Goal: Task Accomplishment & Management: Use online tool/utility

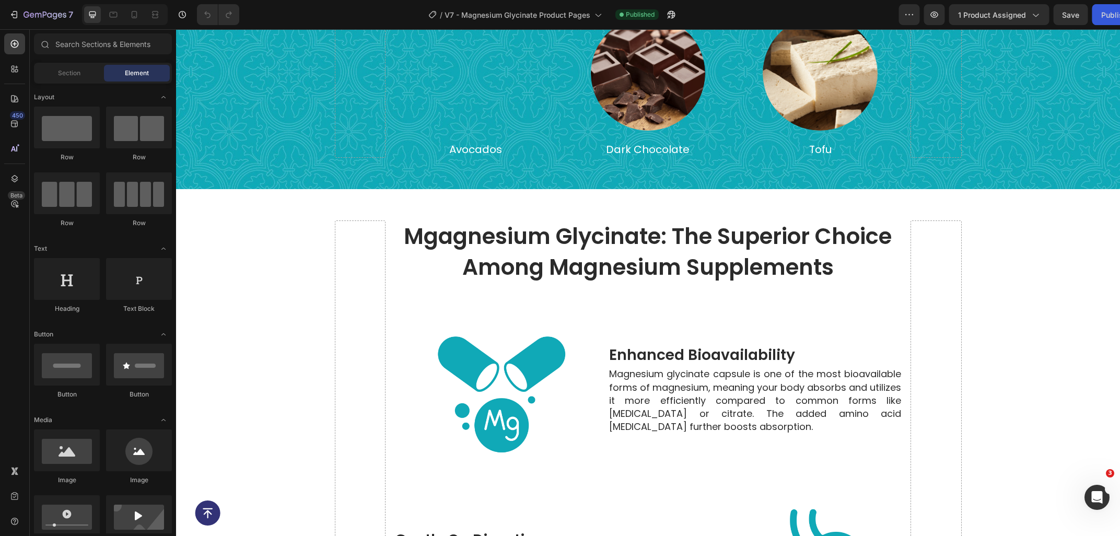
scroll to position [2351, 0]
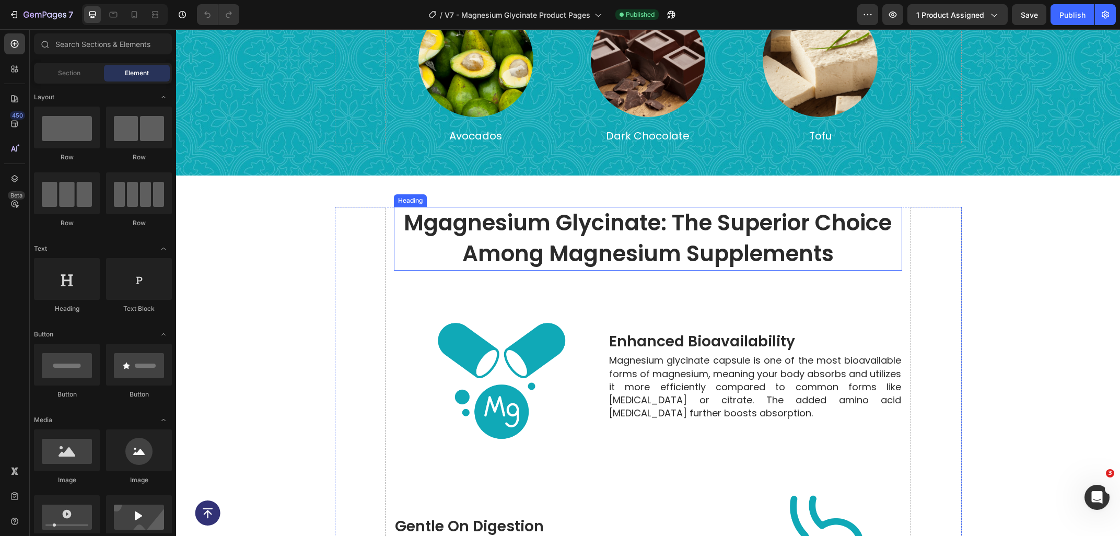
click at [450, 216] on span "mgagnesium glycinate: the superior choice among magnesium supplements" at bounding box center [648, 238] width 488 height 62
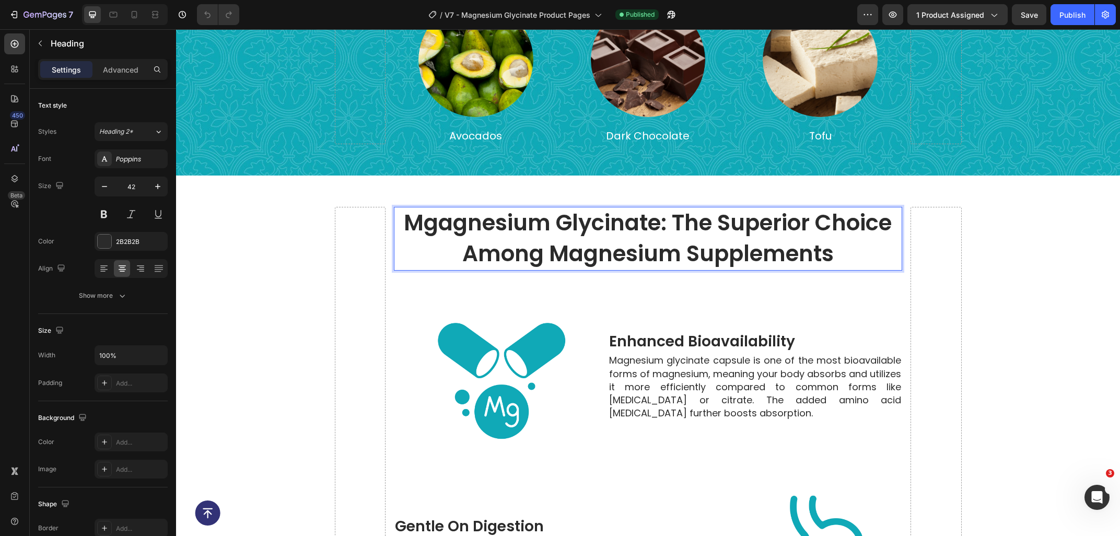
click at [449, 225] on span "mgagnesium glycinate: the superior choice among magnesium supplements" at bounding box center [648, 238] width 488 height 62
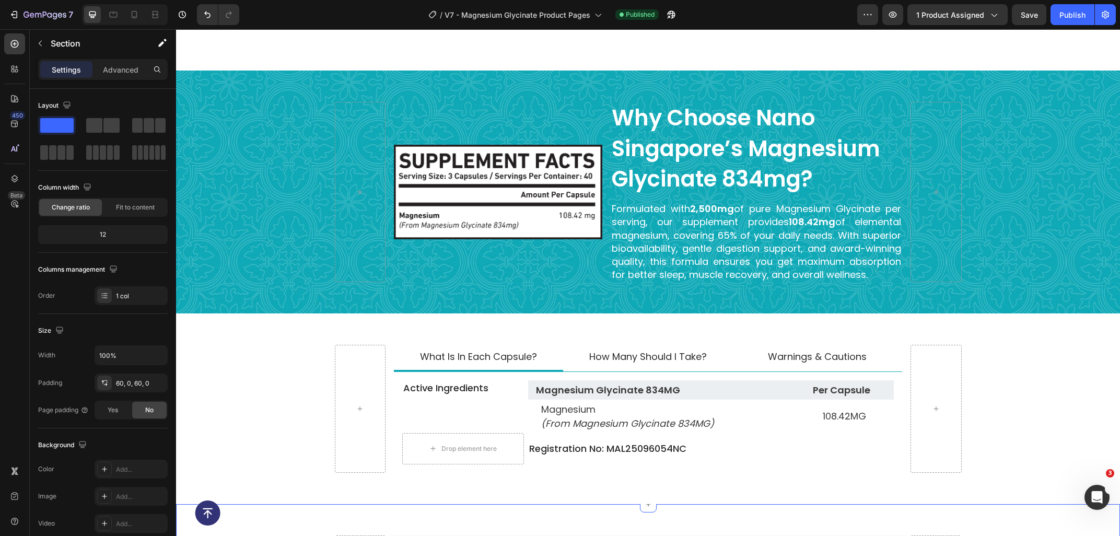
scroll to position [3639, 0]
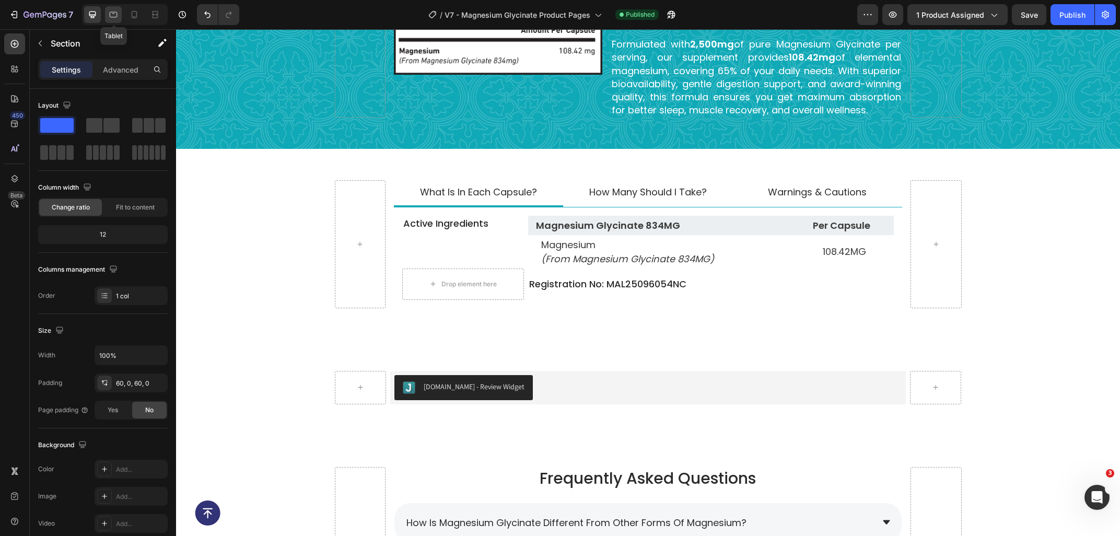
click at [116, 14] on icon at bounding box center [113, 14] width 10 height 10
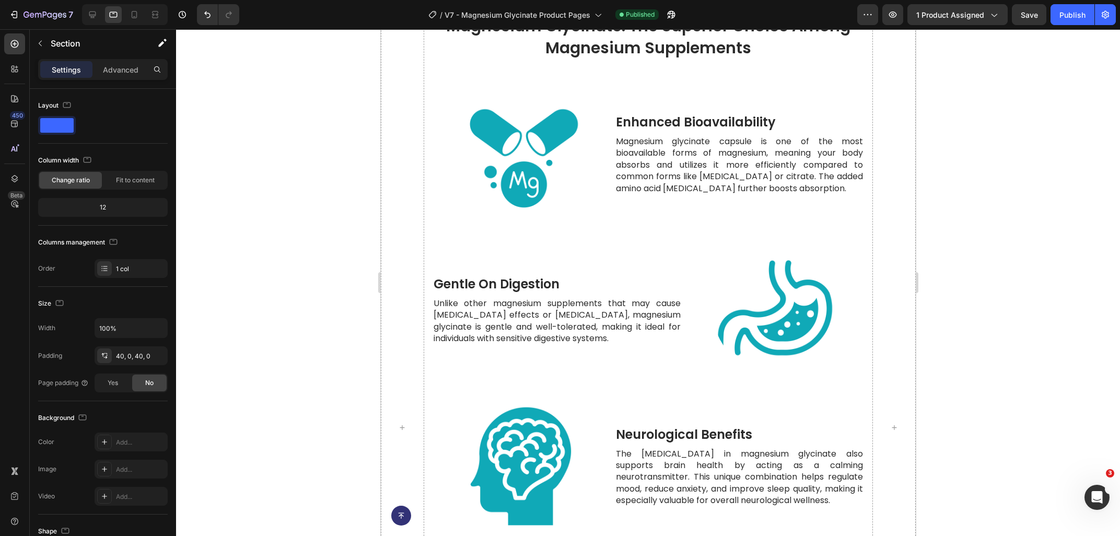
scroll to position [2461, 0]
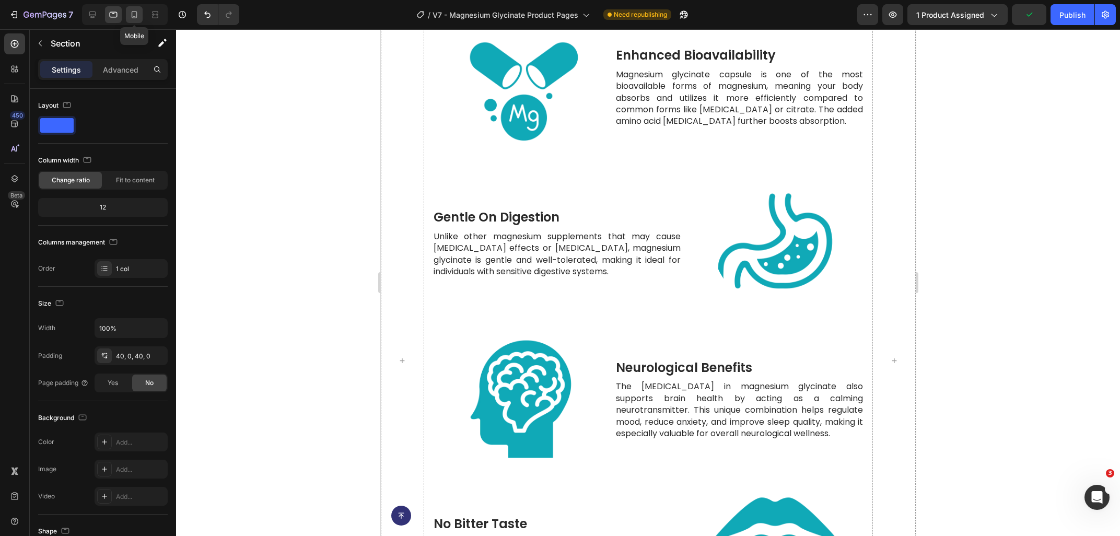
click at [134, 19] on icon at bounding box center [134, 14] width 10 height 10
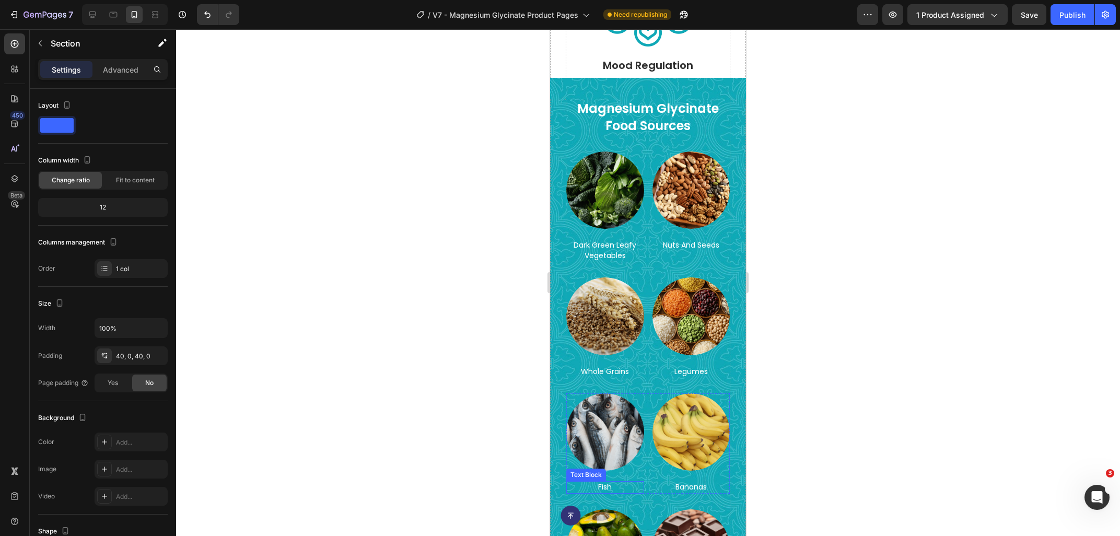
scroll to position [1729, 0]
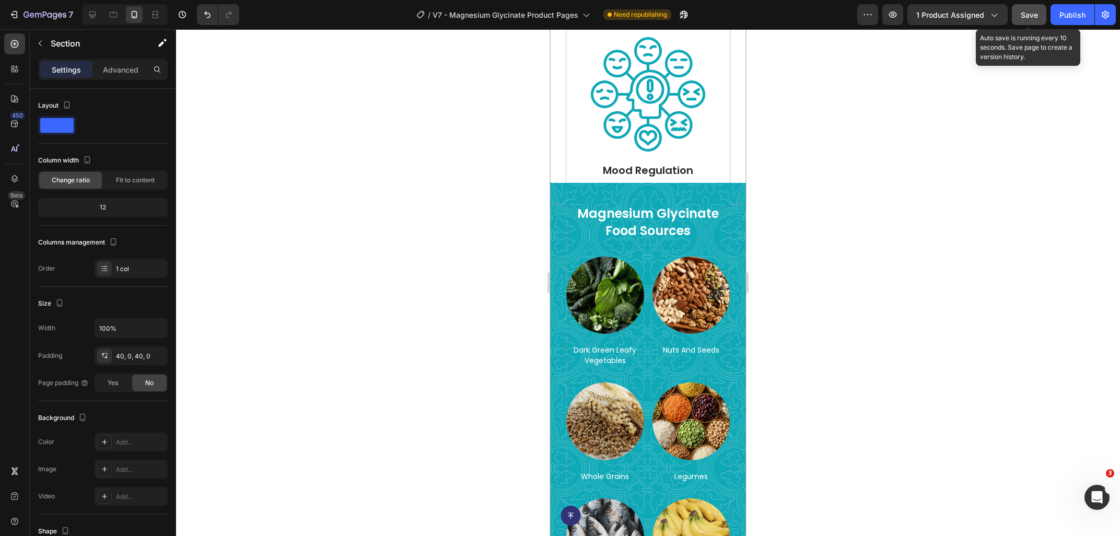
click at [1028, 21] on button "Save" at bounding box center [1029, 14] width 34 height 21
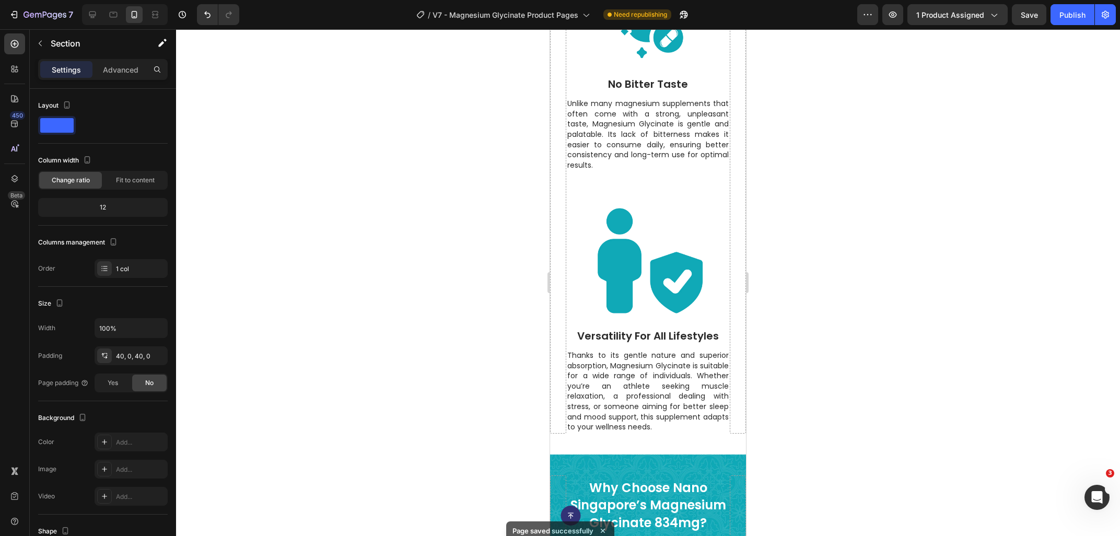
scroll to position [4080, 0]
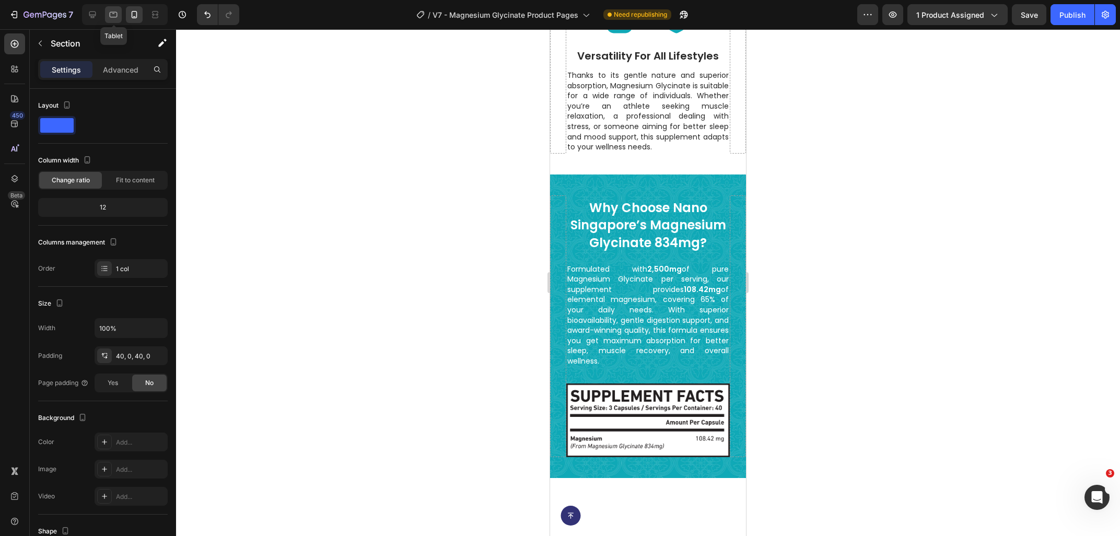
click at [114, 12] on icon at bounding box center [114, 15] width 8 height 6
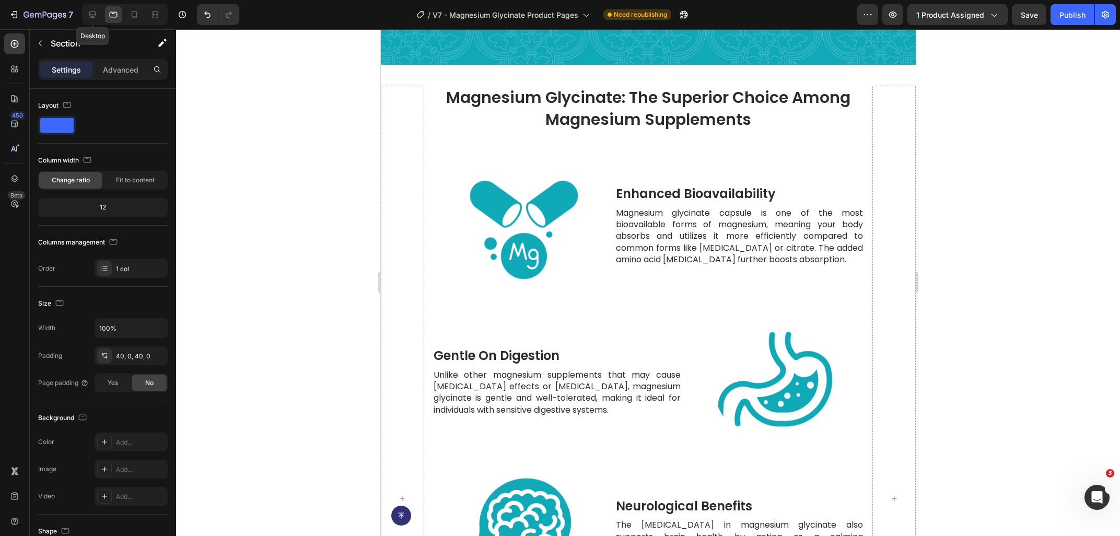
scroll to position [2811, 0]
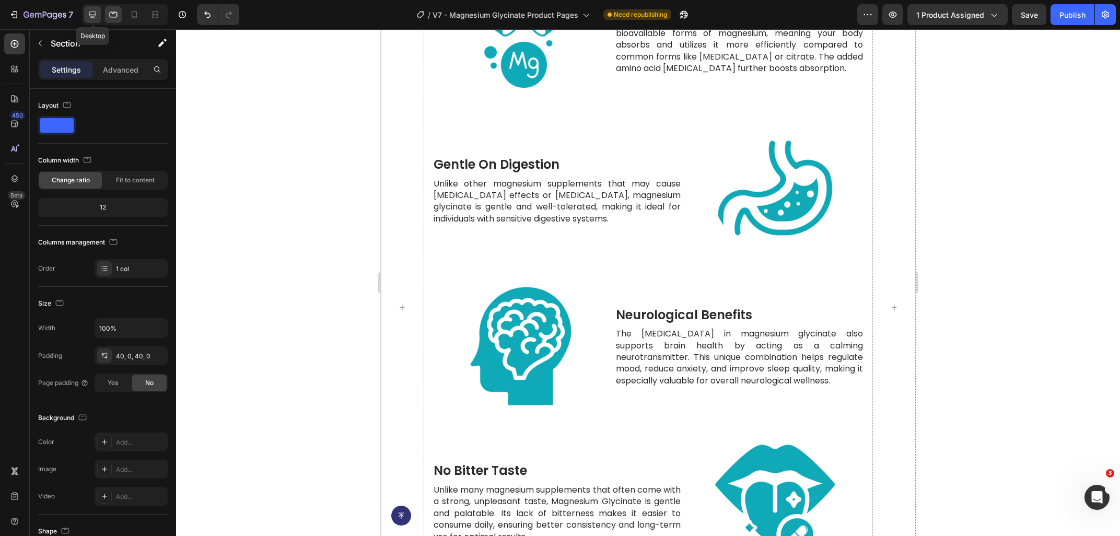
click at [93, 14] on icon at bounding box center [92, 14] width 10 height 10
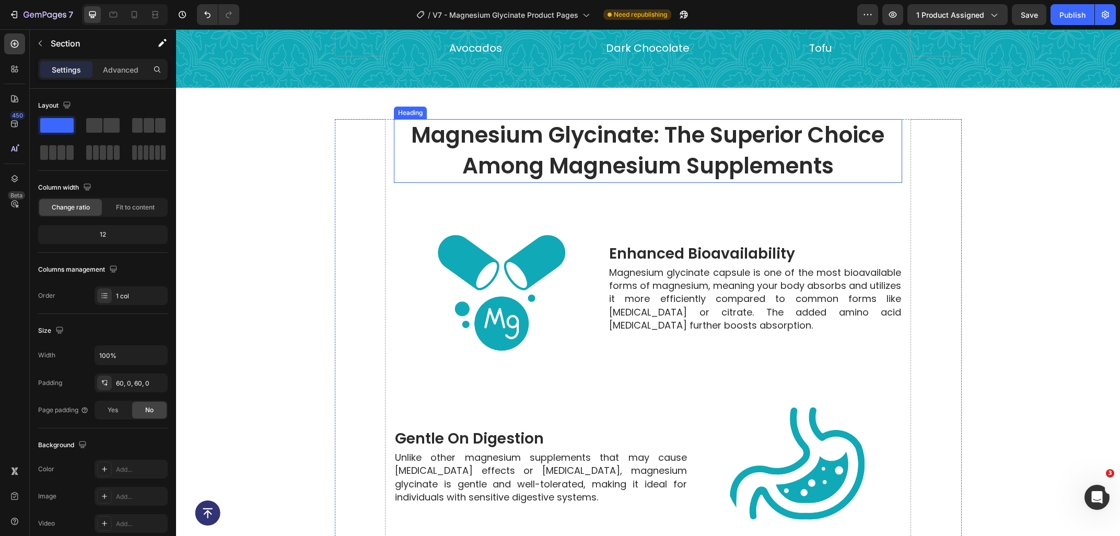
scroll to position [2735, 0]
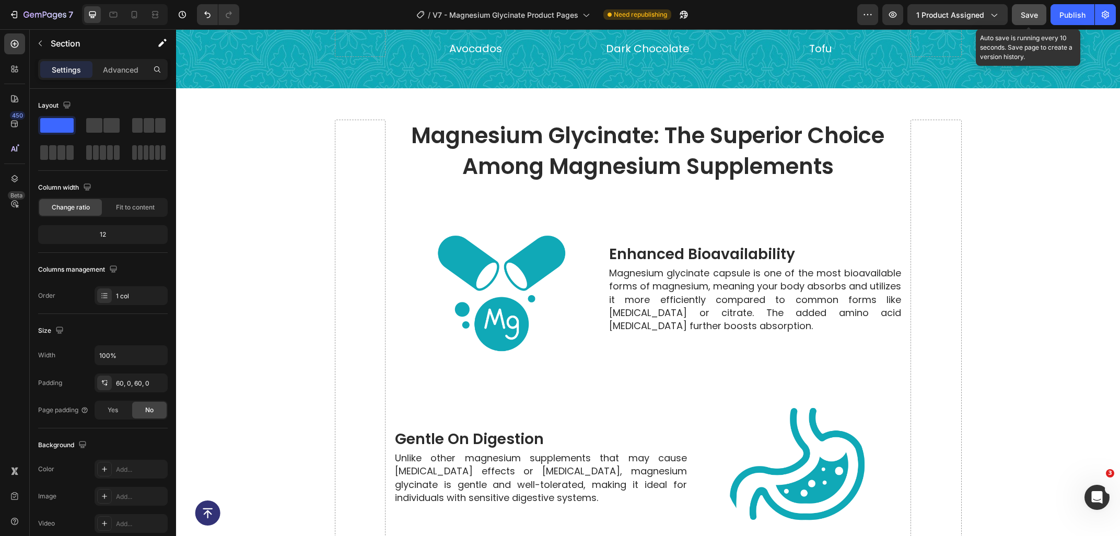
click at [1033, 18] on span "Save" at bounding box center [1028, 14] width 17 height 9
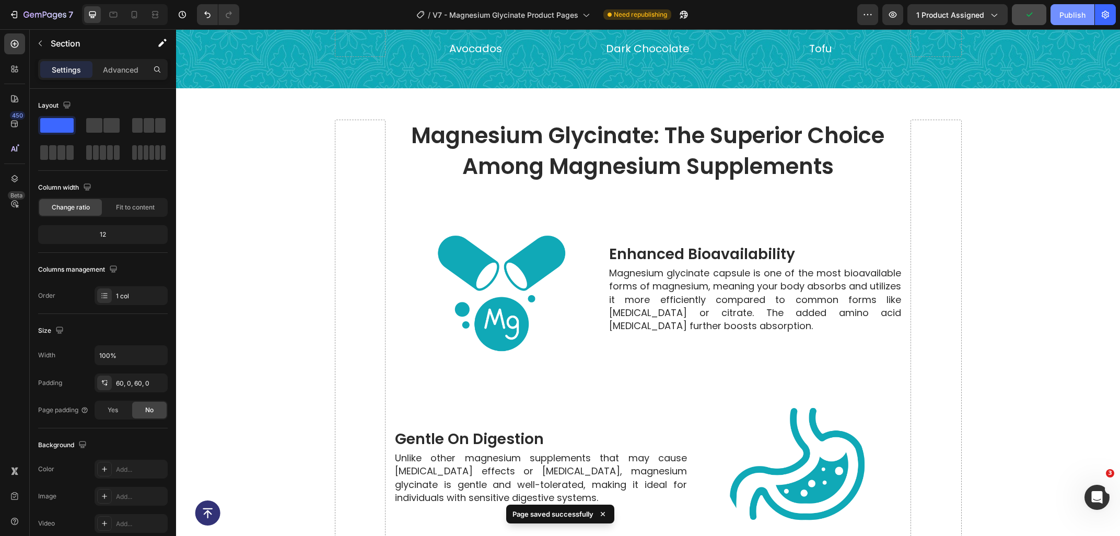
click at [1069, 19] on div "Publish" at bounding box center [1072, 14] width 26 height 11
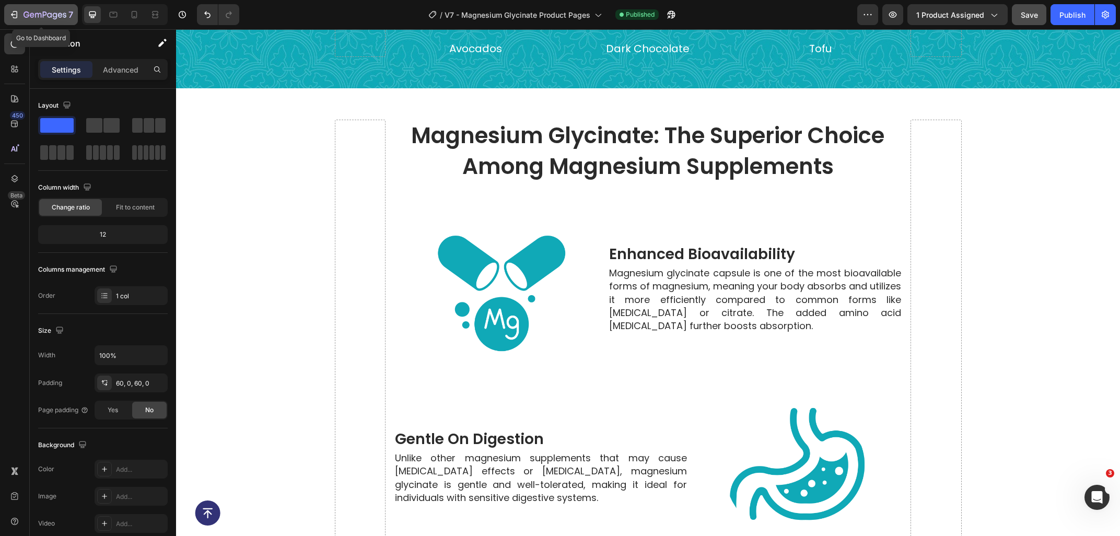
click at [56, 10] on div "7" at bounding box center [49, 14] width 50 height 13
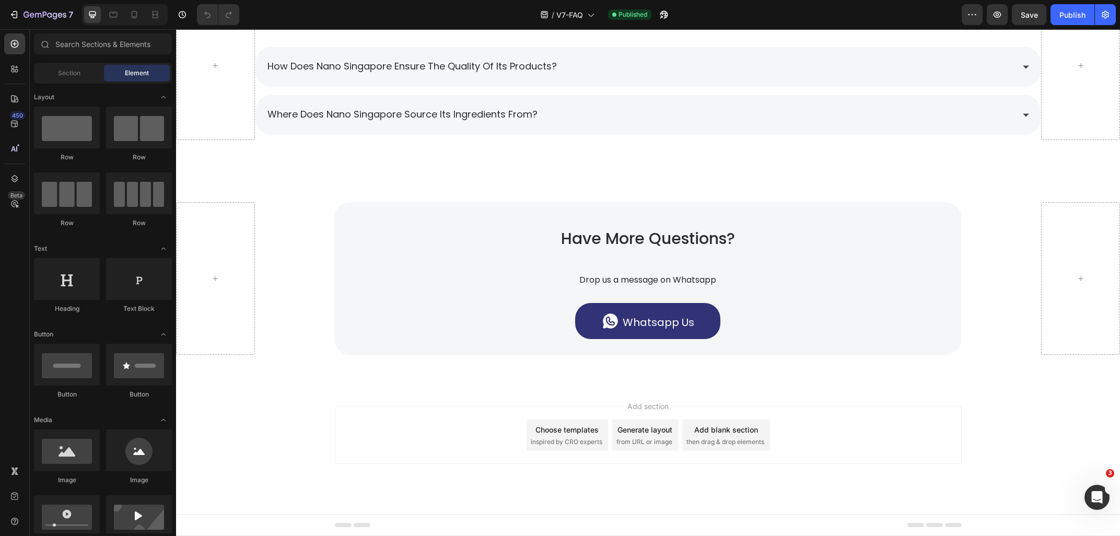
scroll to position [1691, 0]
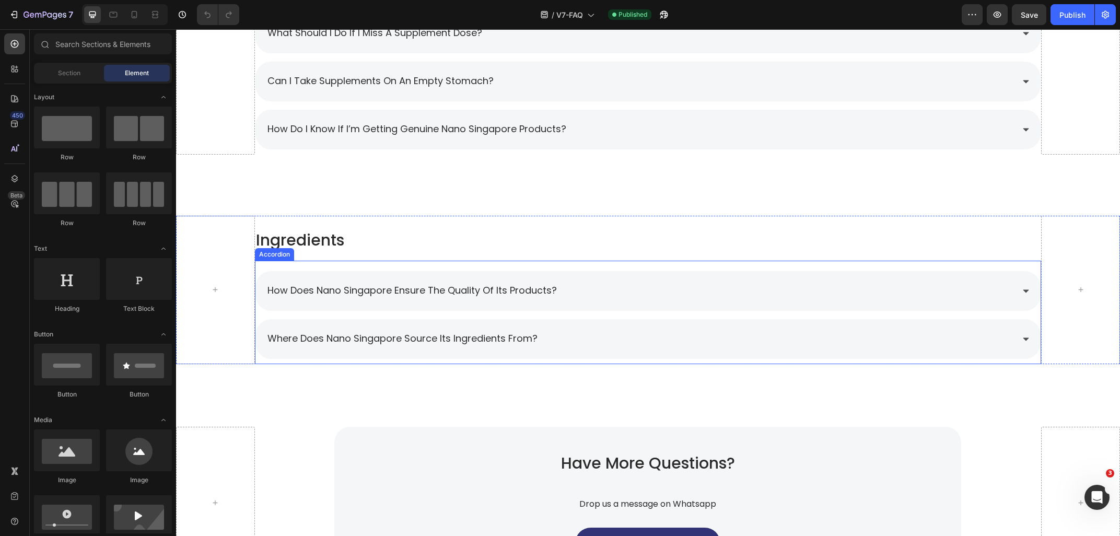
click at [308, 266] on div "how does nano singapore ensure the quality of its products? where does nano sin…" at bounding box center [648, 312] width 787 height 103
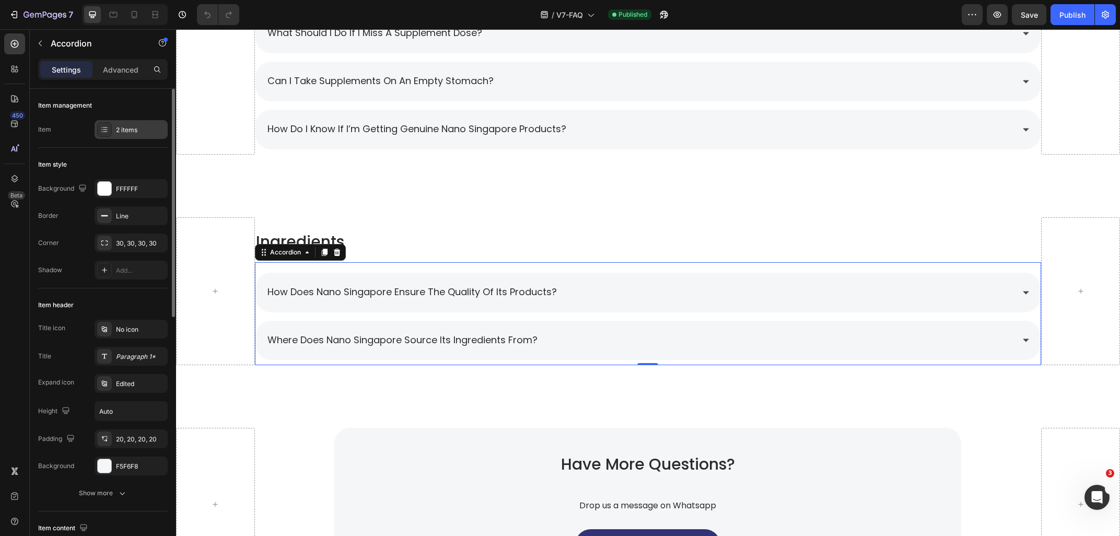
click at [114, 128] on div "2 items" at bounding box center [131, 129] width 73 height 19
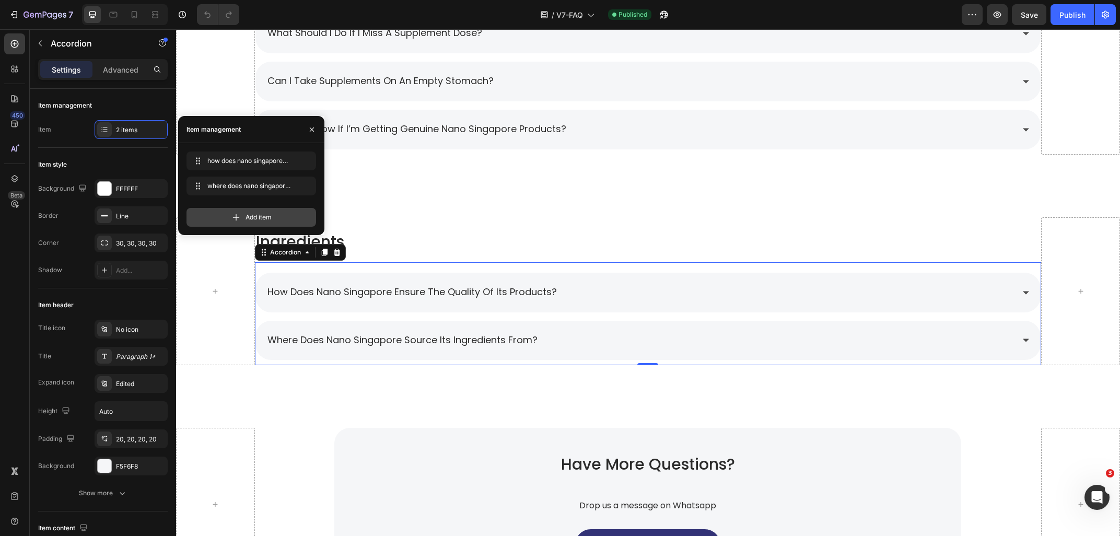
click at [259, 214] on span "Add item" at bounding box center [258, 217] width 26 height 9
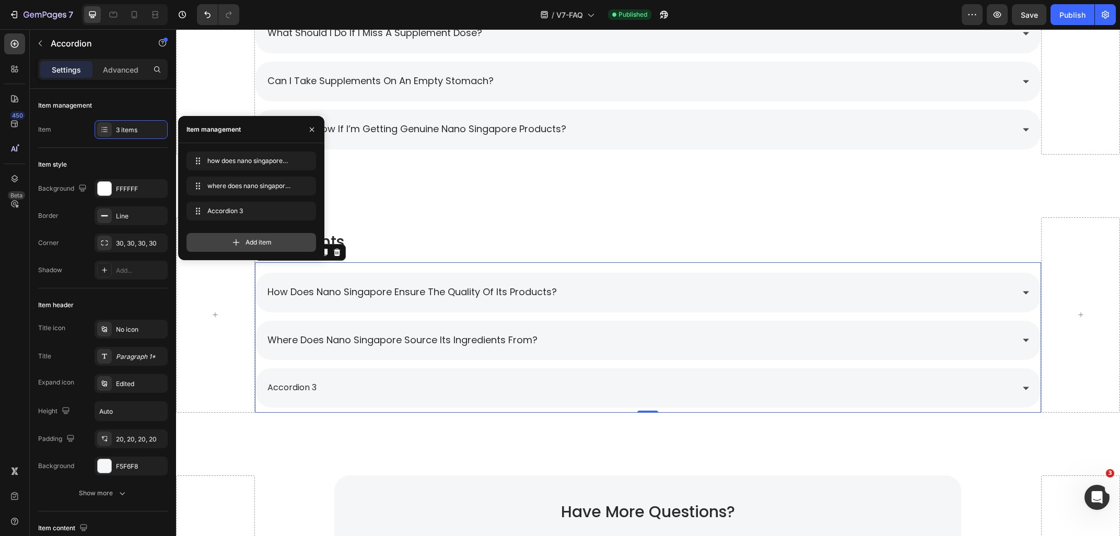
click at [245, 243] on span "Add item" at bounding box center [258, 242] width 26 height 9
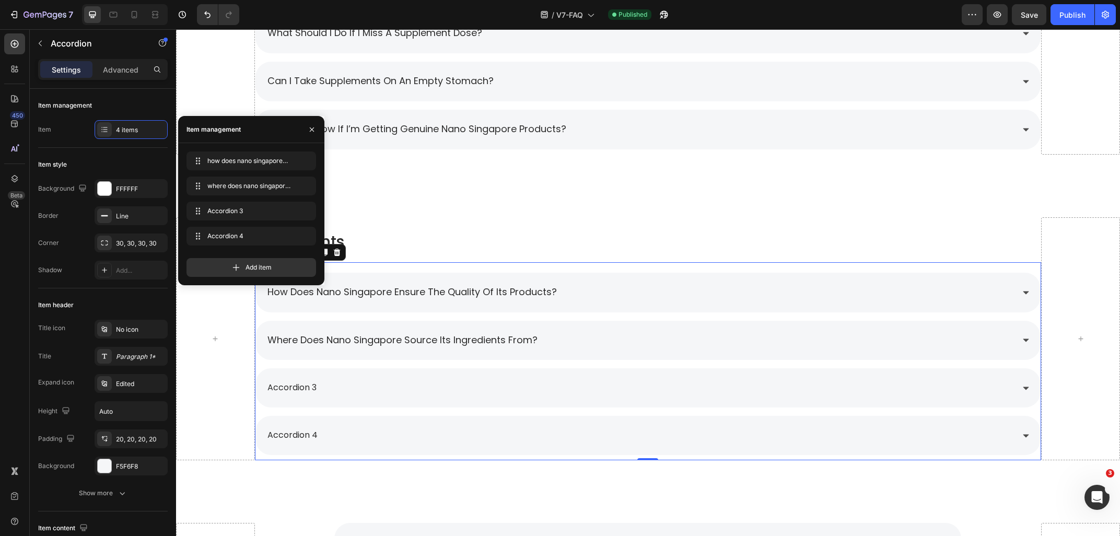
click at [375, 339] on span "where does nano singapore source its ingredients from?" at bounding box center [402, 339] width 270 height 13
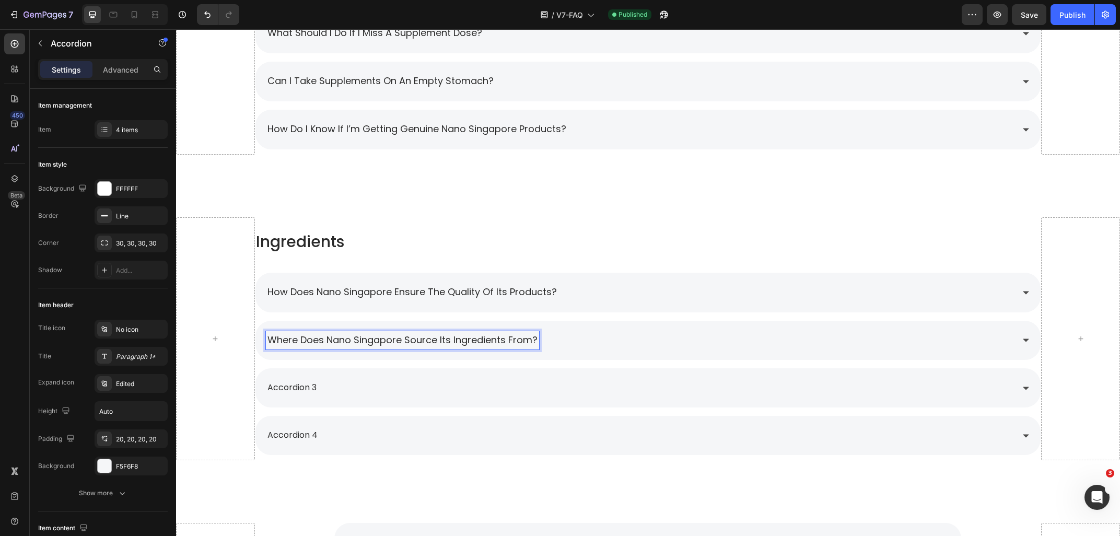
click at [300, 383] on p "accordion 3" at bounding box center [291, 387] width 49 height 15
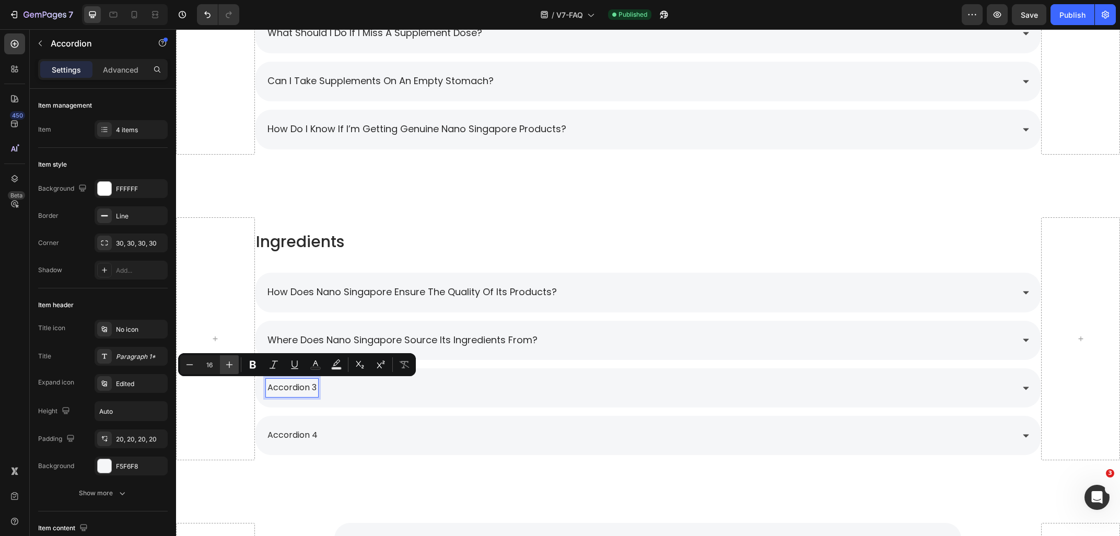
click at [229, 363] on icon "Editor contextual toolbar" at bounding box center [229, 364] width 10 height 10
type input "18"
click at [327, 336] on span "where does nano singapore source its ingredients from?" at bounding box center [402, 339] width 270 height 13
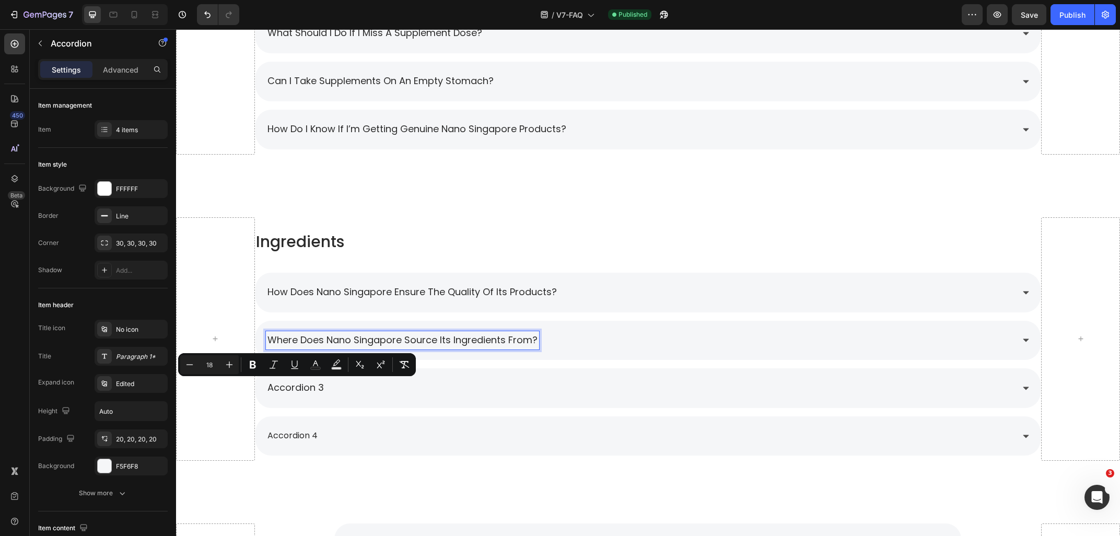
click at [327, 336] on span "where does nano singapore source its ingredients from?" at bounding box center [402, 339] width 270 height 13
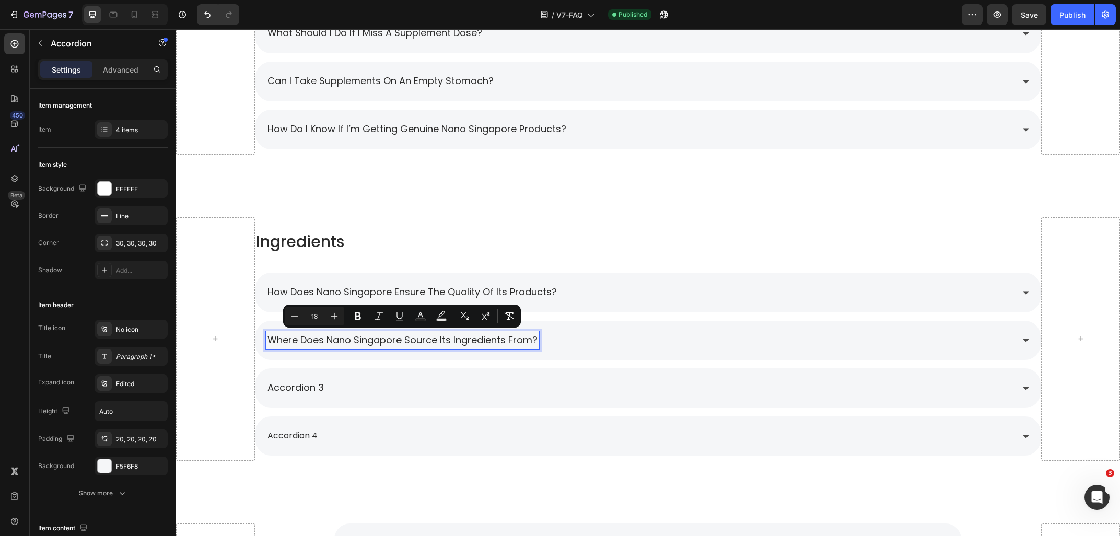
click at [294, 430] on p "accordion 4" at bounding box center [292, 435] width 50 height 15
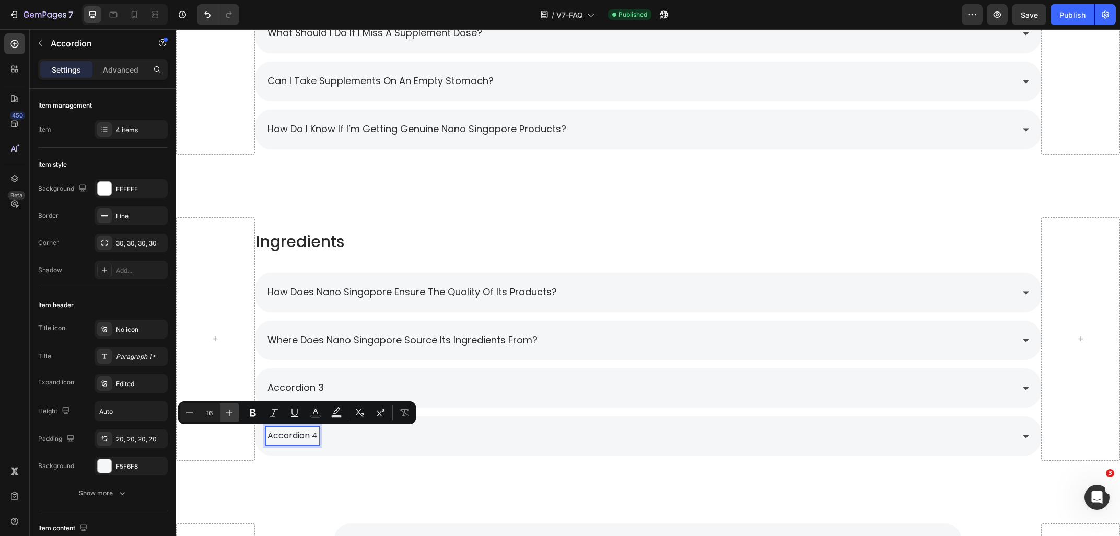
click at [228, 408] on icon "Editor contextual toolbar" at bounding box center [229, 412] width 10 height 10
type input "18"
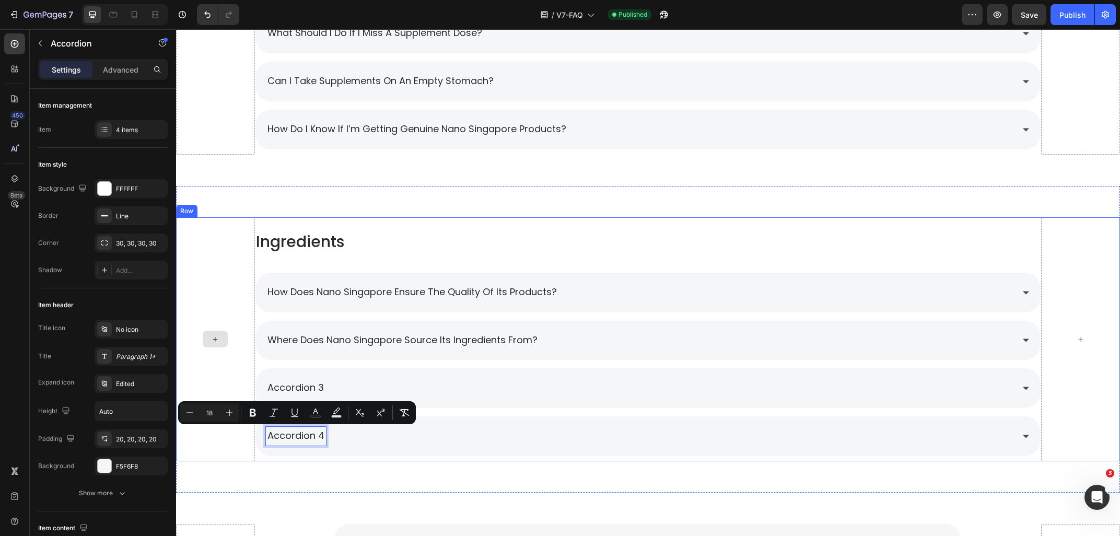
click at [251, 461] on div "Ingredients Heading how does nano singapore ensure the quality of its products?…" at bounding box center [648, 339] width 944 height 307
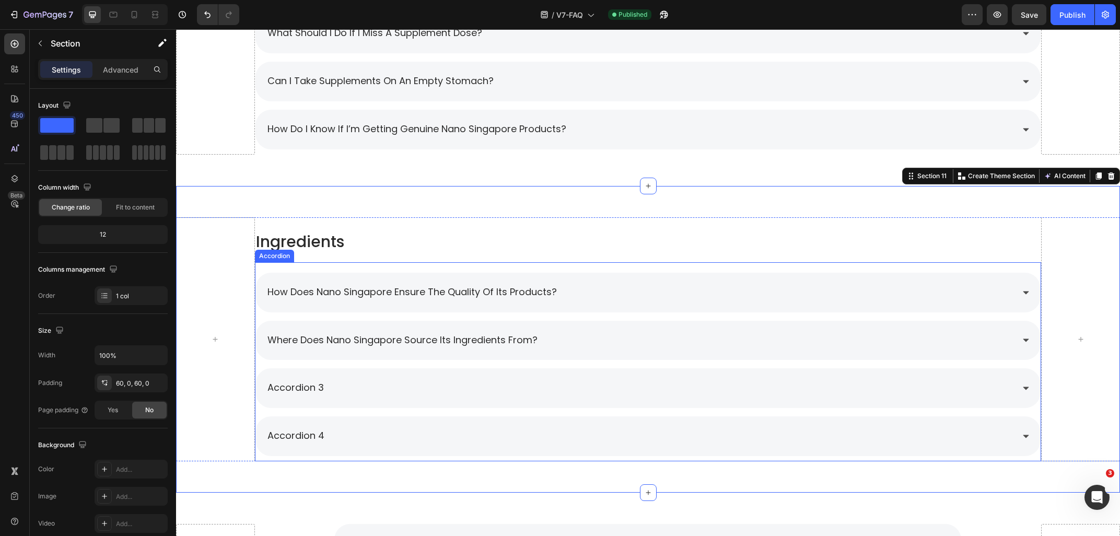
click at [379, 445] on div "accordion 4" at bounding box center [647, 436] width 785 height 40
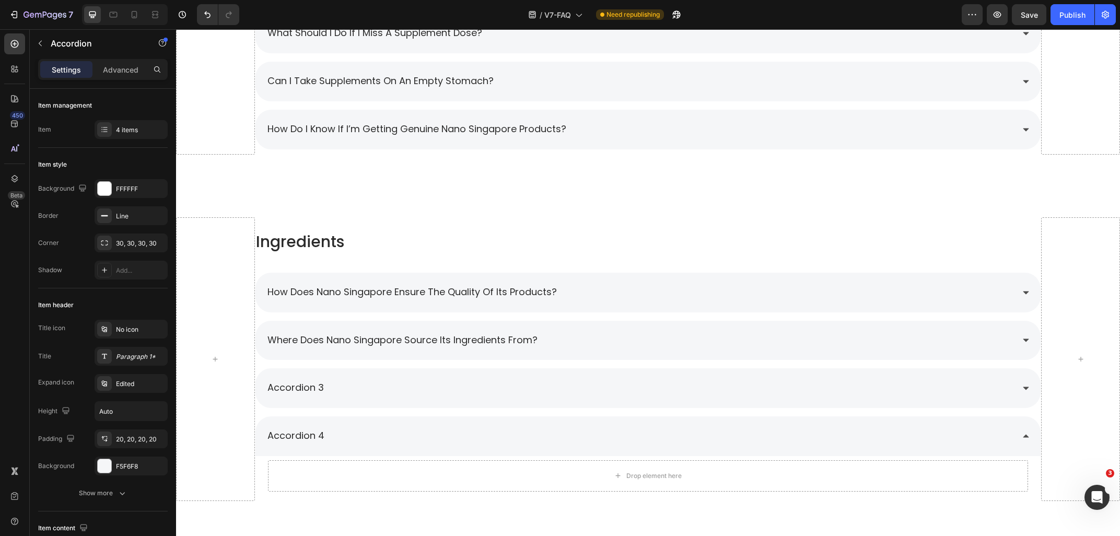
click at [592, 277] on div "how does nano singapore ensure the quality of its products?" at bounding box center [647, 293] width 785 height 40
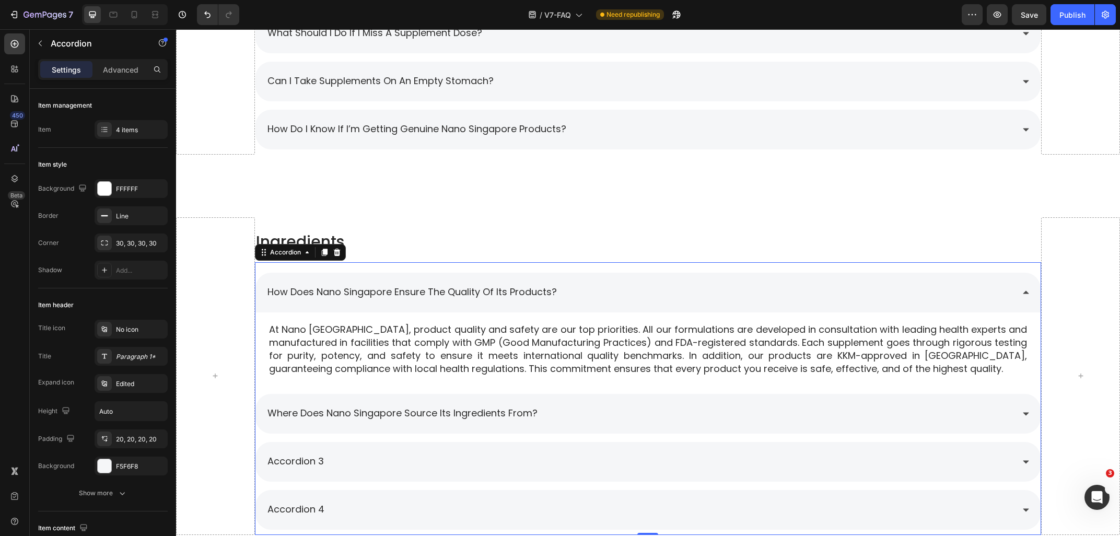
click at [624, 403] on div "where does nano singapore source its ingredients from?" at bounding box center [647, 414] width 785 height 40
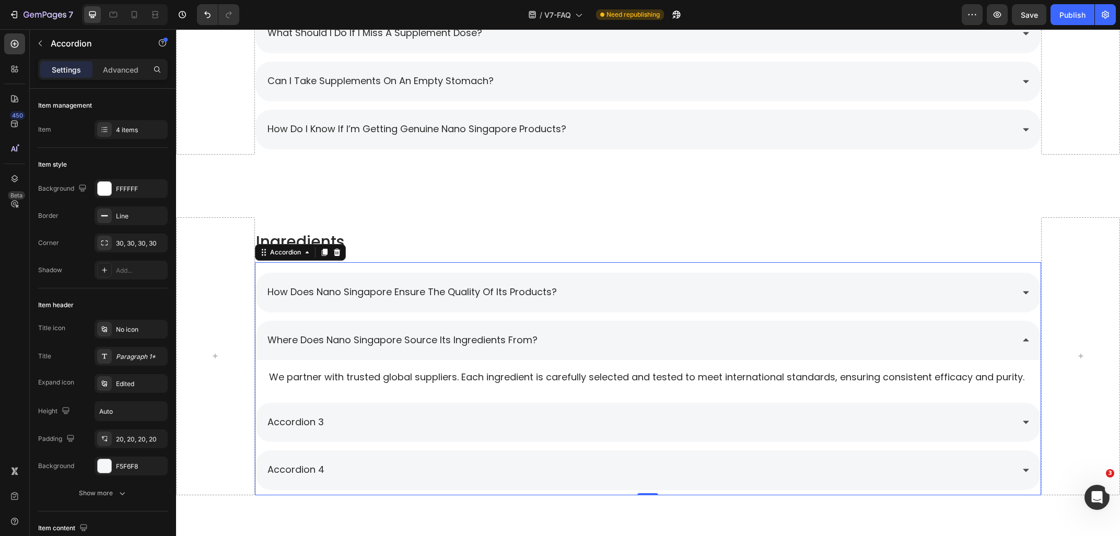
click at [571, 339] on div "where does nano singapore source its ingredients from?" at bounding box center [640, 340] width 748 height 19
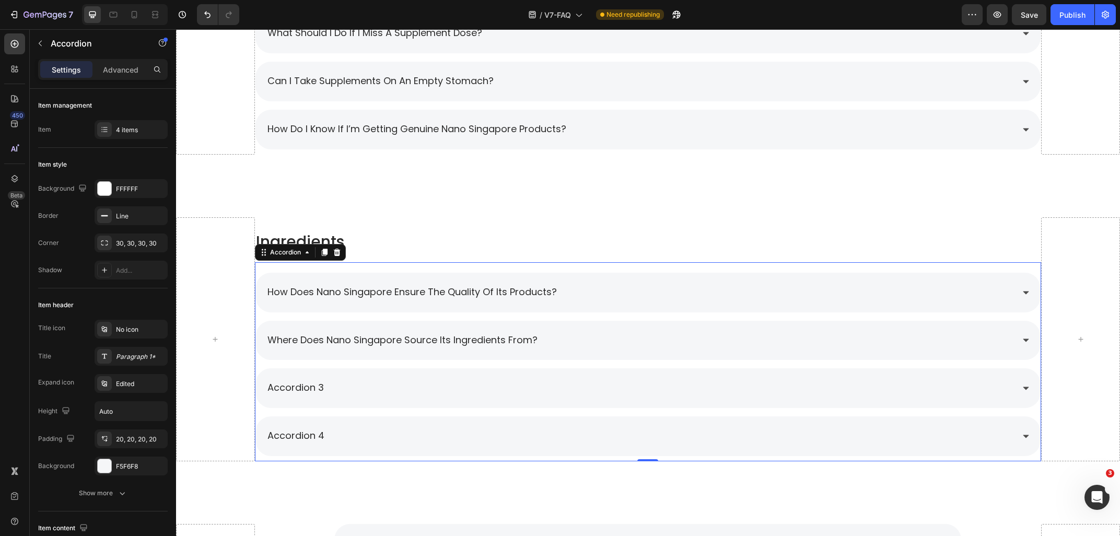
click at [324, 391] on div "accordion 3" at bounding box center [296, 388] width 60 height 19
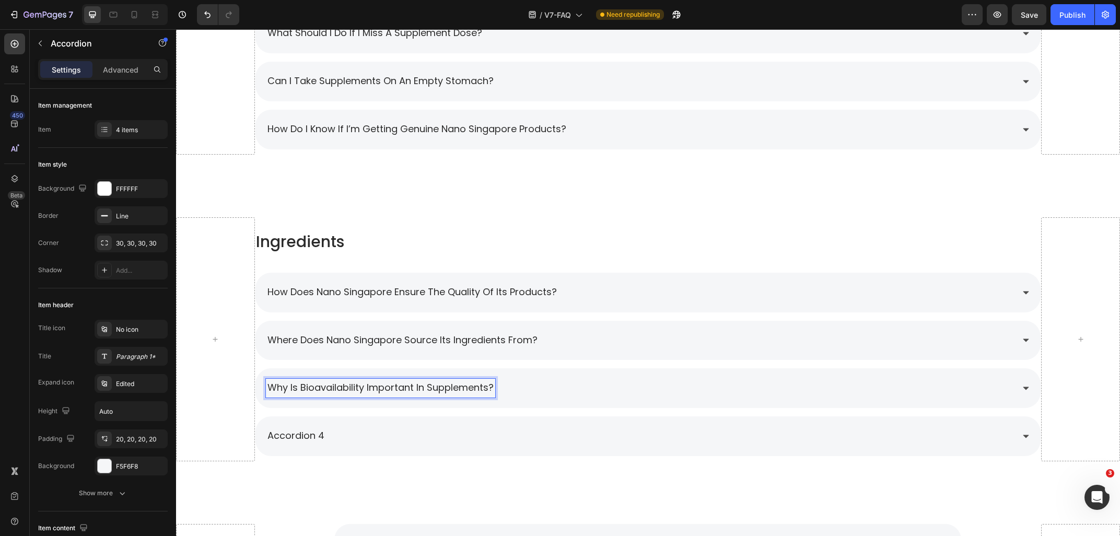
click at [560, 386] on div "Why is bioavailability important in supplements?" at bounding box center [640, 388] width 748 height 19
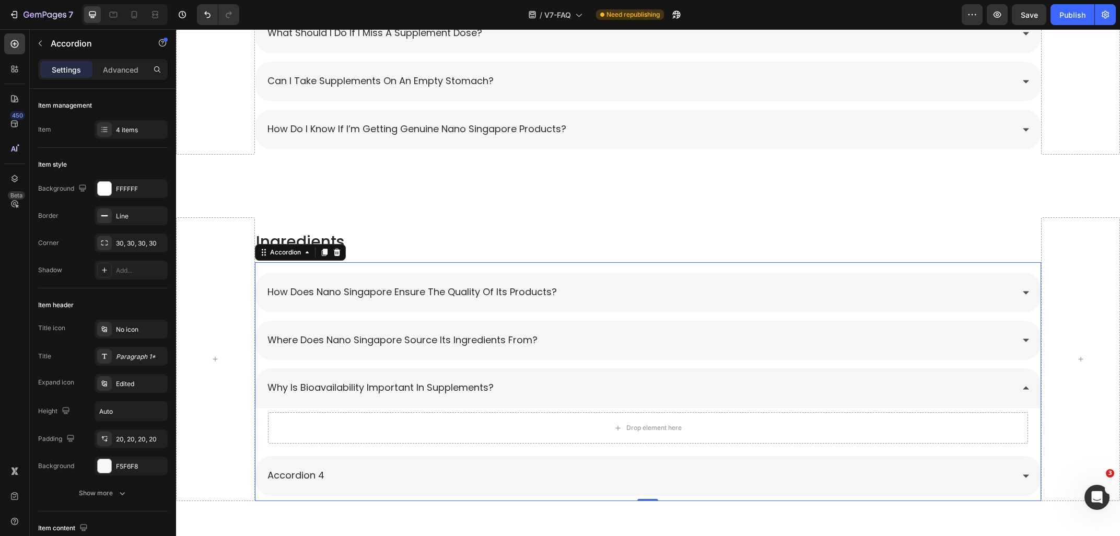
click at [630, 339] on div "where does nano singapore source its ingredients from?" at bounding box center [640, 340] width 748 height 19
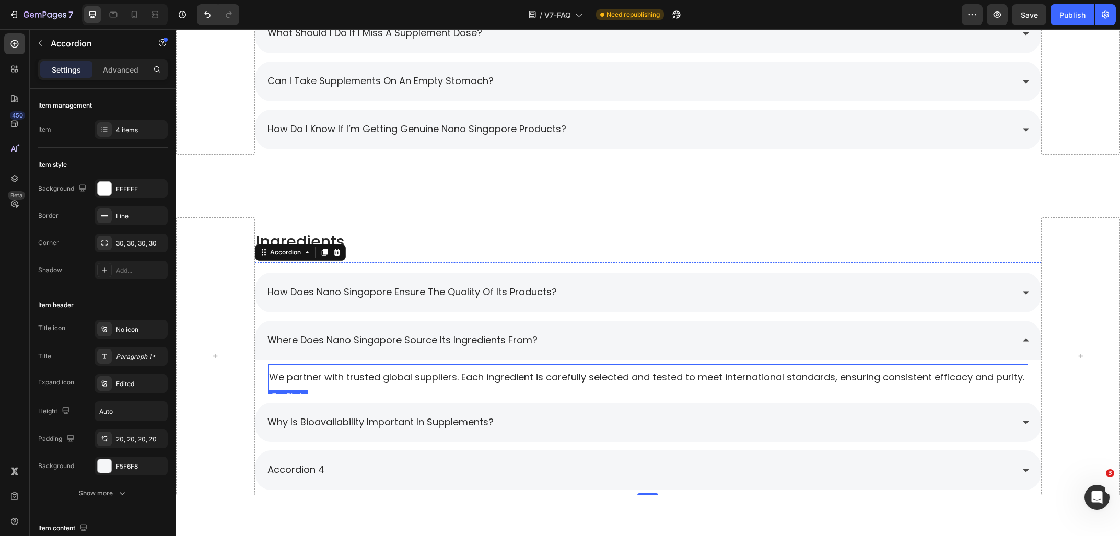
click at [453, 369] on div "We partner with trusted global suppliers. Each ingredient is carefully selected…" at bounding box center [648, 376] width 760 height 15
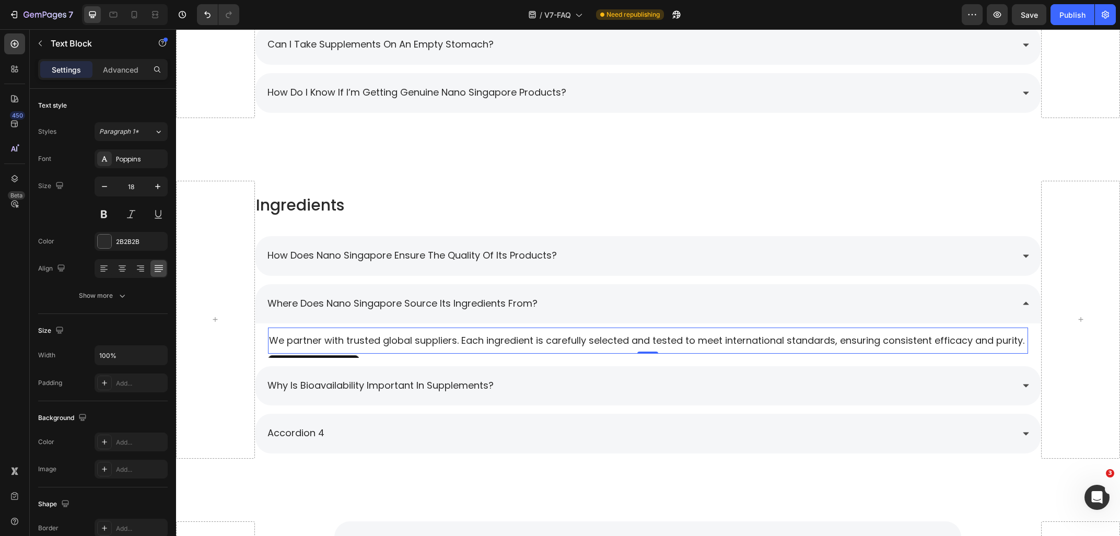
scroll to position [1746, 0]
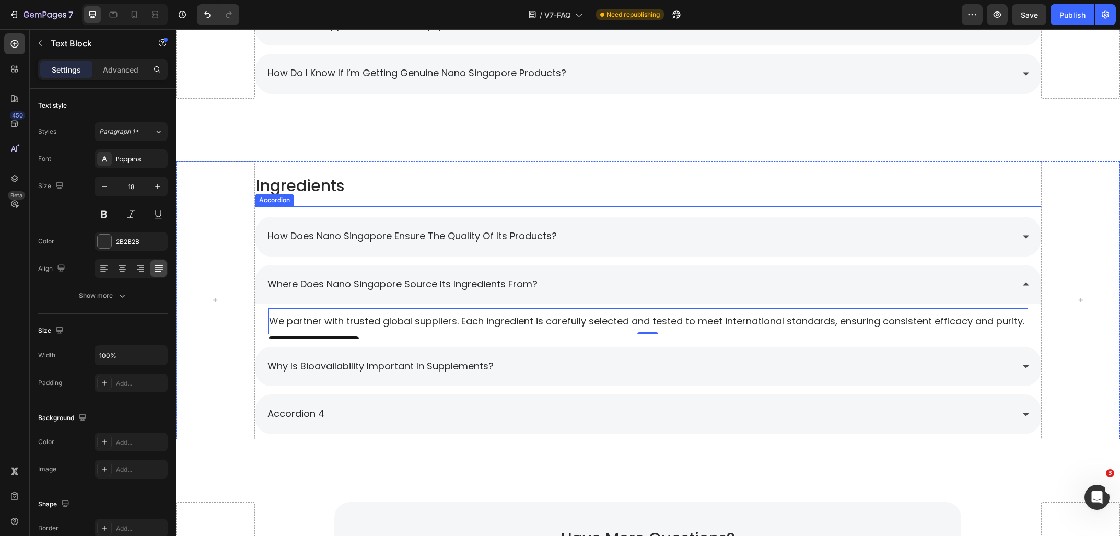
click at [579, 230] on div "how does nano singapore ensure the quality of its products?" at bounding box center [640, 236] width 748 height 19
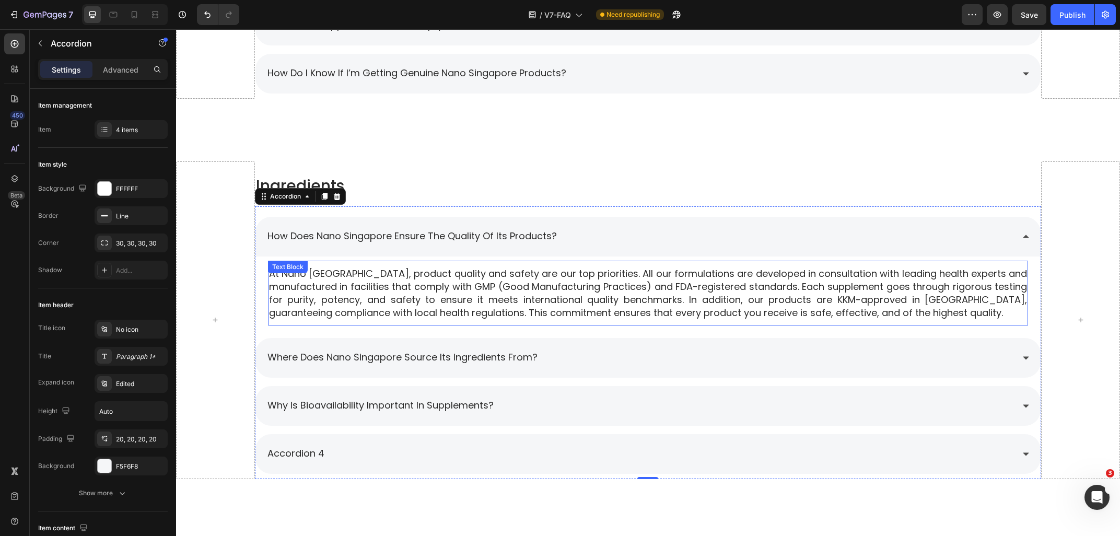
click at [377, 275] on span "At Nano Singapore, product quality and safety are our top priorities. All our f…" at bounding box center [648, 293] width 758 height 53
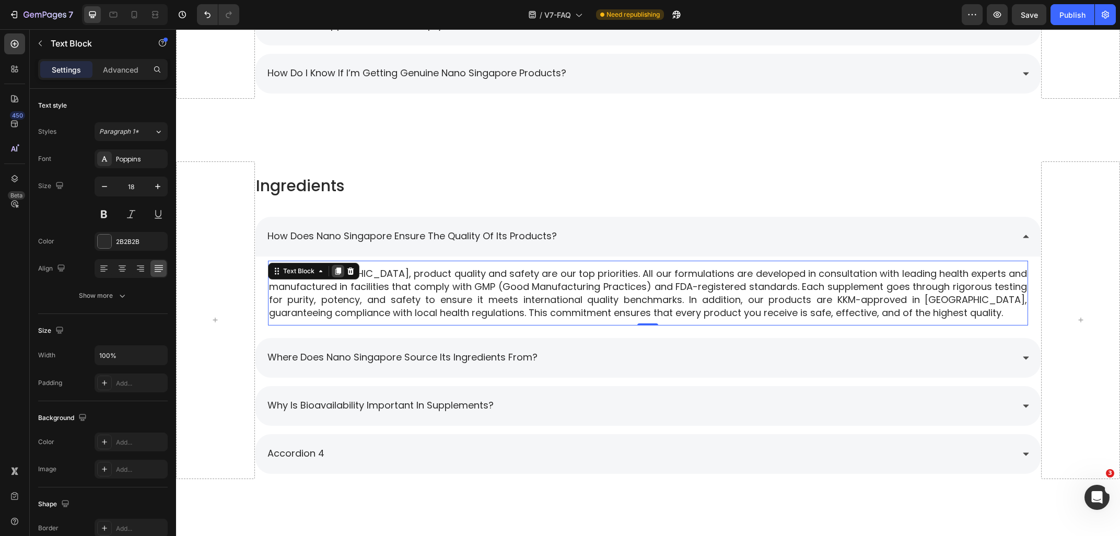
click at [338, 271] on icon at bounding box center [338, 270] width 6 height 7
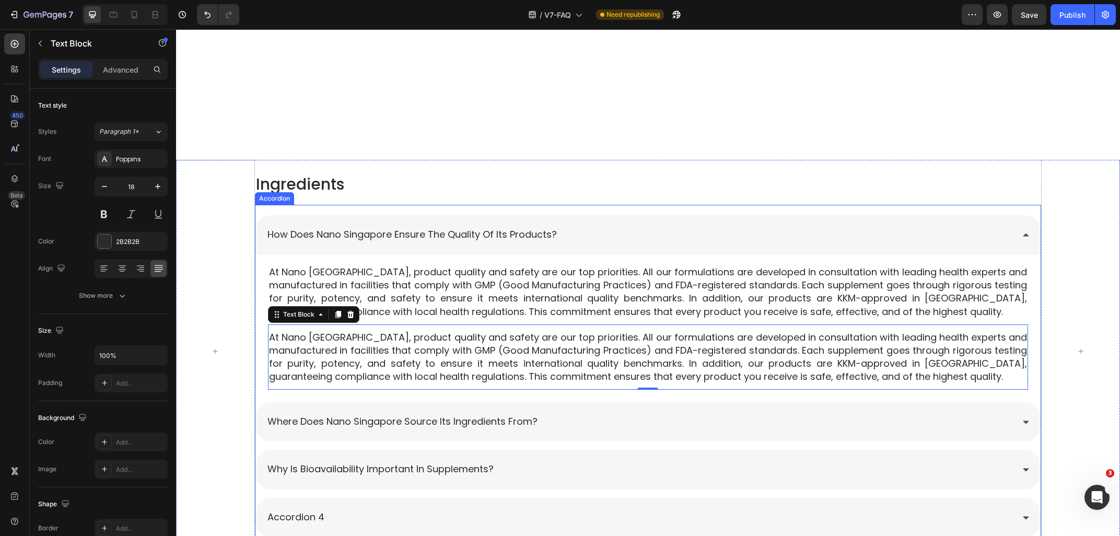
scroll to position [1858, 0]
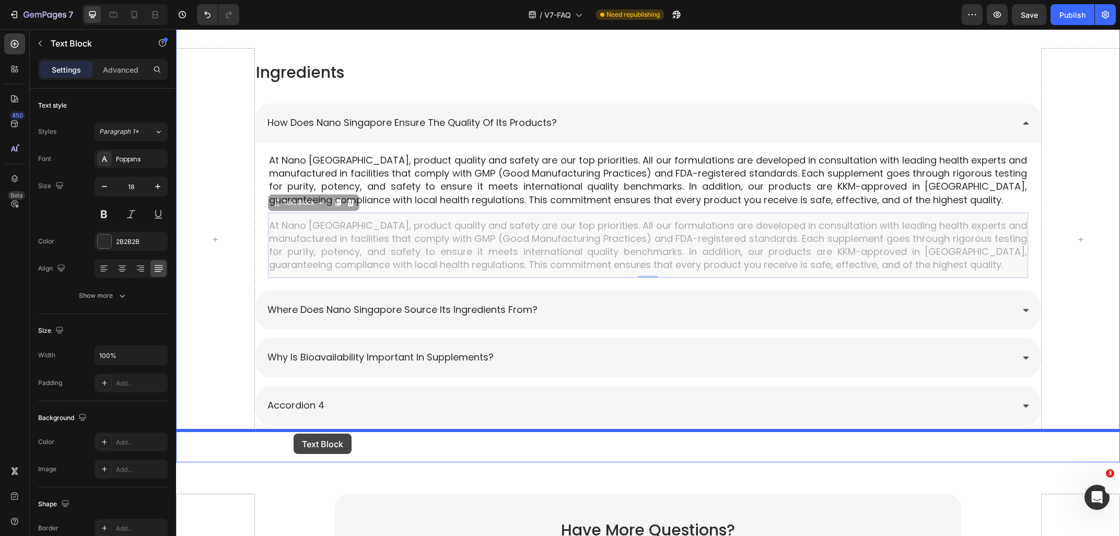
drag, startPoint x: 296, startPoint y: 205, endPoint x: 294, endPoint y: 433, distance: 228.8
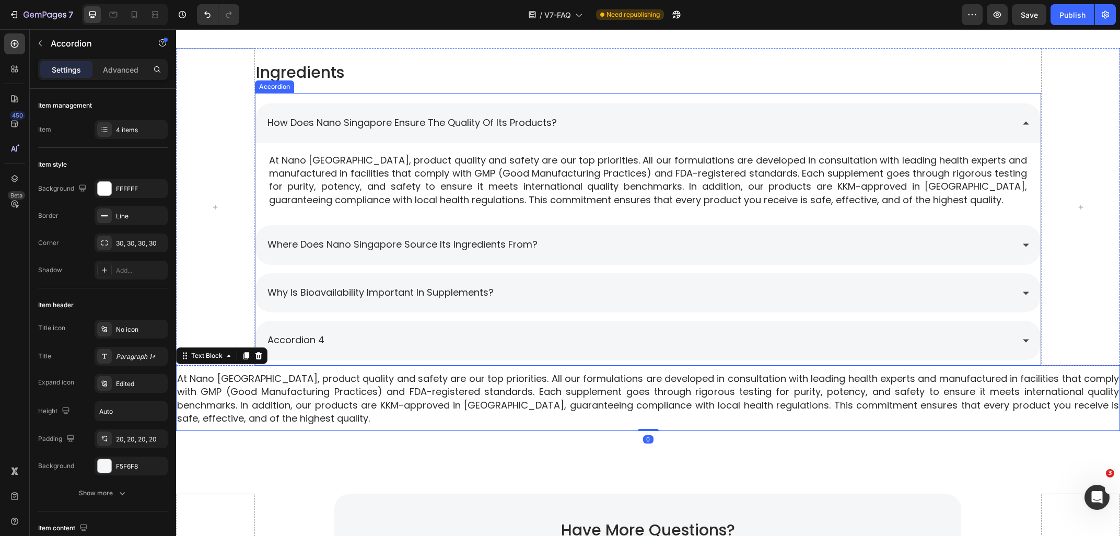
click at [537, 294] on div "Why is bioavailability important in supplements?" at bounding box center [640, 293] width 748 height 19
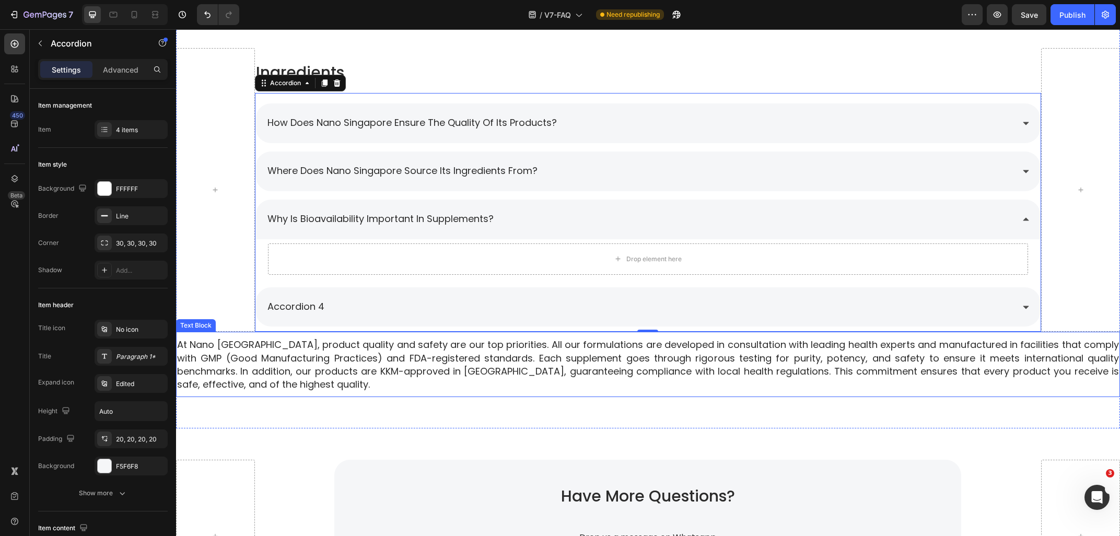
click at [288, 365] on span "At Nano Singapore, product quality and safety are our top priorities. All our f…" at bounding box center [648, 364] width 942 height 53
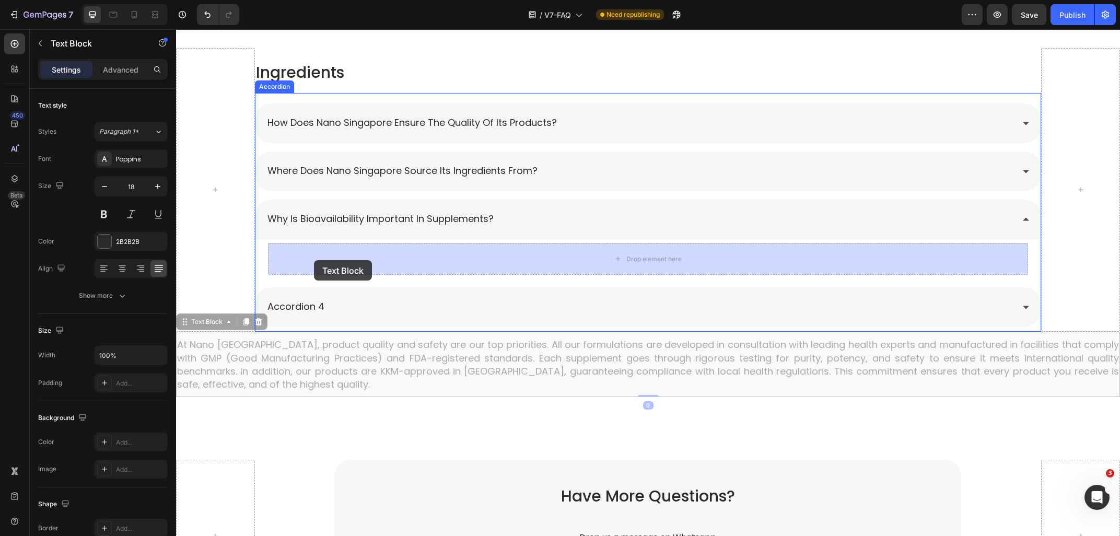
drag, startPoint x: 204, startPoint y: 323, endPoint x: 314, endPoint y: 260, distance: 127.0
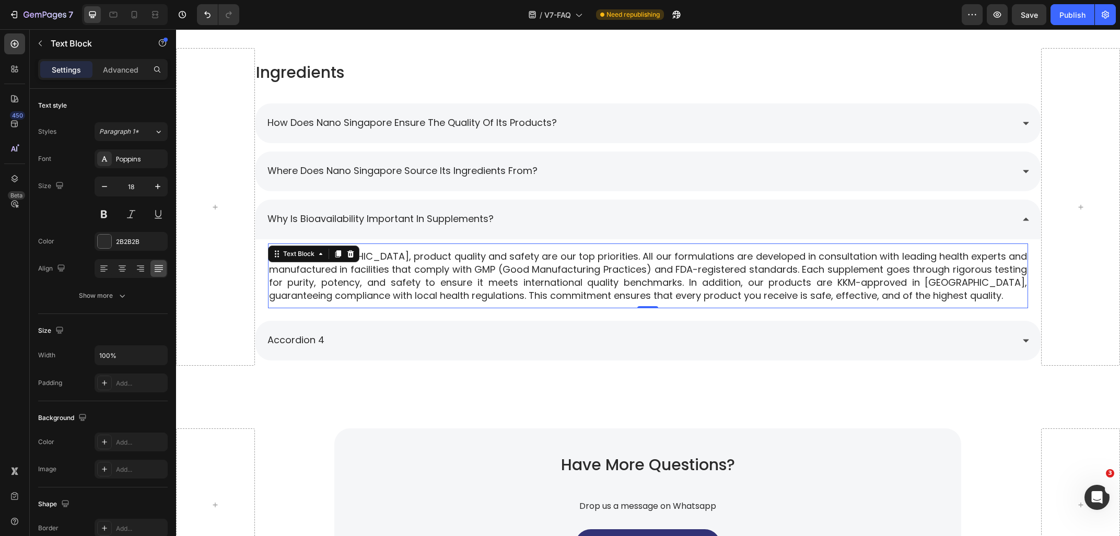
click at [945, 290] on p "At Nano Singapore, product quality and safety are our top priorities. All our f…" at bounding box center [648, 276] width 758 height 53
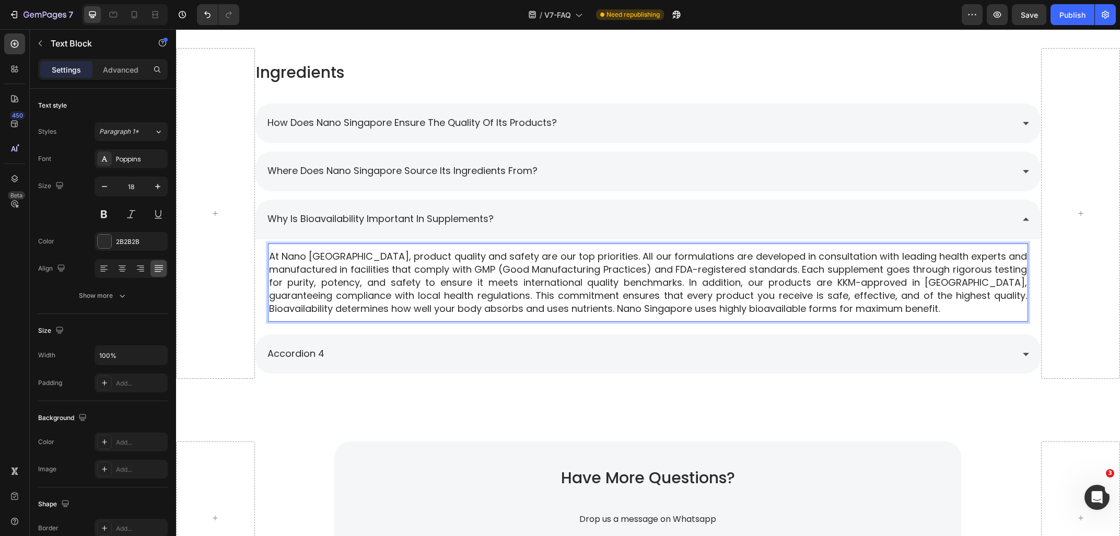
click at [959, 296] on span "At Nano Singapore, product quality and safety are our top priorities. All our f…" at bounding box center [648, 283] width 758 height 66
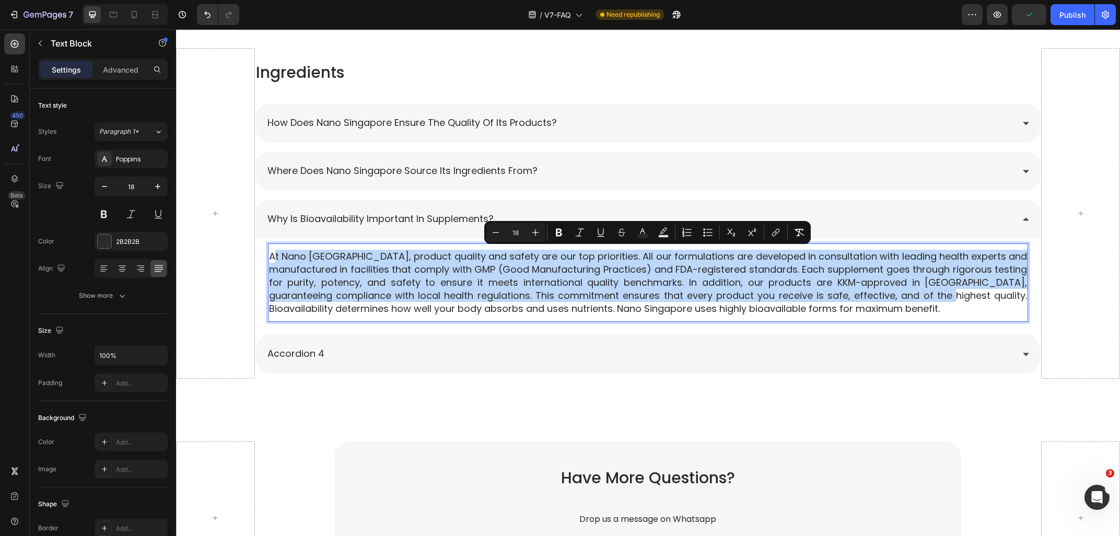
drag, startPoint x: 963, startPoint y: 296, endPoint x: 272, endPoint y: 253, distance: 692.3
click at [272, 253] on span "At Nano Singapore, product quality and safety are our top priorities. All our f…" at bounding box center [648, 283] width 758 height 66
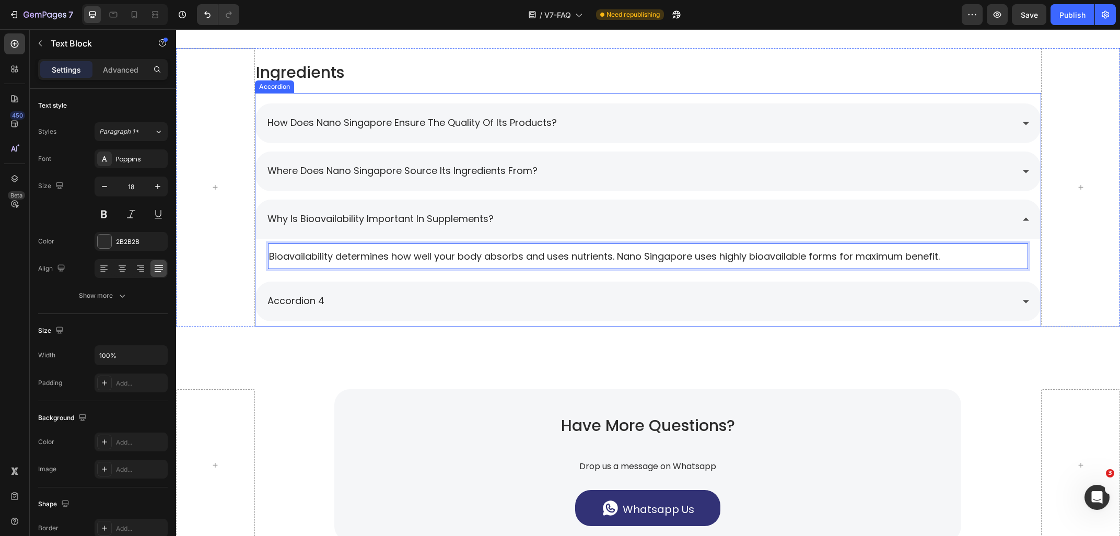
click at [596, 214] on div "Why is bioavailability important in supplements?" at bounding box center [640, 219] width 748 height 19
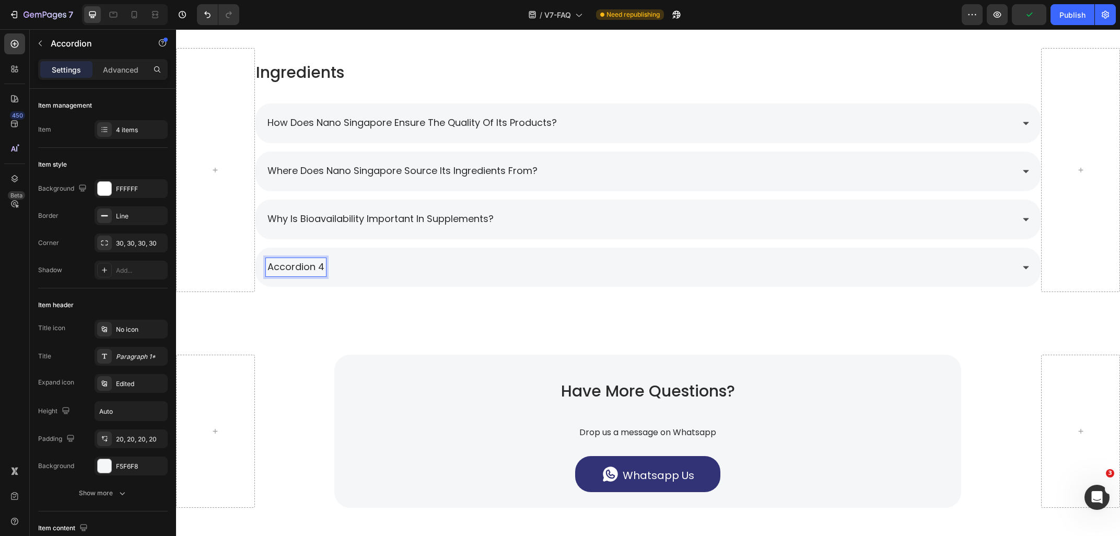
click at [324, 264] on div "accordion 4" at bounding box center [296, 267] width 60 height 19
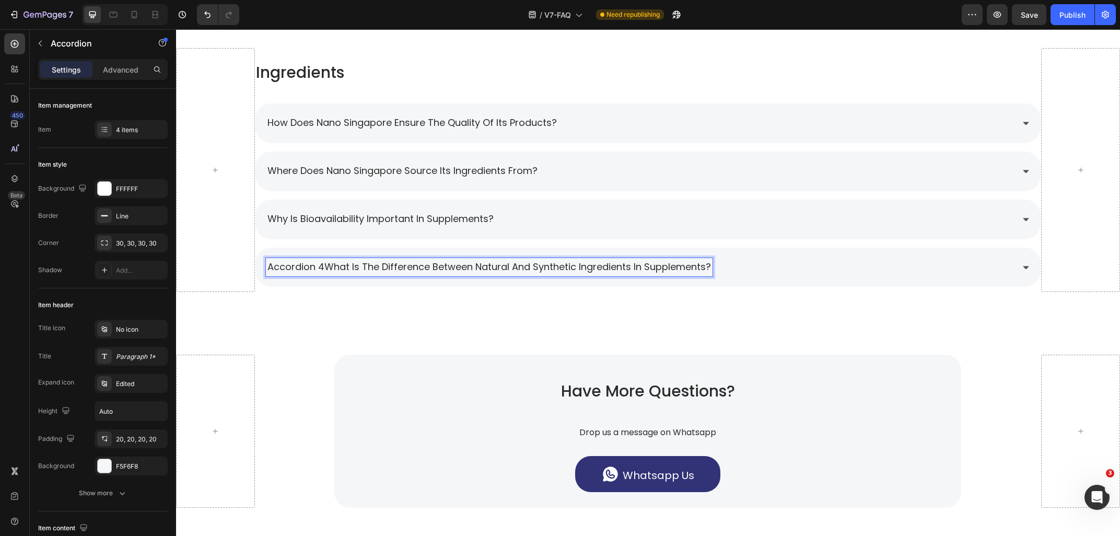
click at [324, 274] on div "accordion 4What is the difference between natural and synthetic ingredients in …" at bounding box center [489, 267] width 447 height 19
click at [325, 268] on span "accordion 4What is the difference between natural and synthetic ingredients in …" at bounding box center [488, 266] width 443 height 13
click at [688, 271] on div "What is the difference between natural and synthetic ingredients in supplements?" at bounding box center [640, 267] width 748 height 19
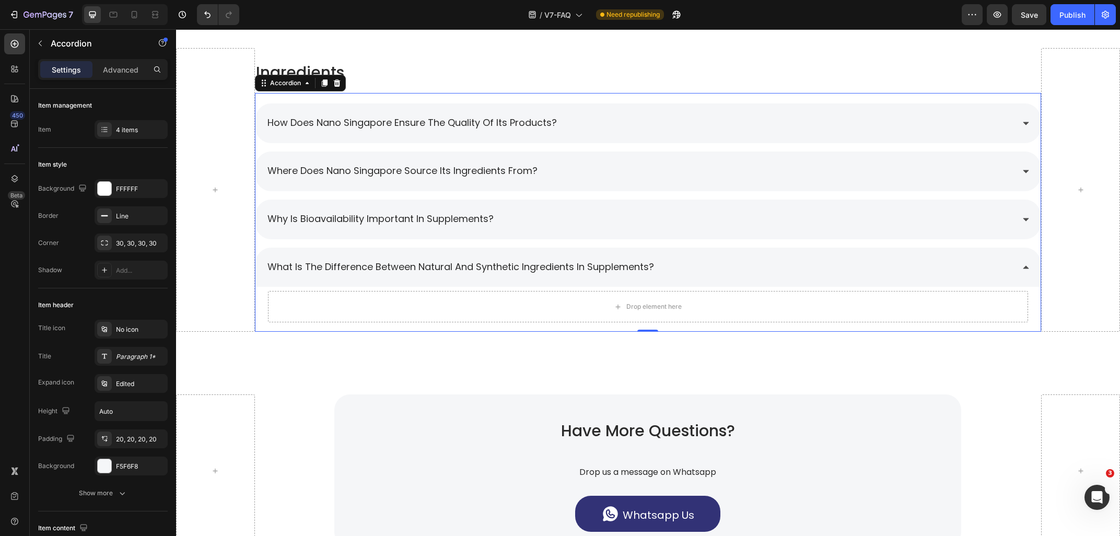
click at [612, 131] on div "how does nano singapore ensure the quality of its products?" at bounding box center [640, 123] width 748 height 19
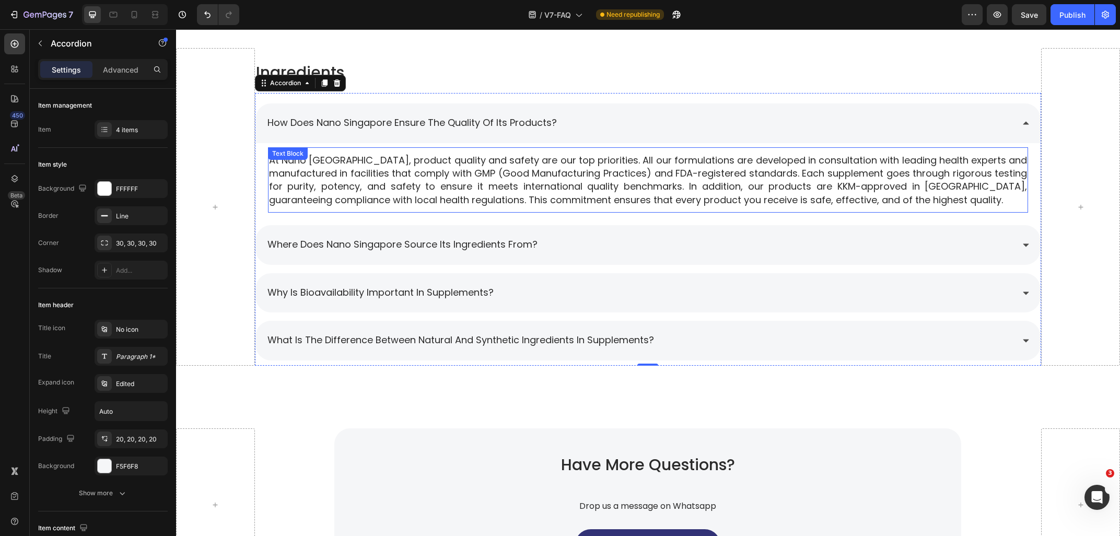
click at [407, 166] on span "At Nano Singapore, product quality and safety are our top priorities. All our f…" at bounding box center [648, 180] width 758 height 53
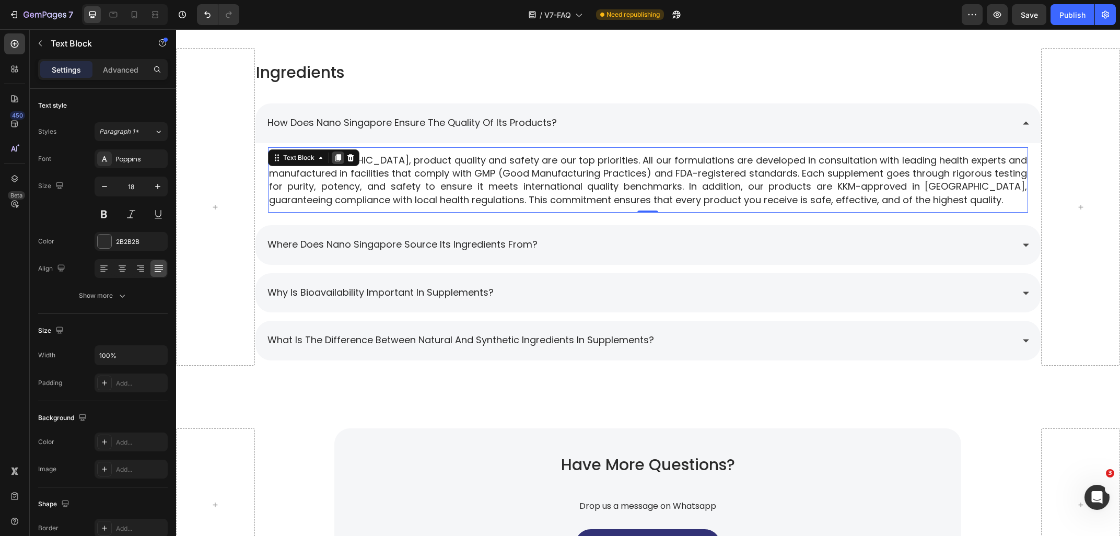
click at [336, 157] on icon at bounding box center [338, 158] width 8 height 8
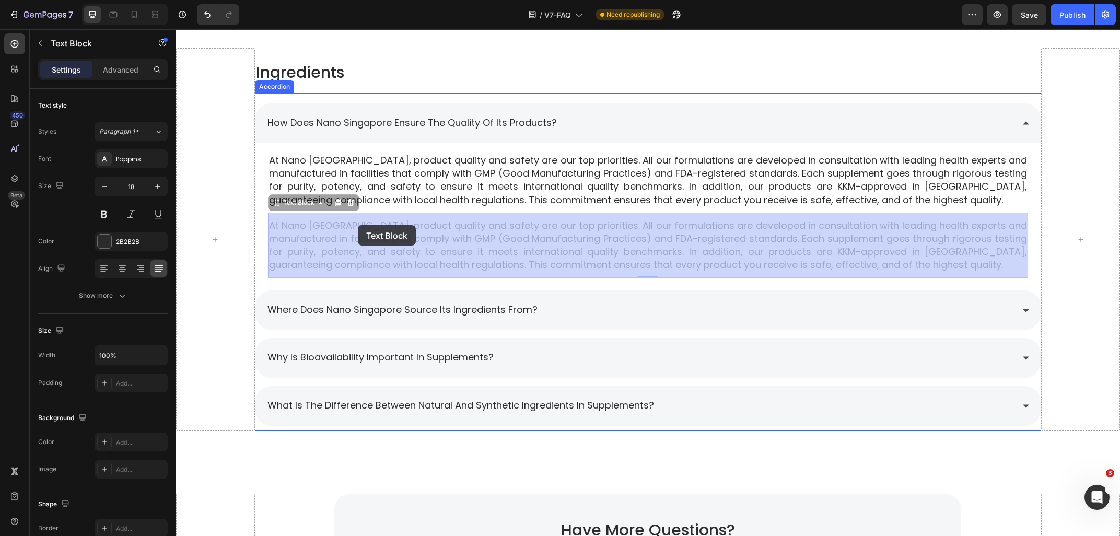
drag, startPoint x: 298, startPoint y: 202, endPoint x: 358, endPoint y: 225, distance: 64.5
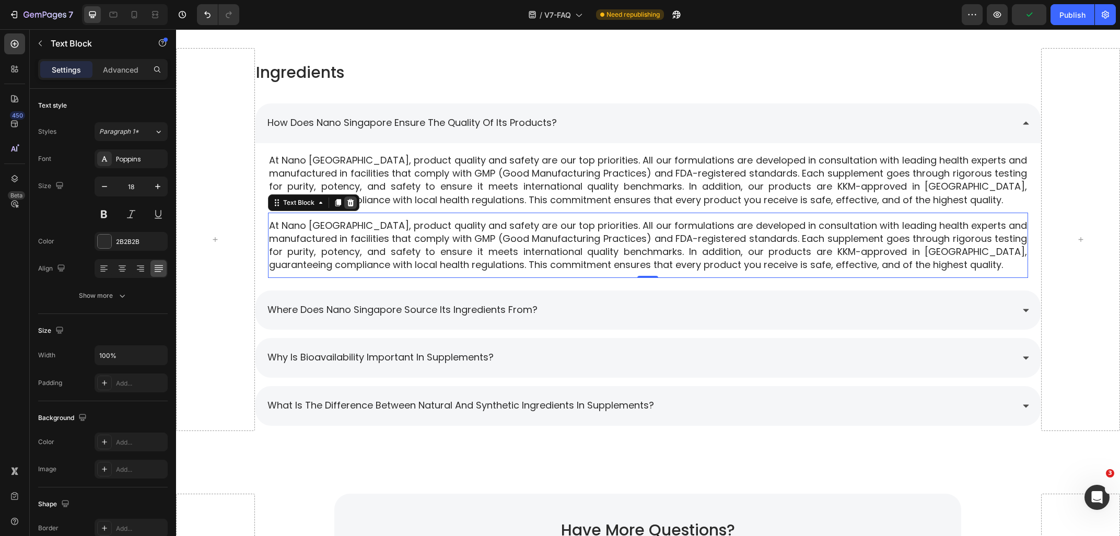
click at [351, 205] on icon at bounding box center [350, 202] width 7 height 7
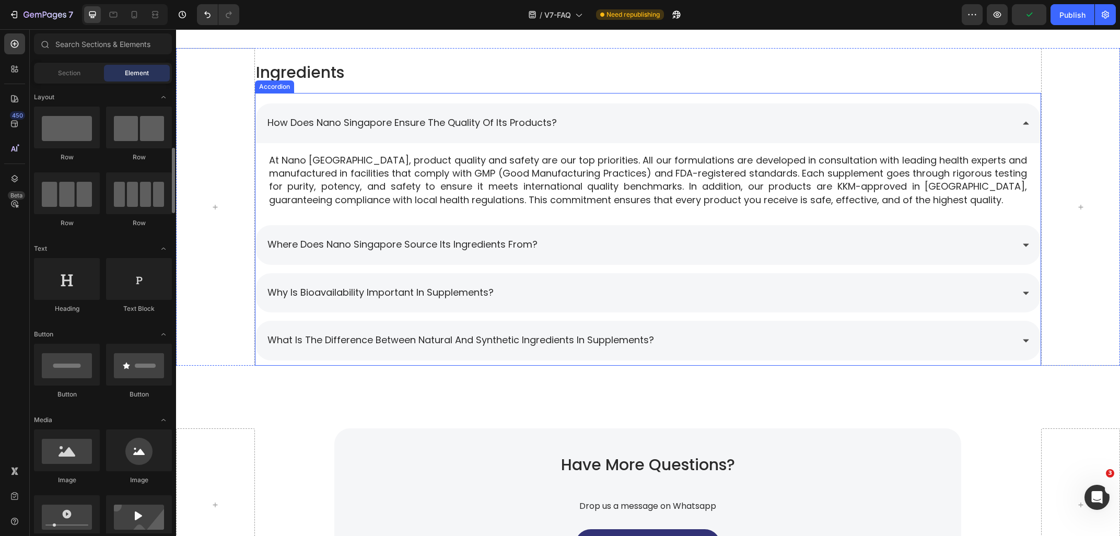
scroll to position [56, 0]
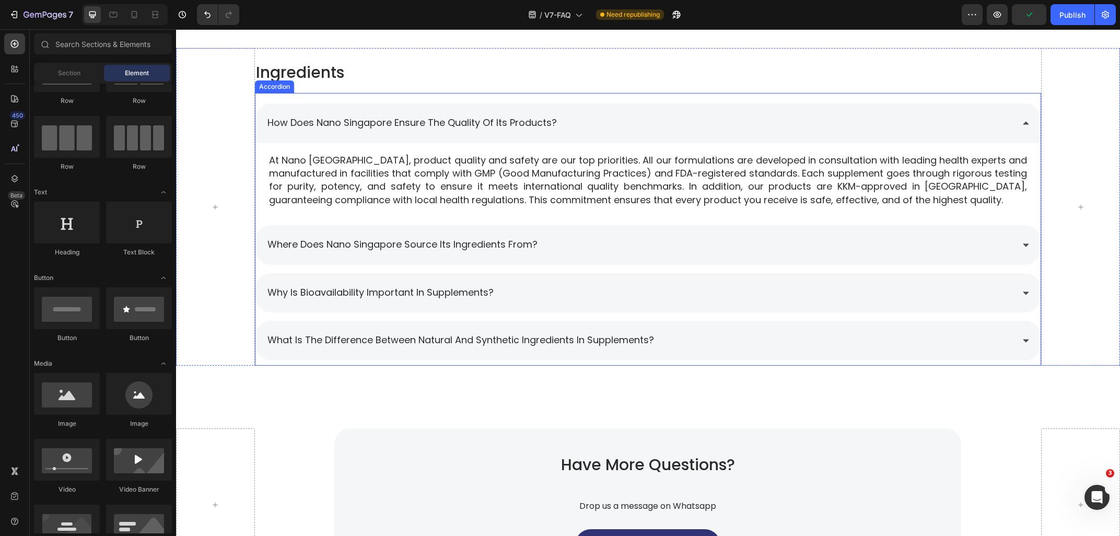
click at [594, 106] on div "how does nano singapore ensure the quality of its products?" at bounding box center [647, 123] width 785 height 40
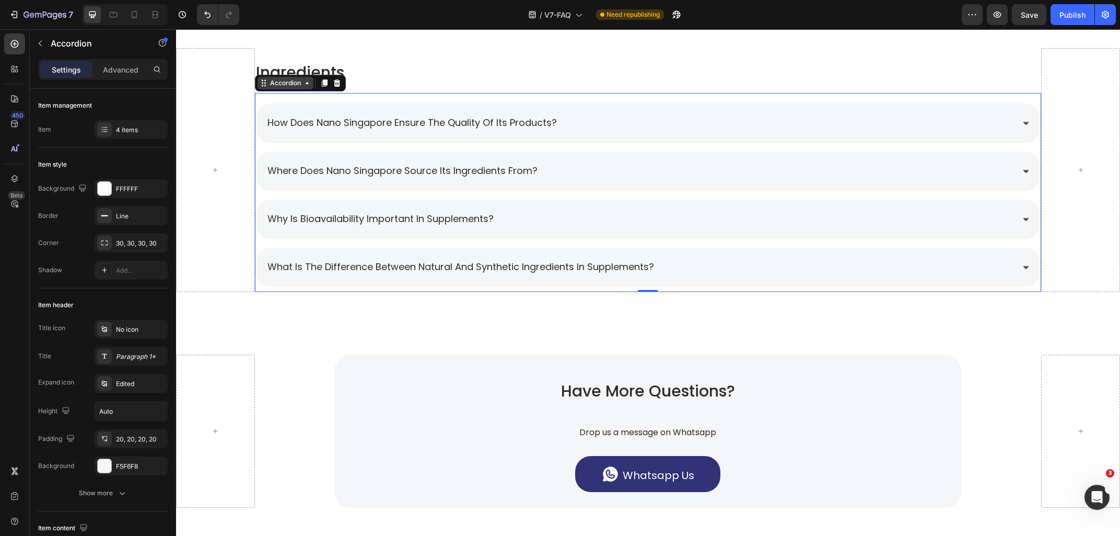
click at [288, 85] on div "Accordion" at bounding box center [285, 82] width 35 height 9
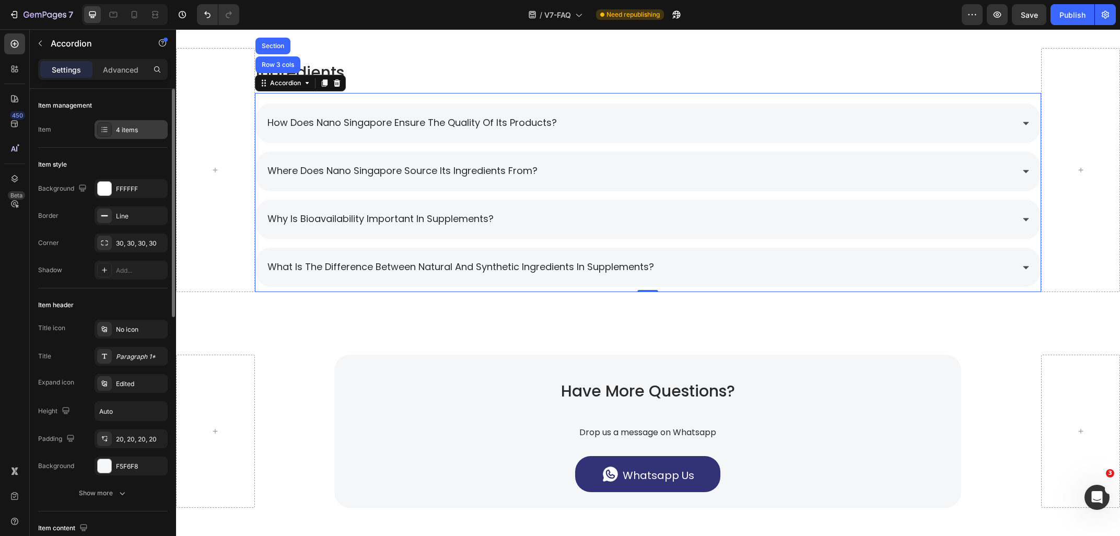
click at [129, 128] on div "4 items" at bounding box center [140, 129] width 49 height 9
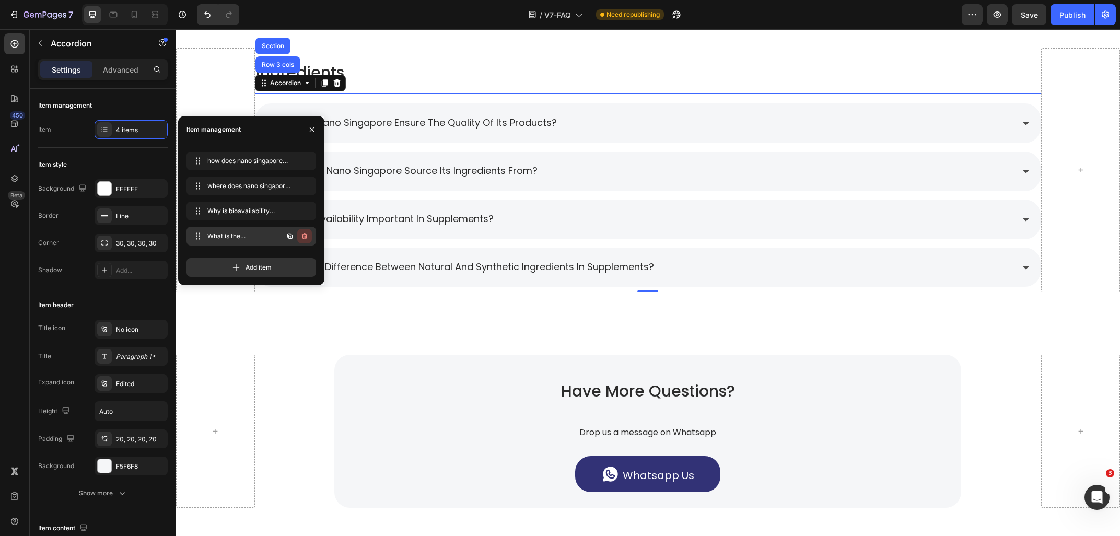
click at [302, 236] on icon "button" at bounding box center [304, 236] width 8 height 8
click at [302, 236] on div "Delete" at bounding box center [297, 235] width 19 height 9
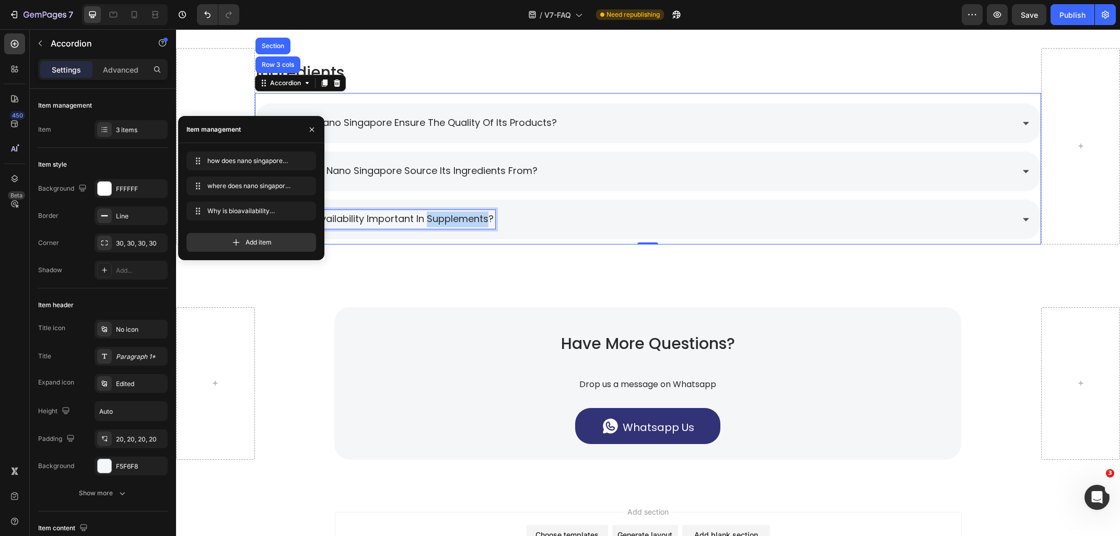
click at [428, 217] on span "Why is bioavailability important in supplements?" at bounding box center [380, 218] width 226 height 13
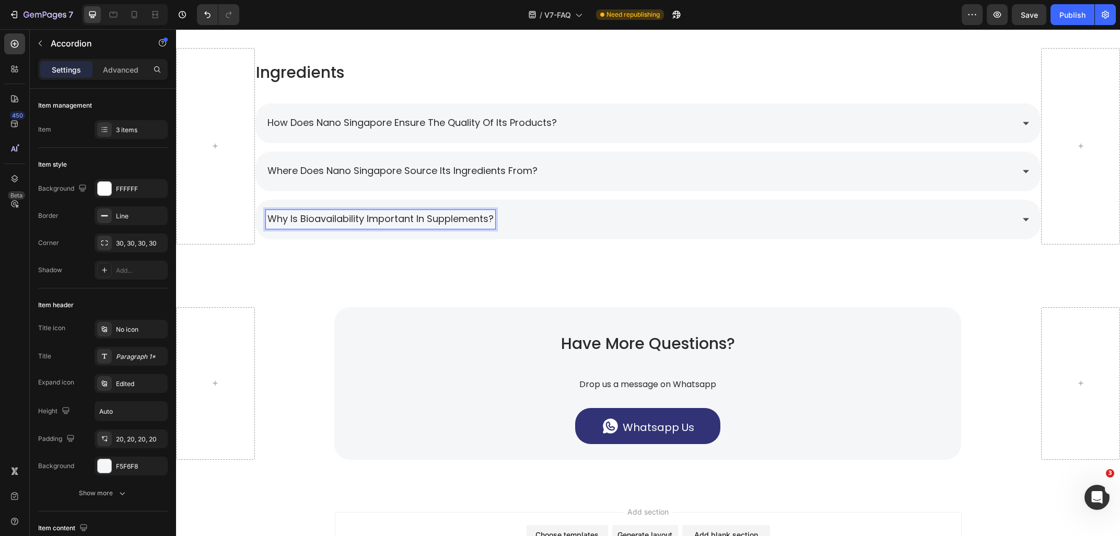
click at [428, 217] on span "Why is bioavailability important in supplements?" at bounding box center [380, 218] width 226 height 13
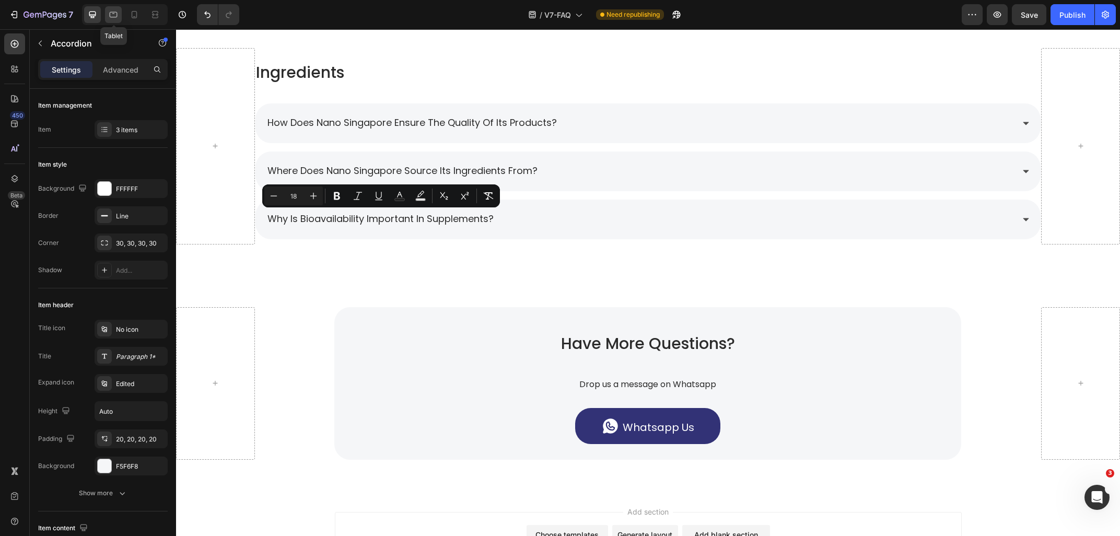
click at [110, 20] on div at bounding box center [113, 14] width 17 height 17
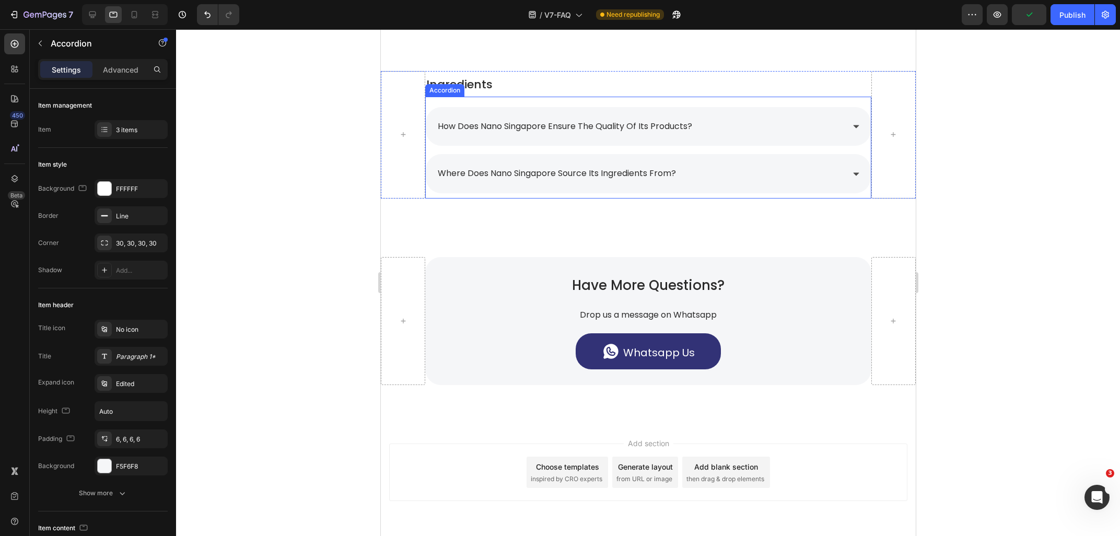
click at [448, 94] on div "Accordion" at bounding box center [444, 90] width 39 height 13
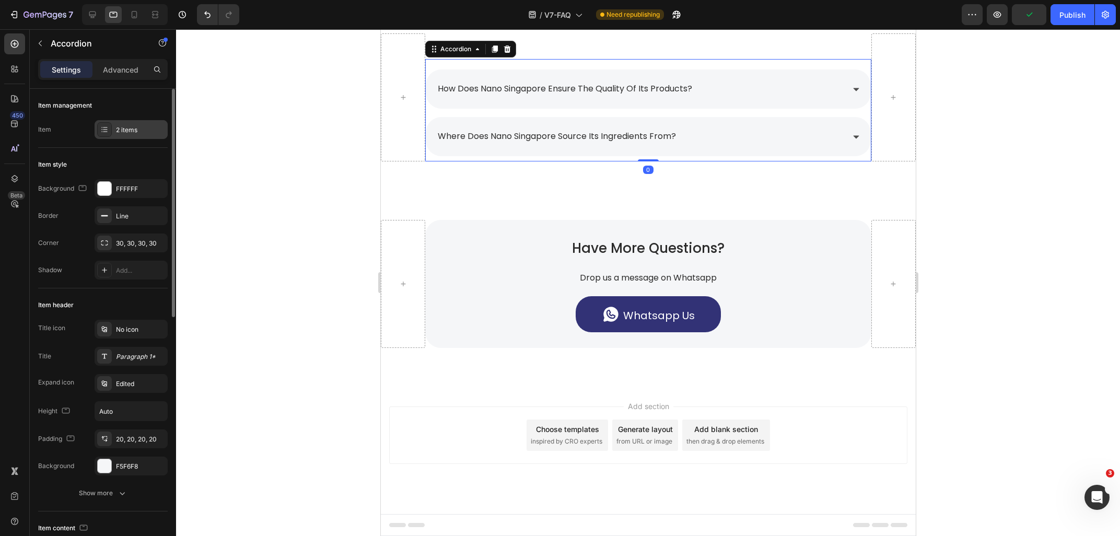
click at [128, 128] on div "2 items" at bounding box center [140, 129] width 49 height 9
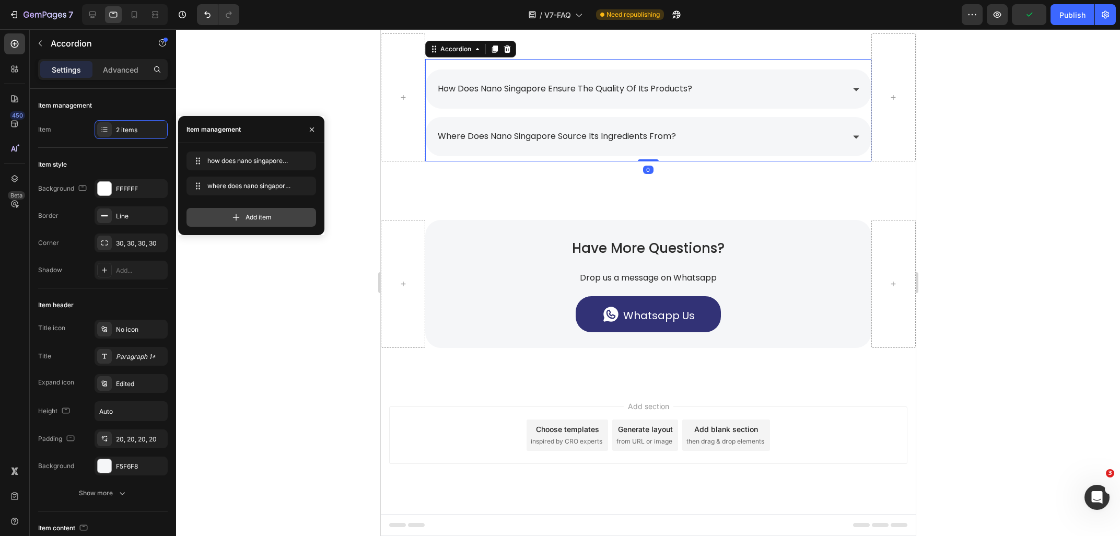
drag, startPoint x: 231, startPoint y: 211, endPoint x: 21, endPoint y: 159, distance: 216.2
click at [231, 211] on div "Add item" at bounding box center [251, 217] width 130 height 19
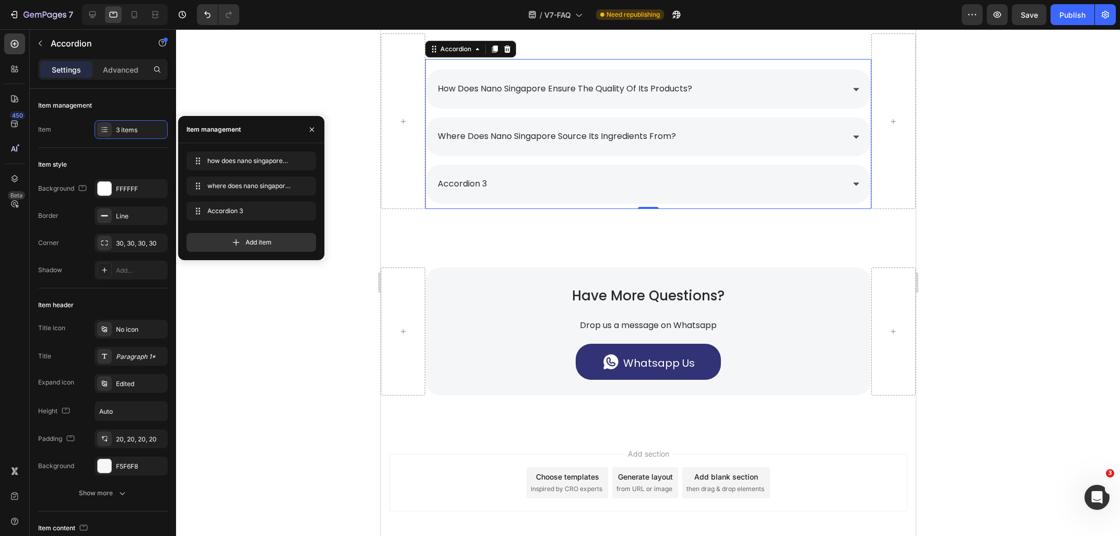
click at [477, 182] on div "accordion 3" at bounding box center [462, 184] width 52 height 18
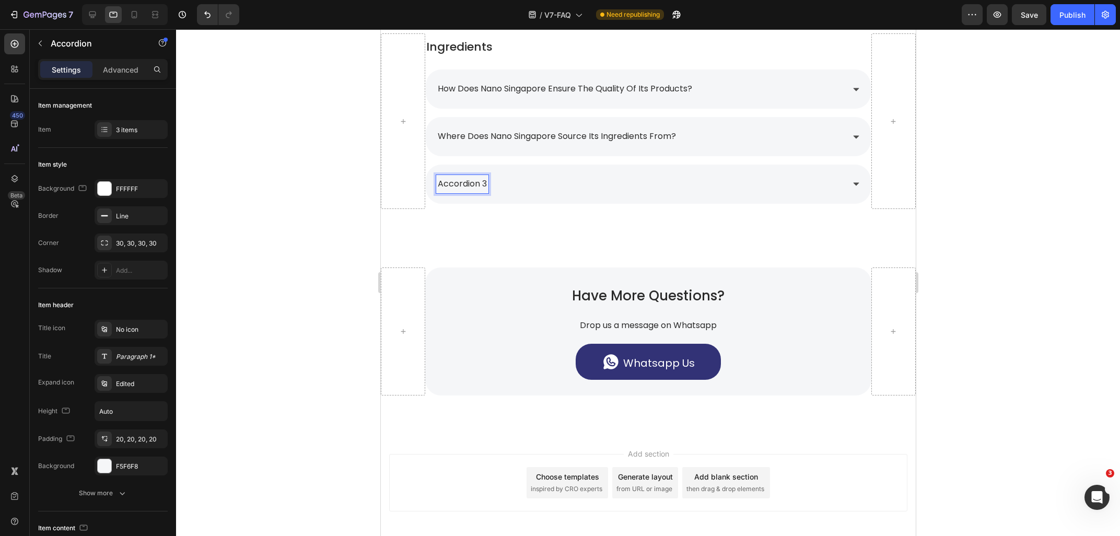
click at [486, 184] on p "accordion 3" at bounding box center [461, 184] width 49 height 15
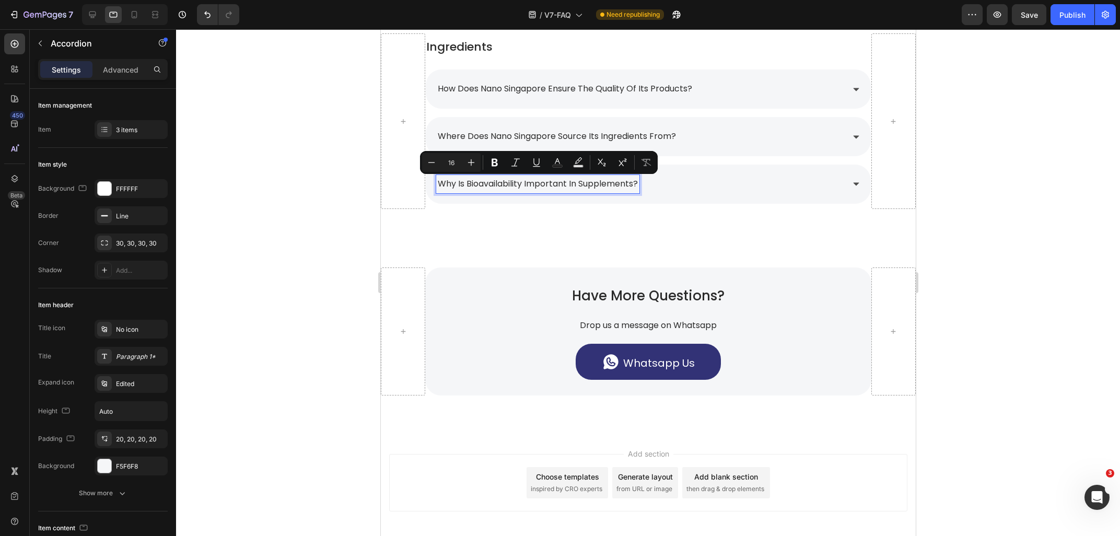
click at [697, 140] on div "where does nano singapore source its ingredients from?" at bounding box center [639, 136] width 407 height 18
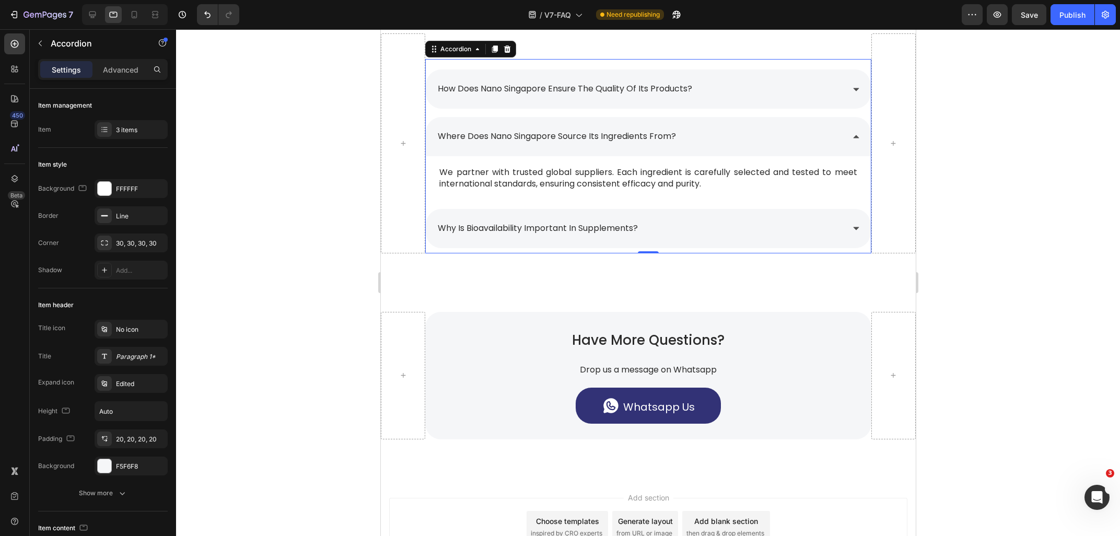
click at [616, 186] on span "We partner with trusted global suppliers. Each ingredient is carefully selected…" at bounding box center [647, 178] width 417 height 24
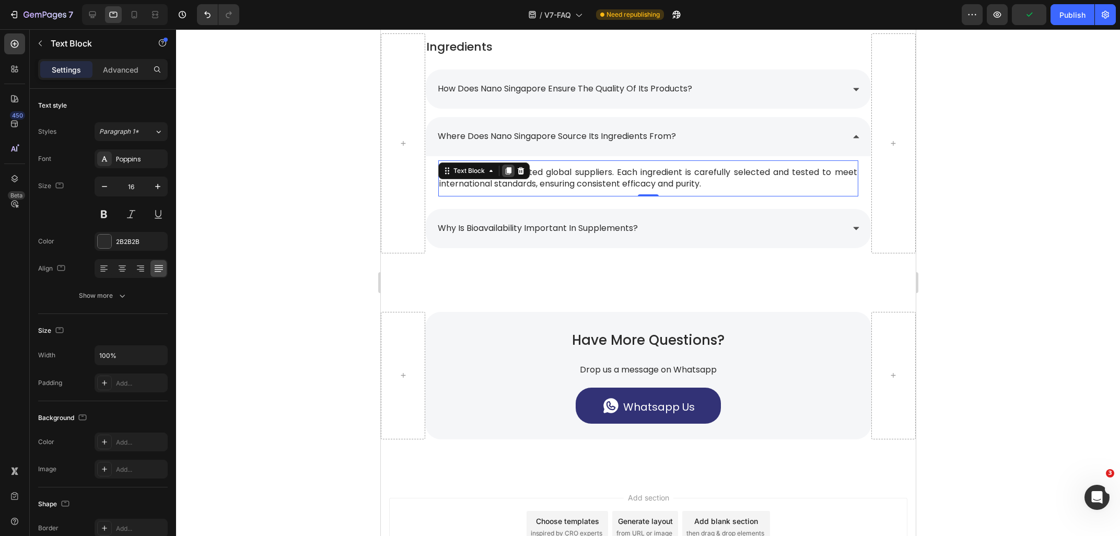
click at [508, 169] on icon at bounding box center [508, 170] width 6 height 7
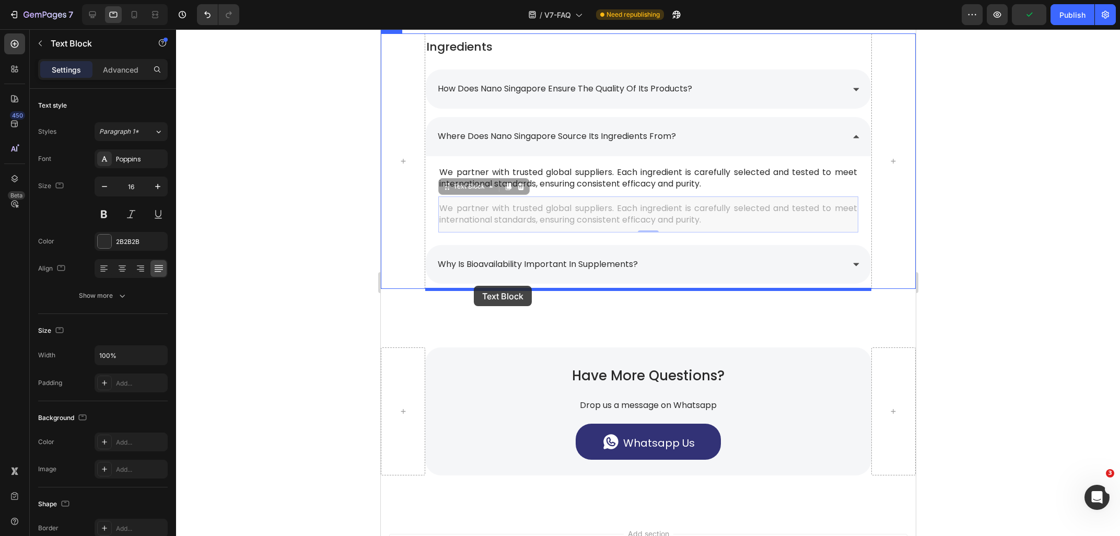
drag, startPoint x: 478, startPoint y: 183, endPoint x: 473, endPoint y: 286, distance: 102.5
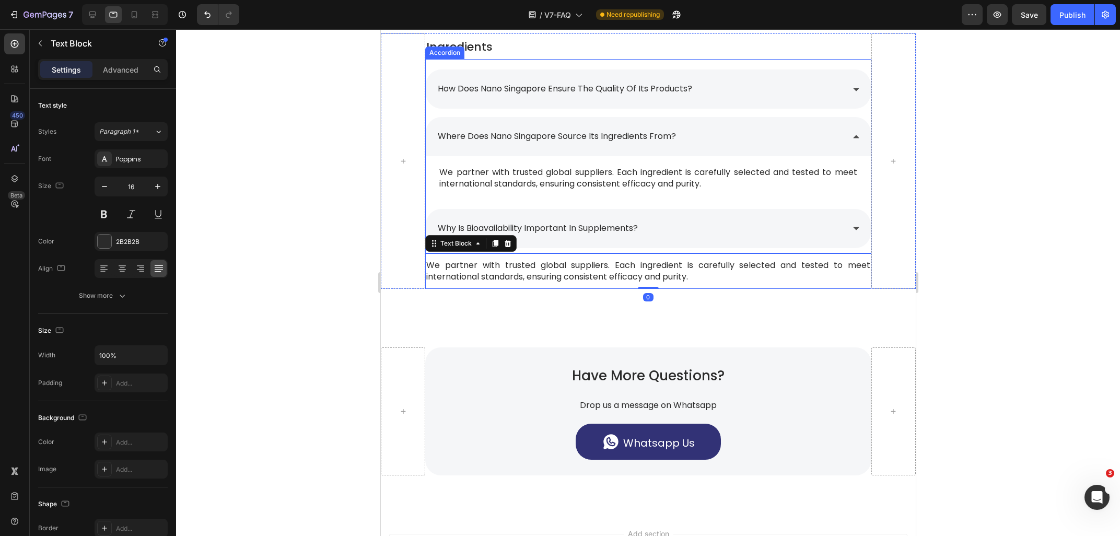
click at [657, 229] on div "Why is bioavailability important in supplements?" at bounding box center [639, 228] width 407 height 18
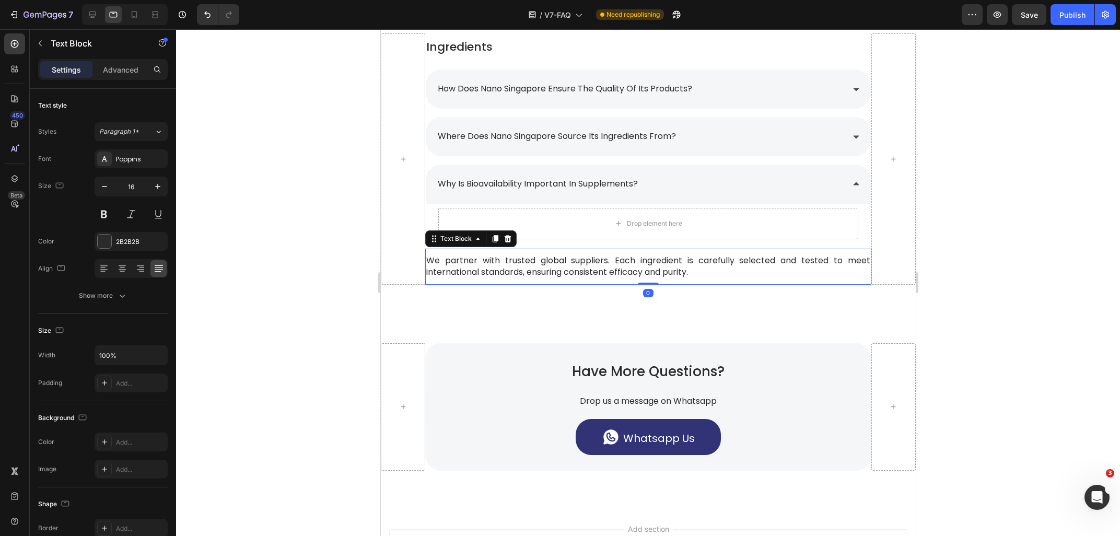
click at [550, 272] on span "We partner with trusted global suppliers. Each ingredient is carefully selected…" at bounding box center [647, 266] width 443 height 24
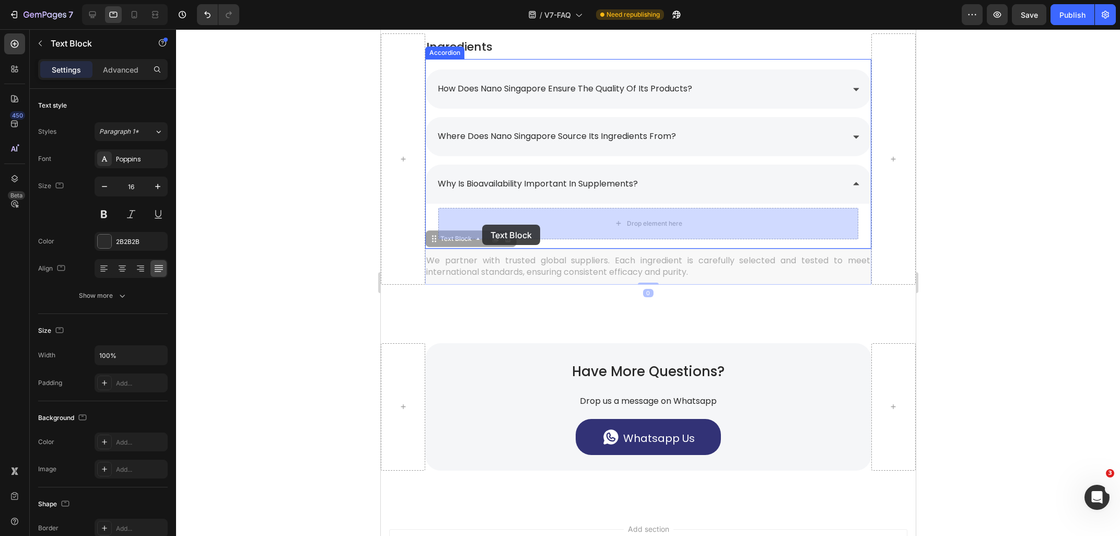
drag, startPoint x: 454, startPoint y: 242, endPoint x: 482, endPoint y: 225, distance: 32.6
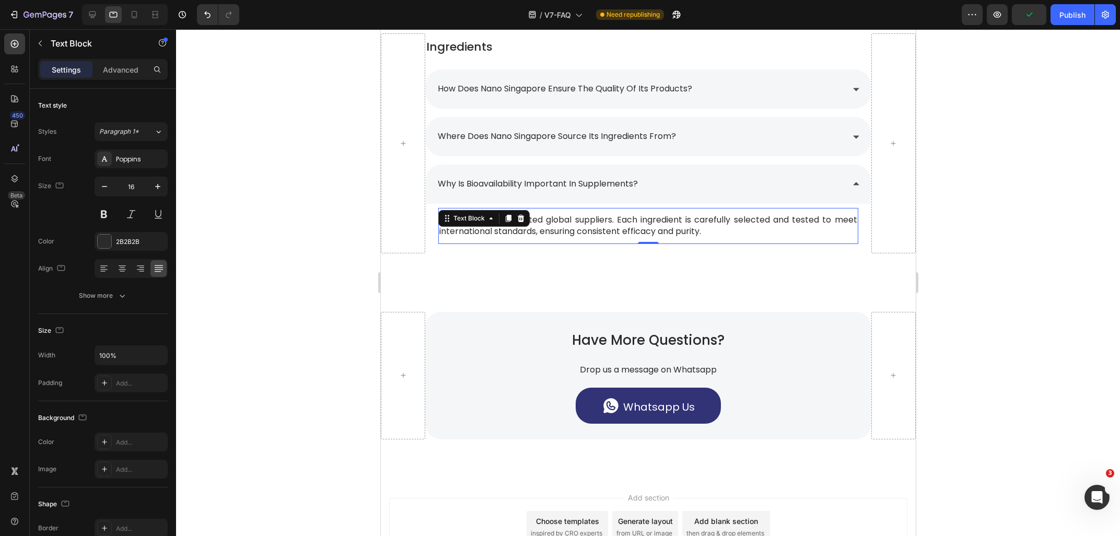
click at [731, 225] on span "We partner with trusted global suppliers. Each ingredient is carefully selected…" at bounding box center [647, 226] width 417 height 24
click at [736, 234] on p "We partner with trusted global suppliers. Each ingredient is carefully selected…" at bounding box center [647, 226] width 417 height 24
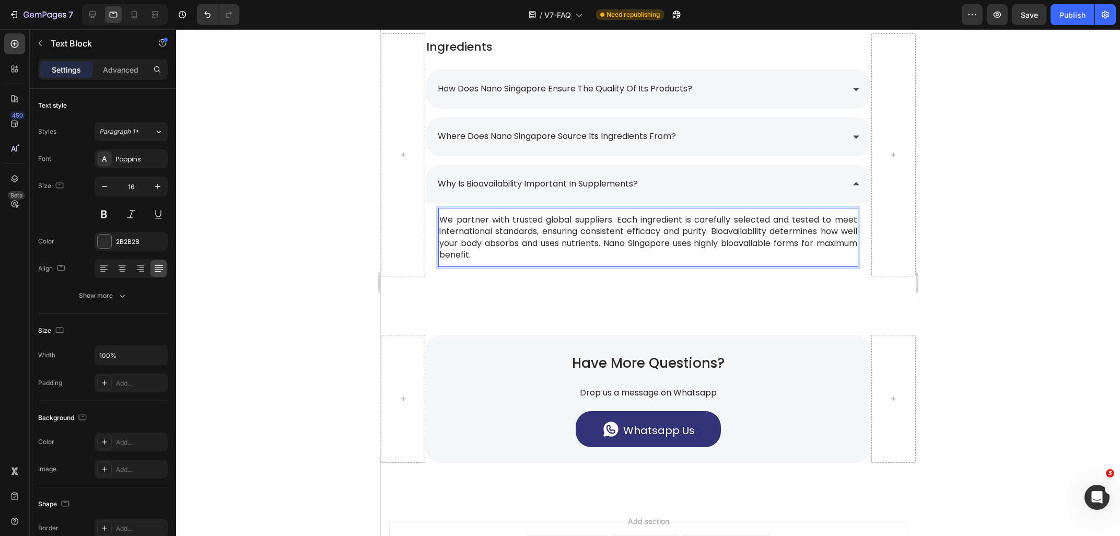
click at [709, 232] on span "We partner with trusted global suppliers. Each ingredient is carefully selected…" at bounding box center [647, 237] width 417 height 47
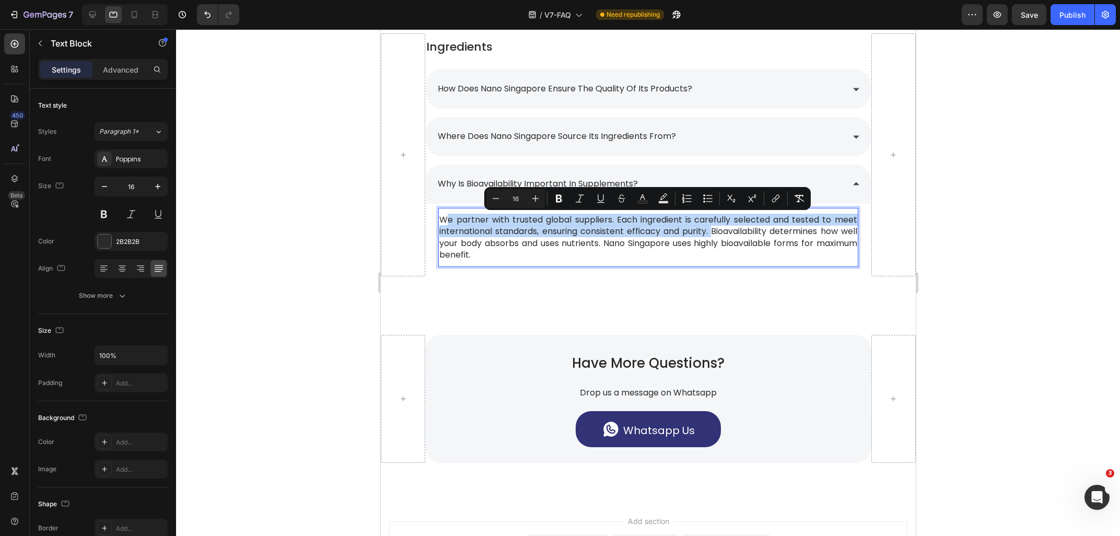
drag, startPoint x: 709, startPoint y: 232, endPoint x: 445, endPoint y: 219, distance: 263.5
click at [445, 219] on span "We partner with trusted global suppliers. Each ingredient is carefully selected…" at bounding box center [647, 237] width 417 height 47
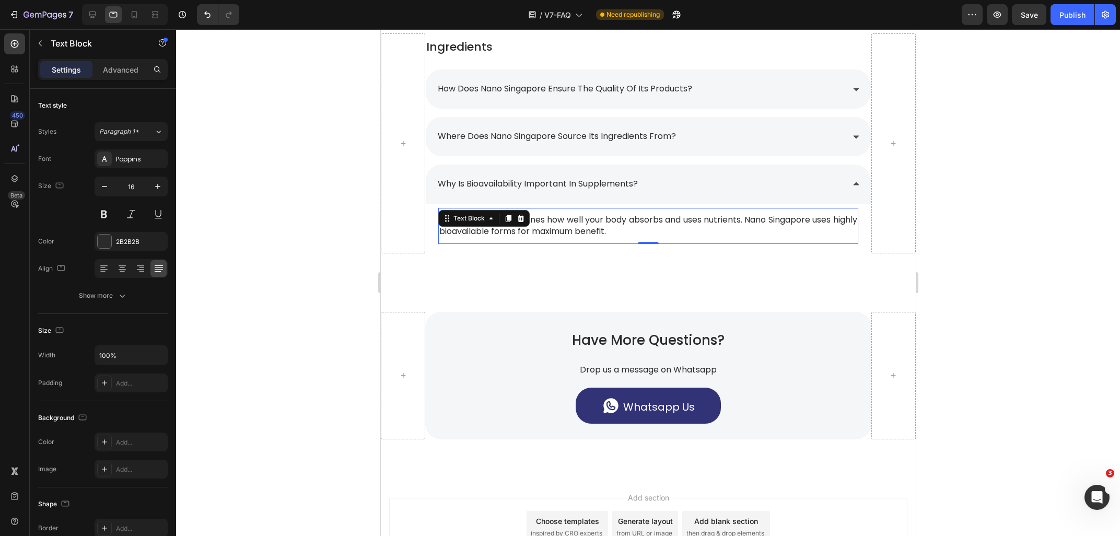
click at [995, 214] on div at bounding box center [648, 282] width 944 height 507
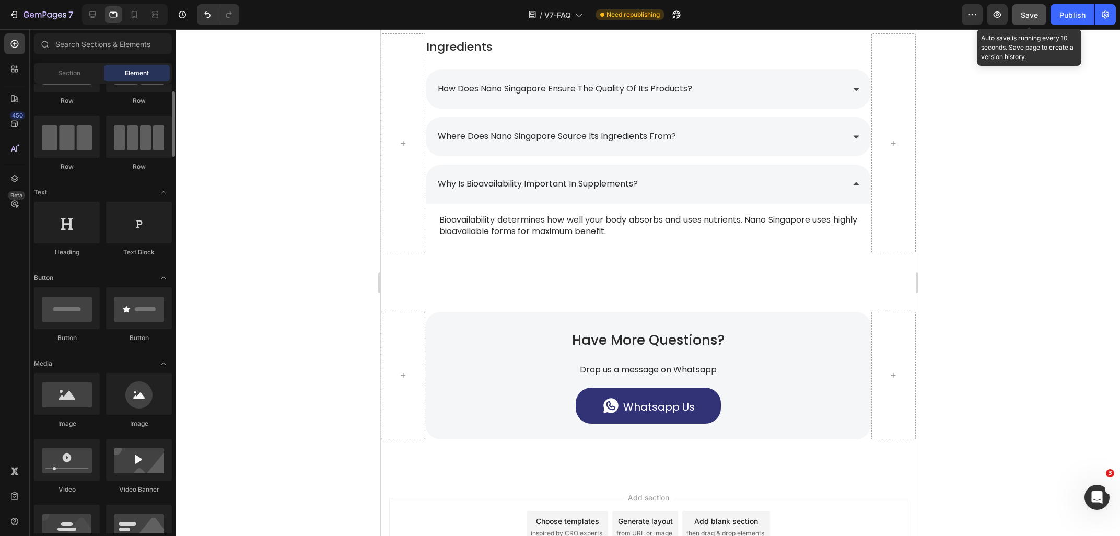
click at [1034, 22] on button "Save" at bounding box center [1029, 14] width 34 height 21
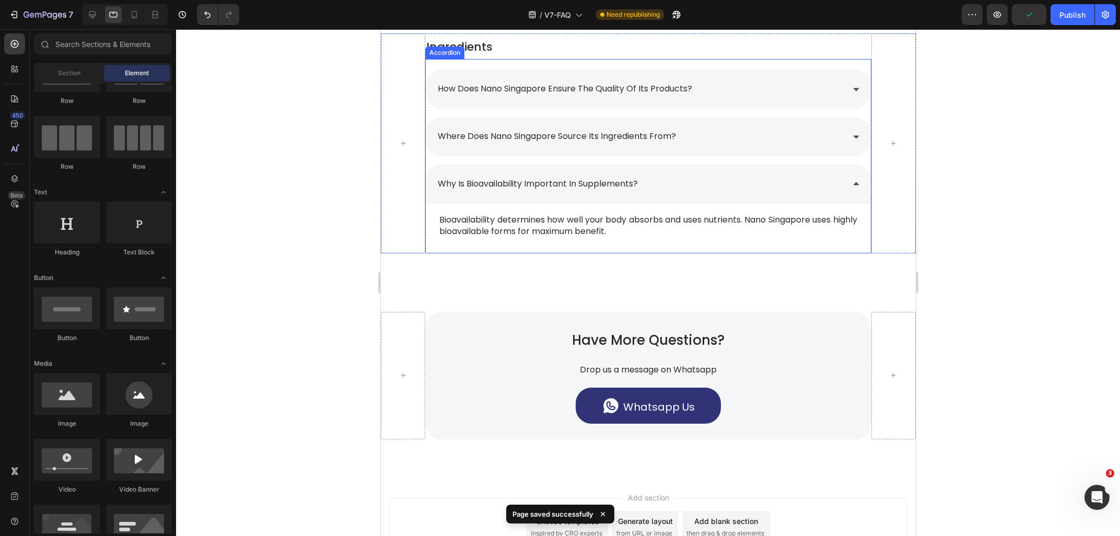
click at [691, 179] on div "Why is bioavailability important in supplements?" at bounding box center [639, 184] width 407 height 18
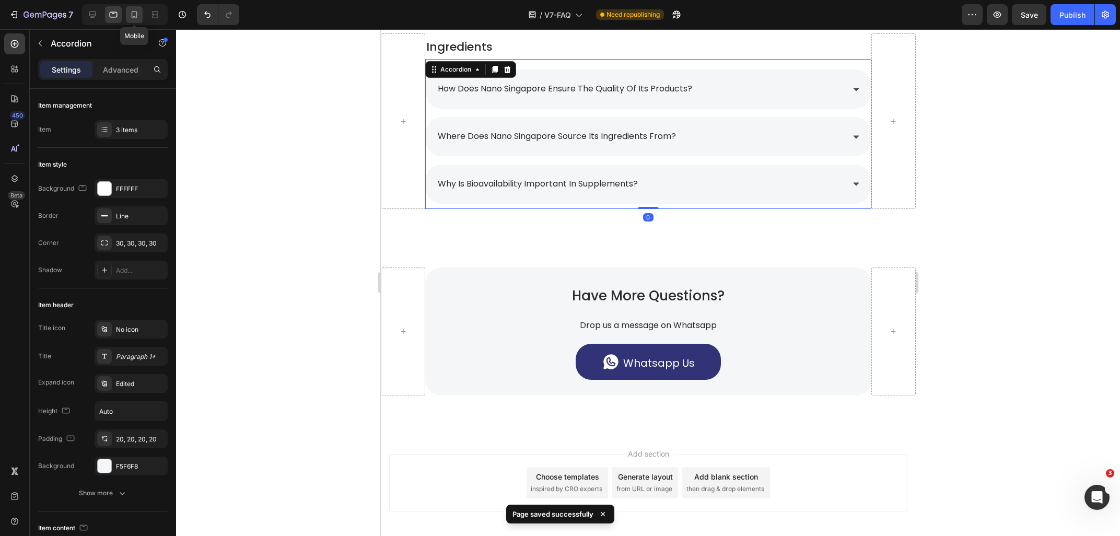
click at [130, 17] on icon at bounding box center [134, 14] width 10 height 10
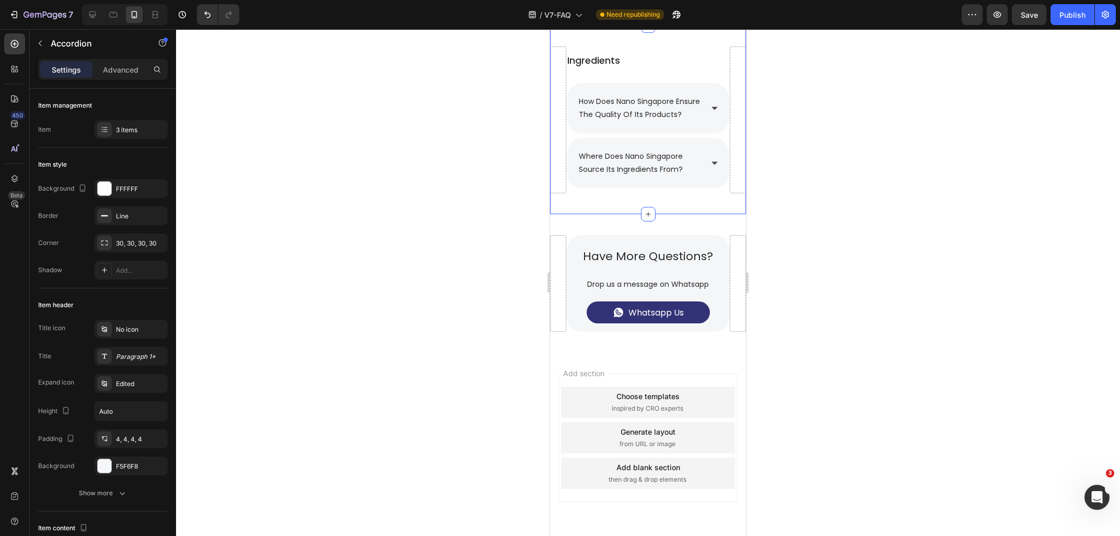
scroll to position [1720, 0]
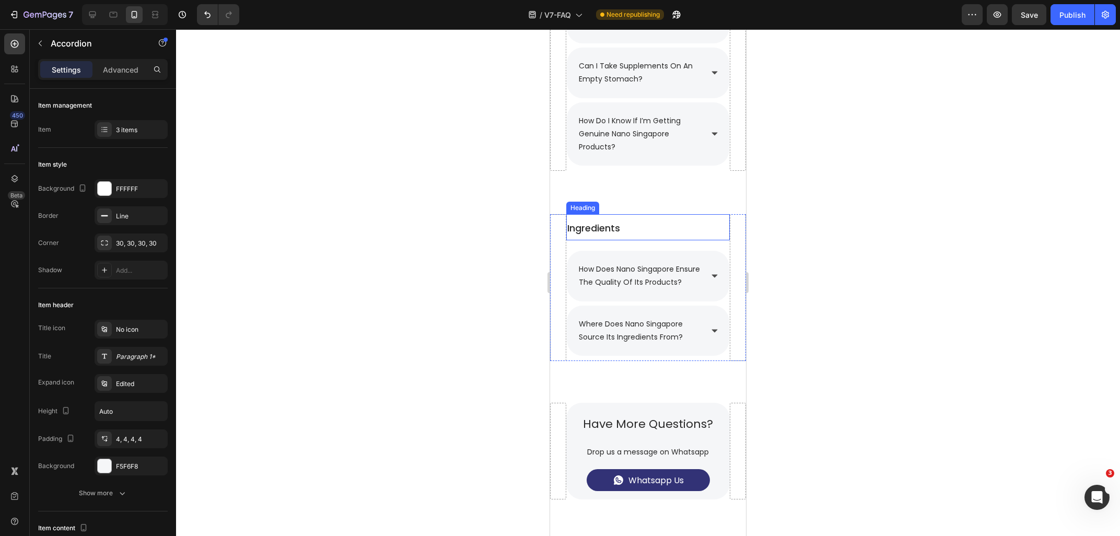
click at [641, 236] on h2 "Ingredients" at bounding box center [647, 227] width 163 height 26
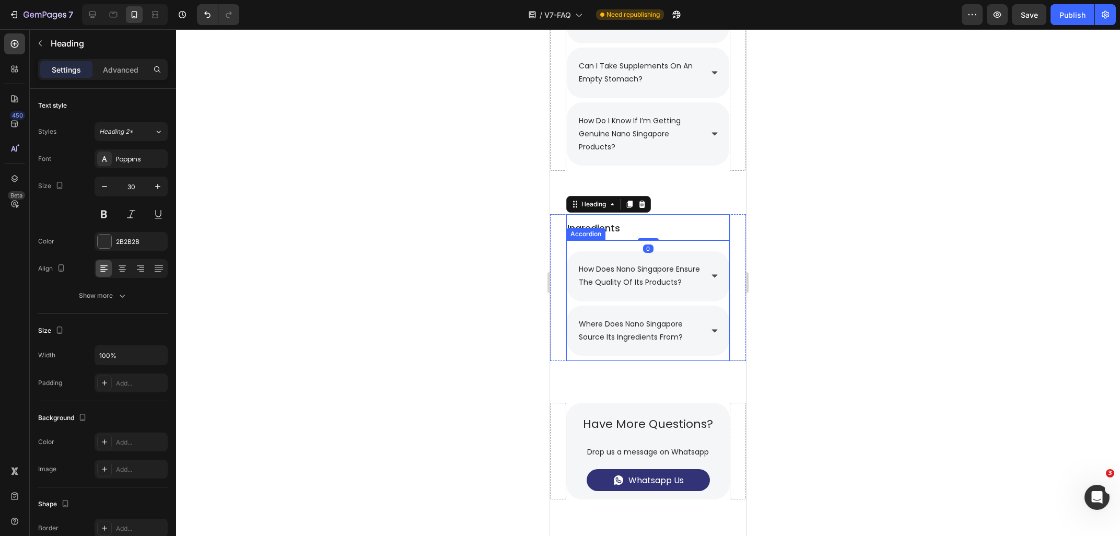
click at [628, 245] on div "how does nano singapore ensure the quality of its products? where does nano sin…" at bounding box center [647, 300] width 163 height 121
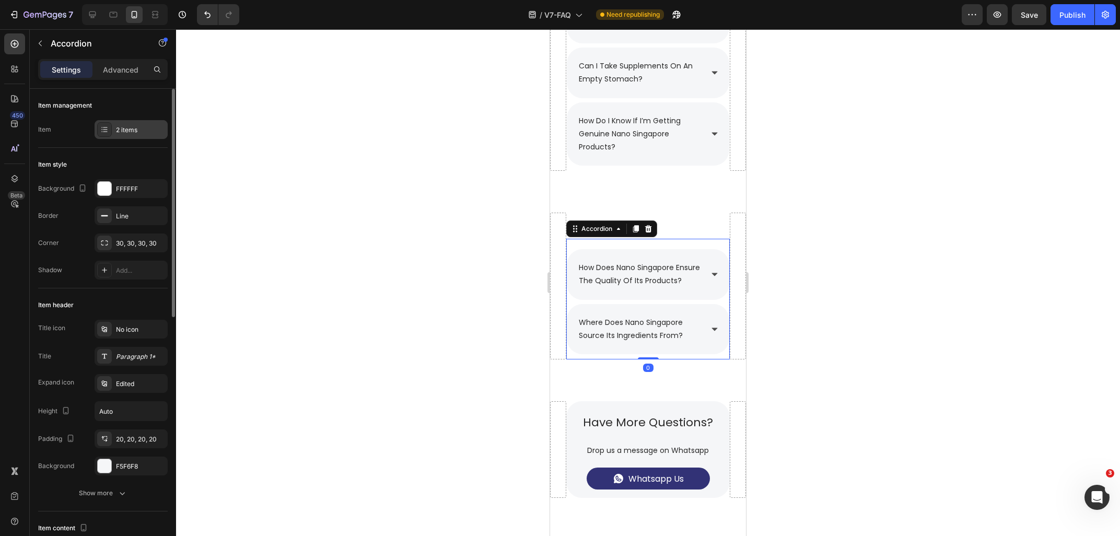
click at [109, 135] on div at bounding box center [104, 129] width 15 height 15
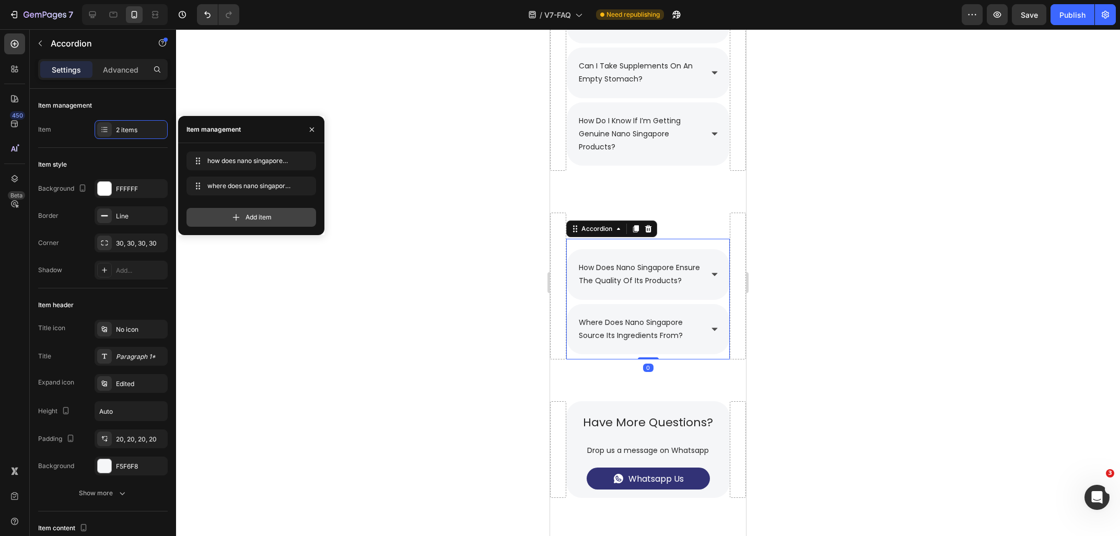
click at [265, 209] on div "Add item" at bounding box center [251, 217] width 130 height 19
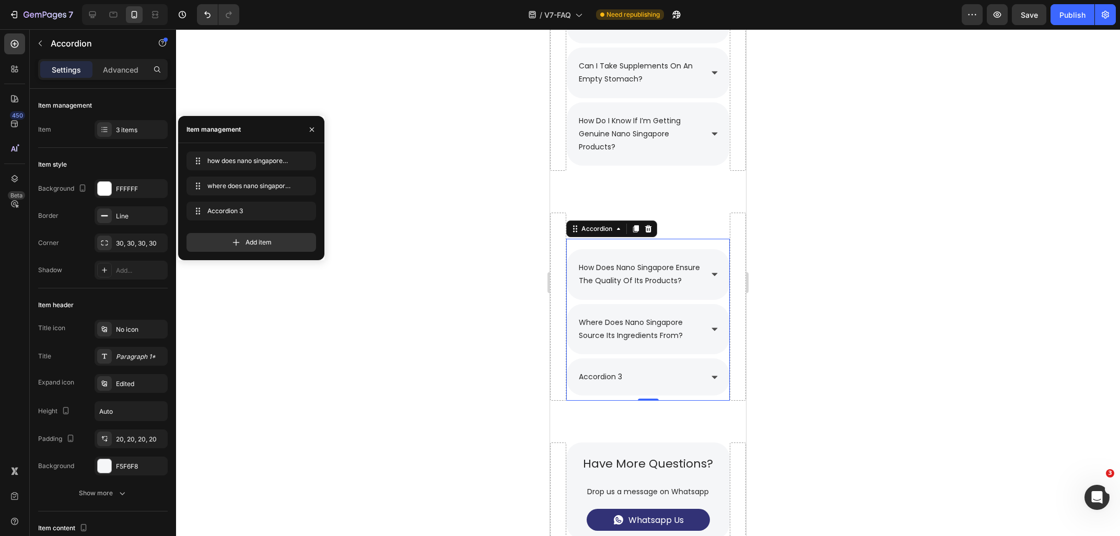
click at [703, 394] on div "accordion 3" at bounding box center [648, 376] width 162 height 37
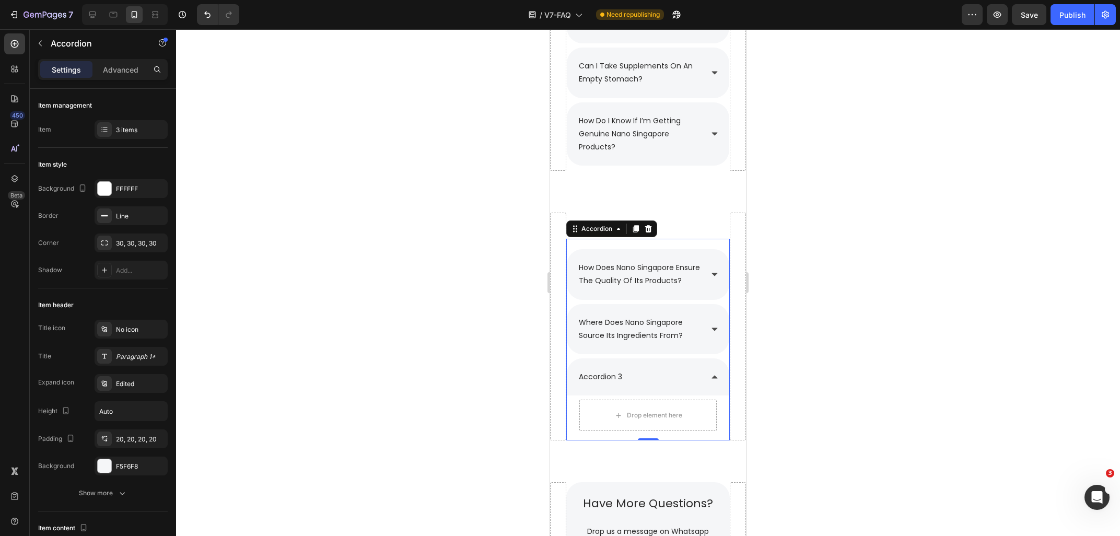
click at [699, 321] on div "where does nano singapore source its ingredients from?" at bounding box center [648, 329] width 162 height 50
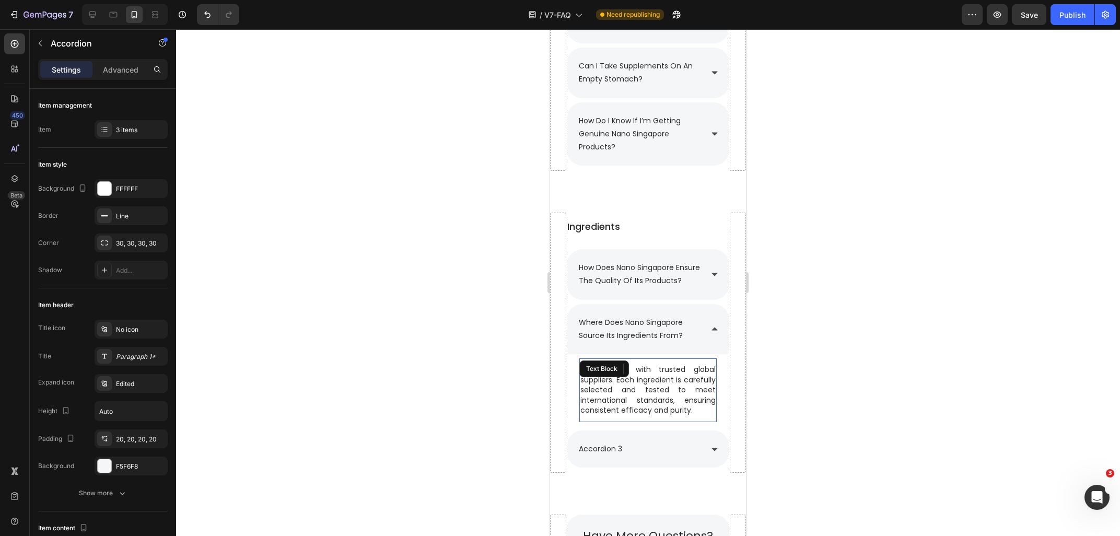
click at [631, 390] on span "We partner with trusted global suppliers. Each ingredient is carefully selected…" at bounding box center [647, 389] width 135 height 51
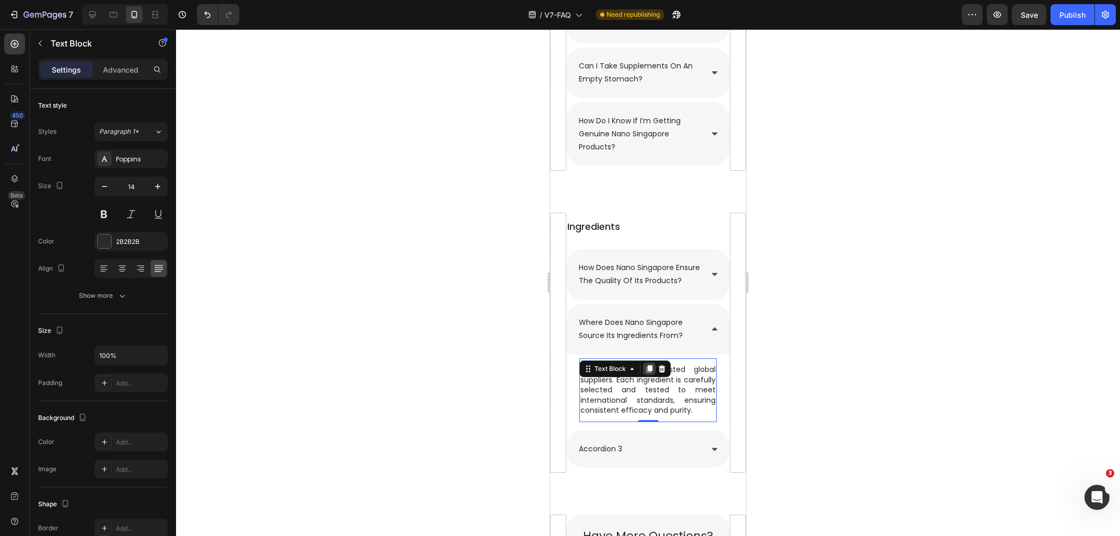
click at [648, 373] on icon at bounding box center [649, 369] width 8 height 8
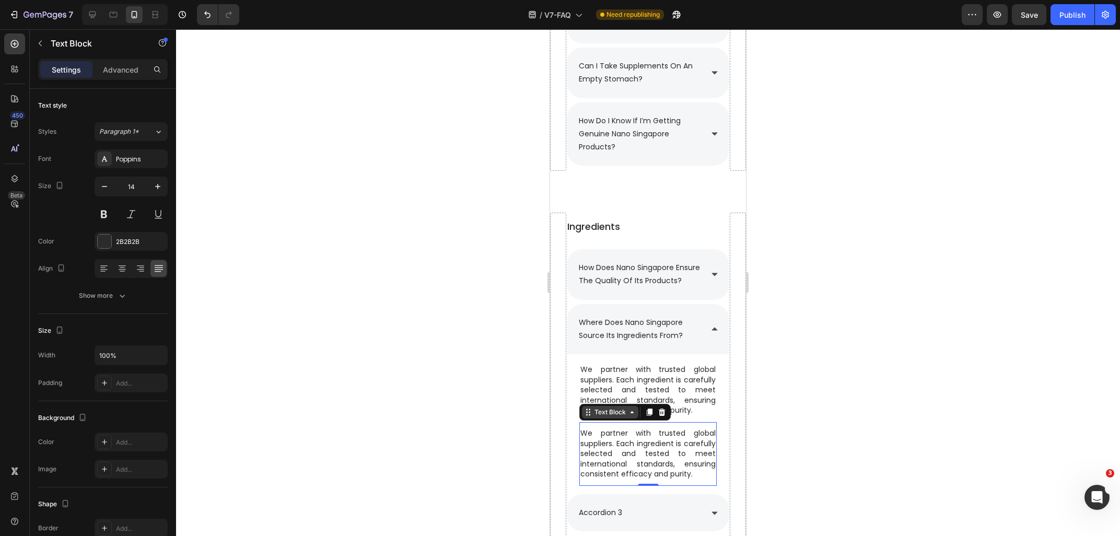
scroll to position [1832, 0]
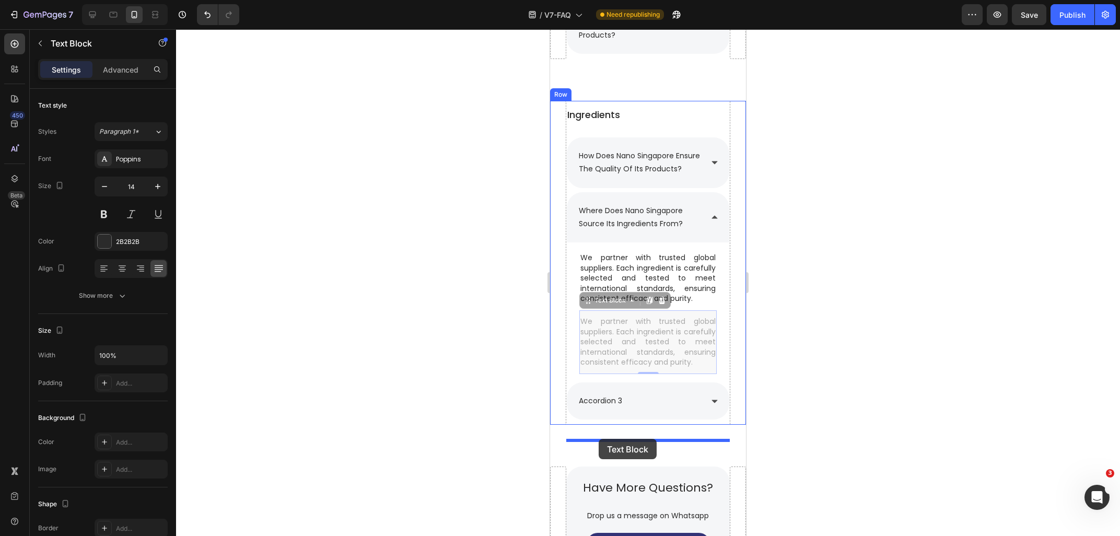
drag, startPoint x: 605, startPoint y: 320, endPoint x: 599, endPoint y: 439, distance: 119.2
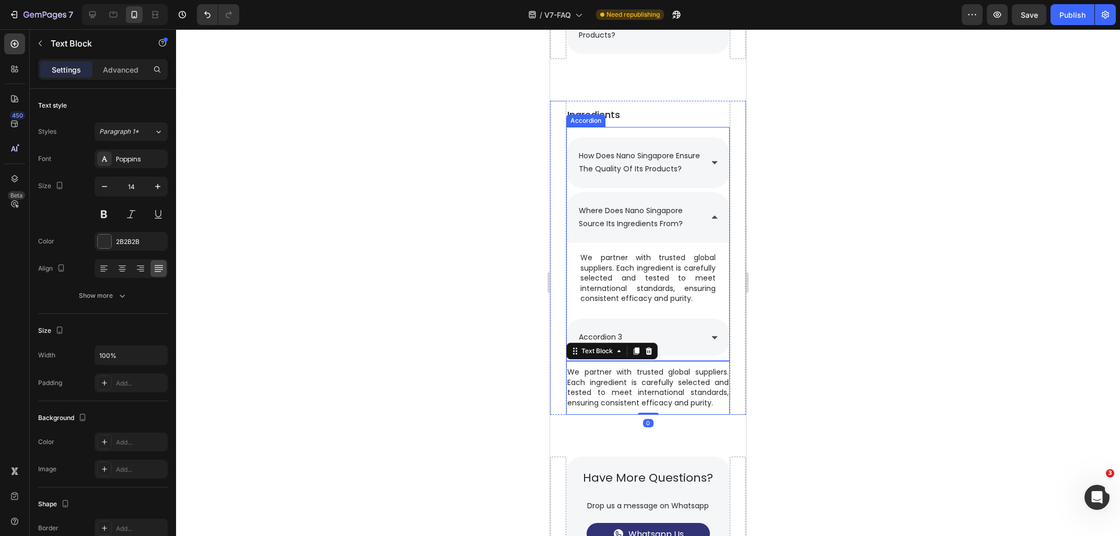
click at [700, 345] on div "accordion 3" at bounding box center [639, 337] width 125 height 16
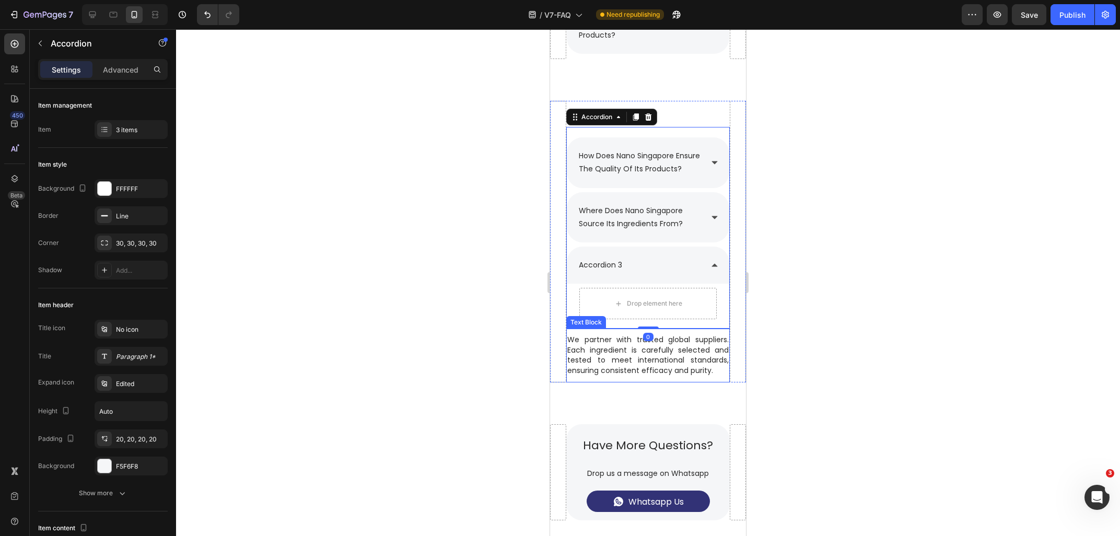
click at [611, 370] on p "We partner with trusted global suppliers. Each ingredient is carefully selected…" at bounding box center [647, 355] width 161 height 41
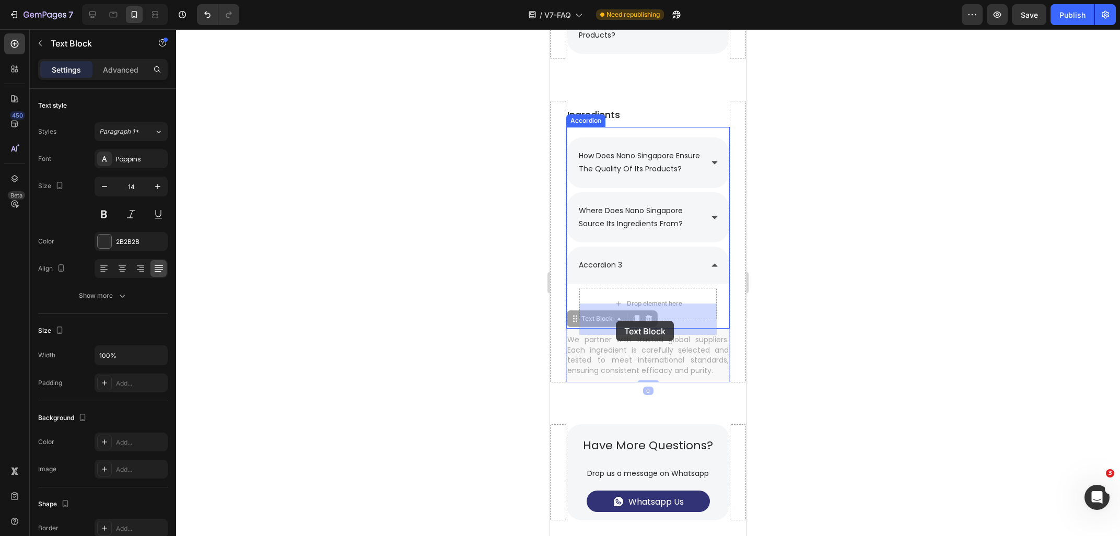
drag, startPoint x: 593, startPoint y: 336, endPoint x: 616, endPoint y: 321, distance: 27.5
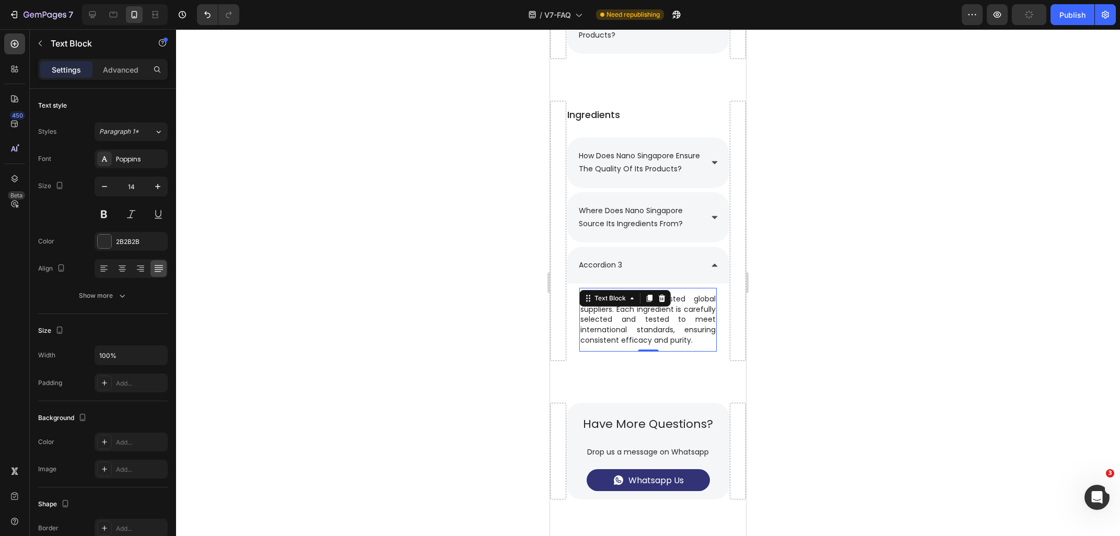
click at [635, 326] on span "We partner with trusted global suppliers. Each ingredient is carefully selected…" at bounding box center [647, 319] width 135 height 51
click at [698, 345] on p "We partner with trusted global suppliers. Each ingredient is carefully selected…" at bounding box center [647, 319] width 135 height 51
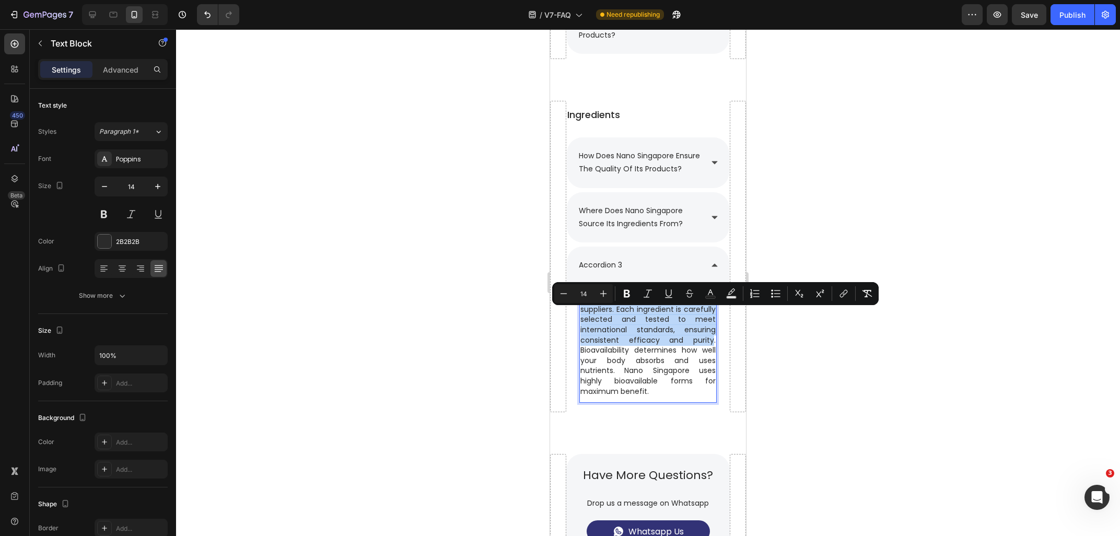
drag, startPoint x: 714, startPoint y: 354, endPoint x: 576, endPoint y: 311, distance: 145.0
click at [579, 311] on div "We partner with trusted global suppliers. Each ingredient is carefully selected…" at bounding box center [647, 345] width 137 height 104
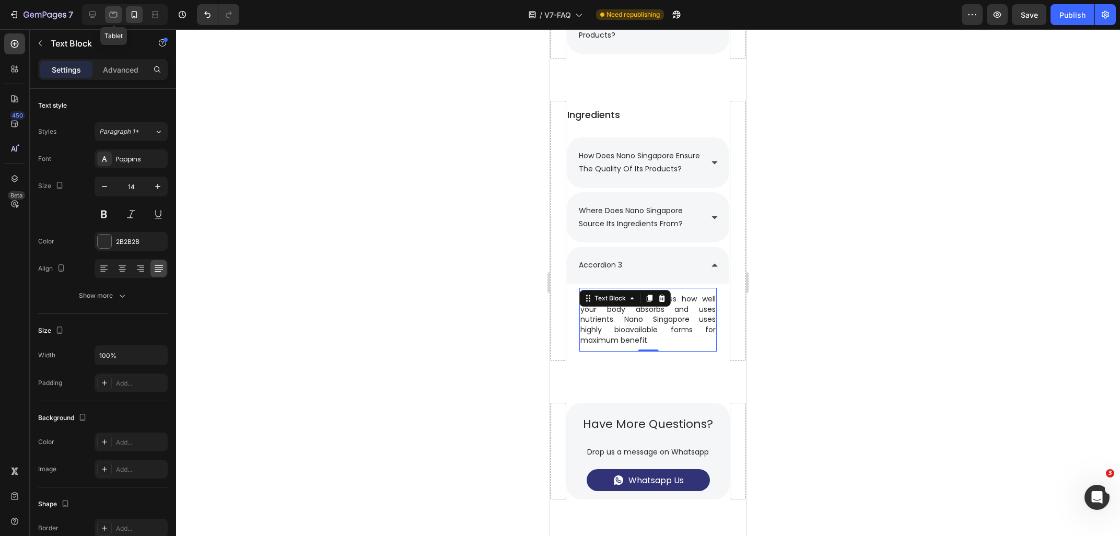
click at [112, 19] on icon at bounding box center [113, 14] width 10 height 10
type input "16"
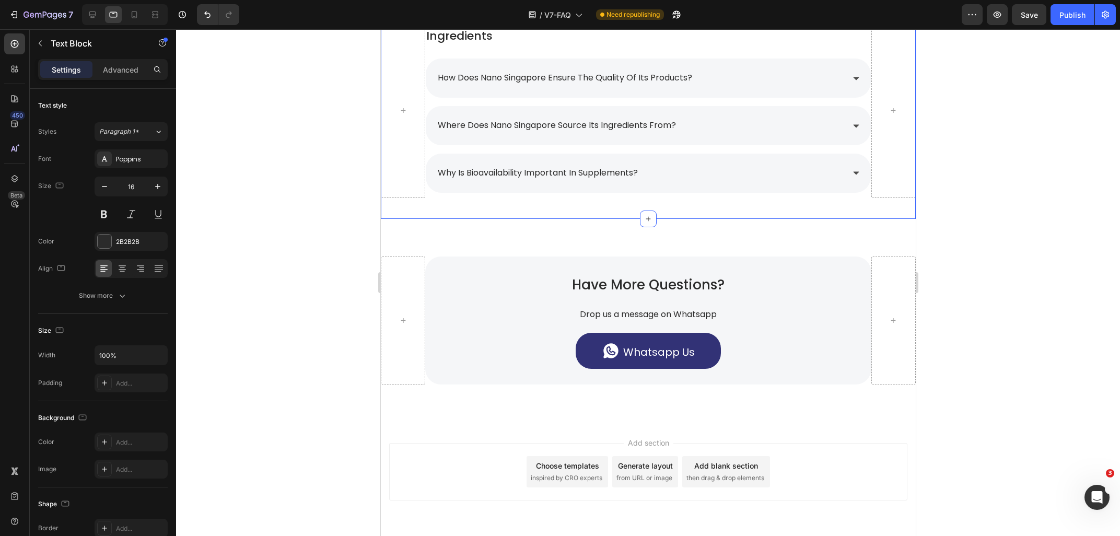
scroll to position [1736, 0]
click at [519, 171] on p "Why is bioavailability important in supplements?" at bounding box center [537, 173] width 200 height 15
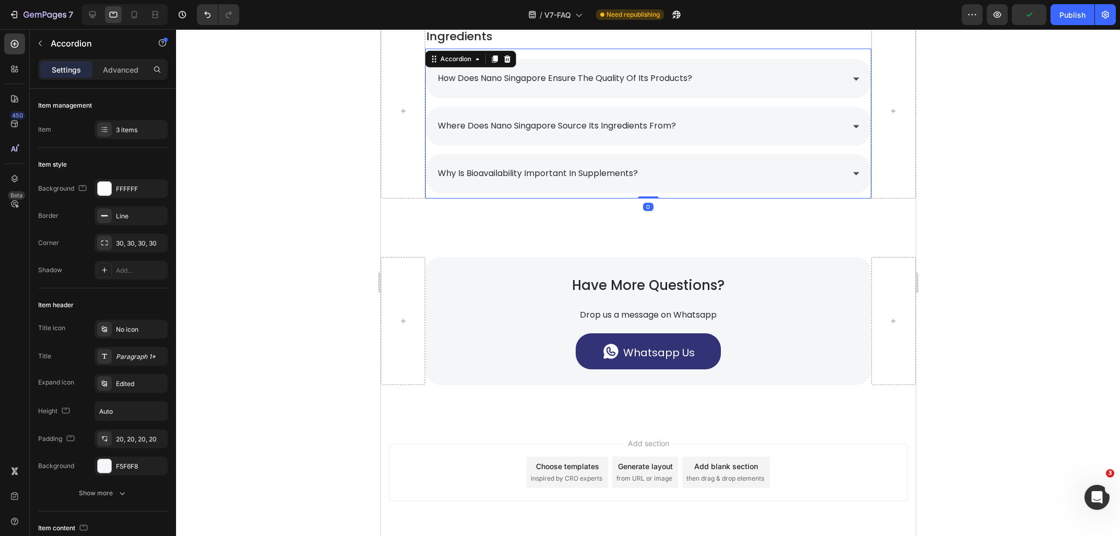
click at [519, 171] on p "Why is bioavailability important in supplements?" at bounding box center [537, 173] width 200 height 15
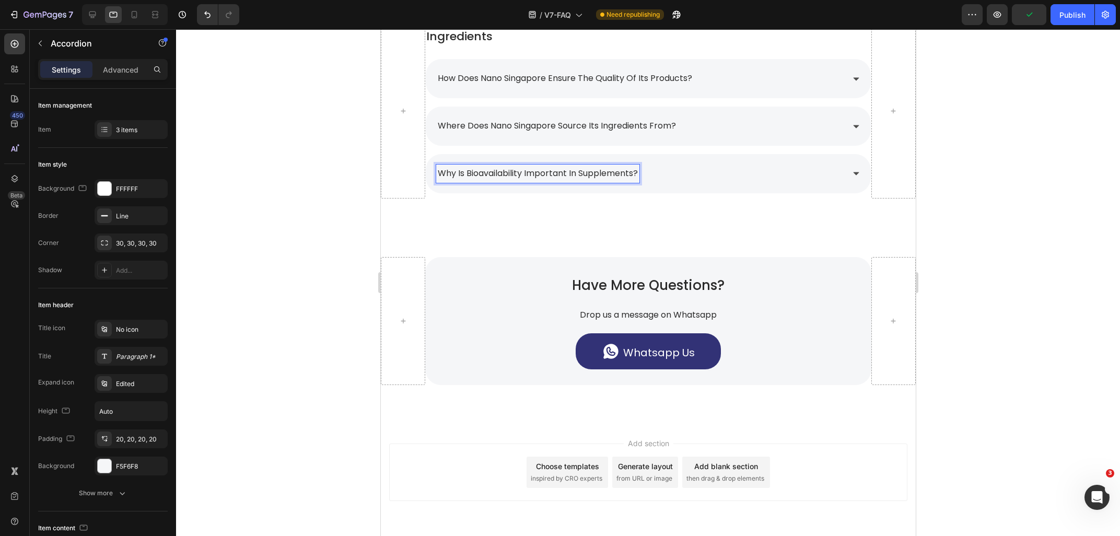
click at [519, 171] on p "Why is bioavailability important in supplements?" at bounding box center [537, 173] width 200 height 15
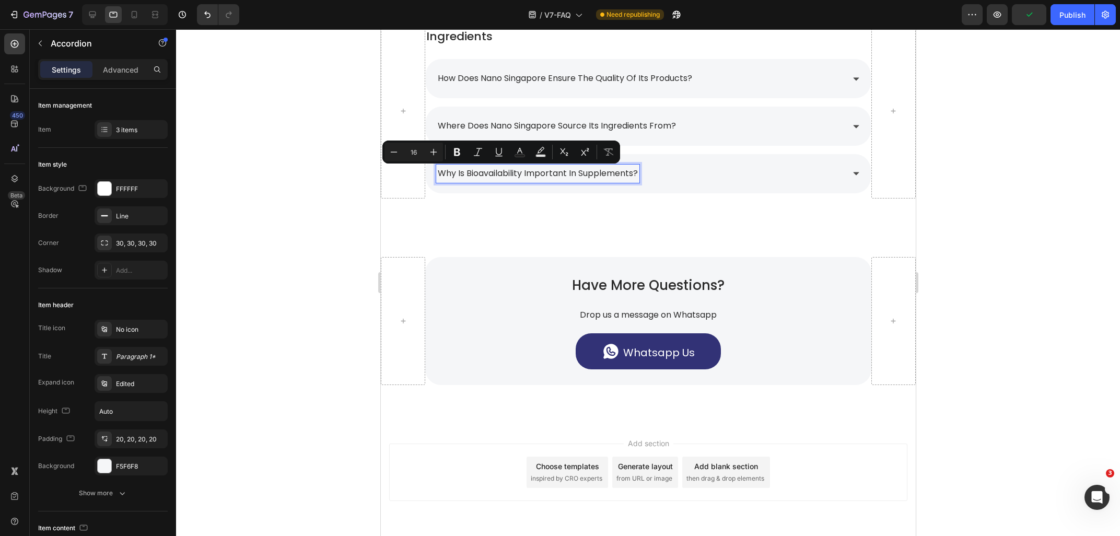
click at [519, 171] on p "Why is bioavailability important in supplements?" at bounding box center [537, 173] width 200 height 15
click at [131, 15] on icon at bounding box center [134, 14] width 10 height 10
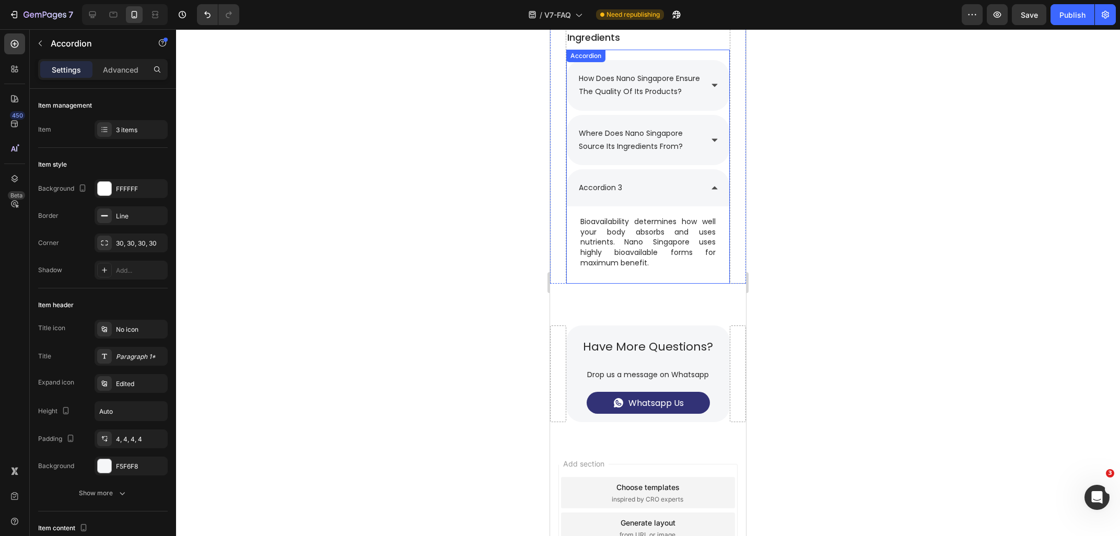
scroll to position [1787, 0]
click at [620, 197] on div "accordion 3" at bounding box center [600, 189] width 46 height 16
click at [621, 197] on div "accordion 3" at bounding box center [600, 189] width 46 height 16
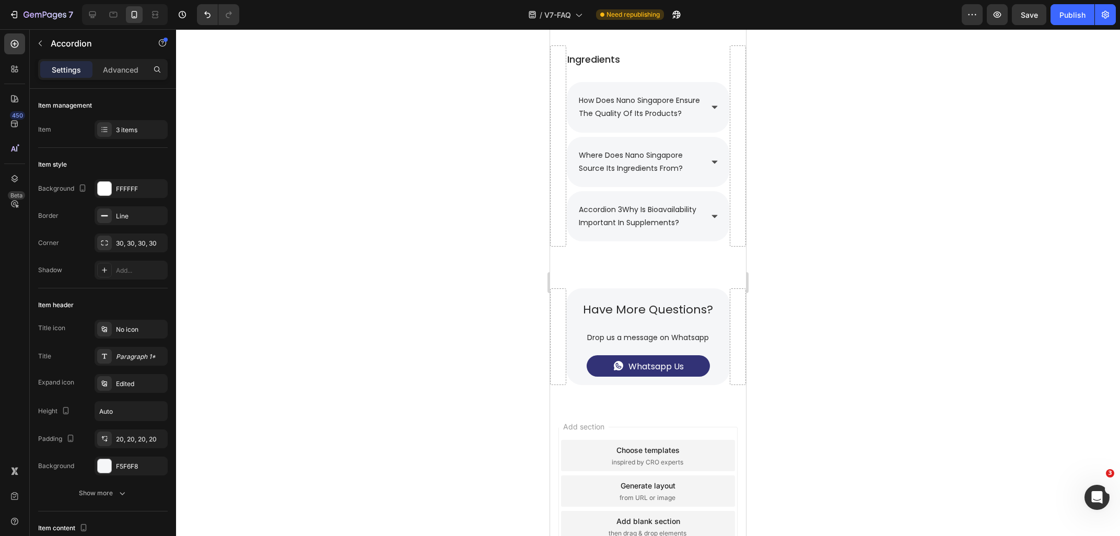
click at [626, 197] on div "how does nano singapore ensure the quality of its products? where does nano sin…" at bounding box center [647, 161] width 163 height 159
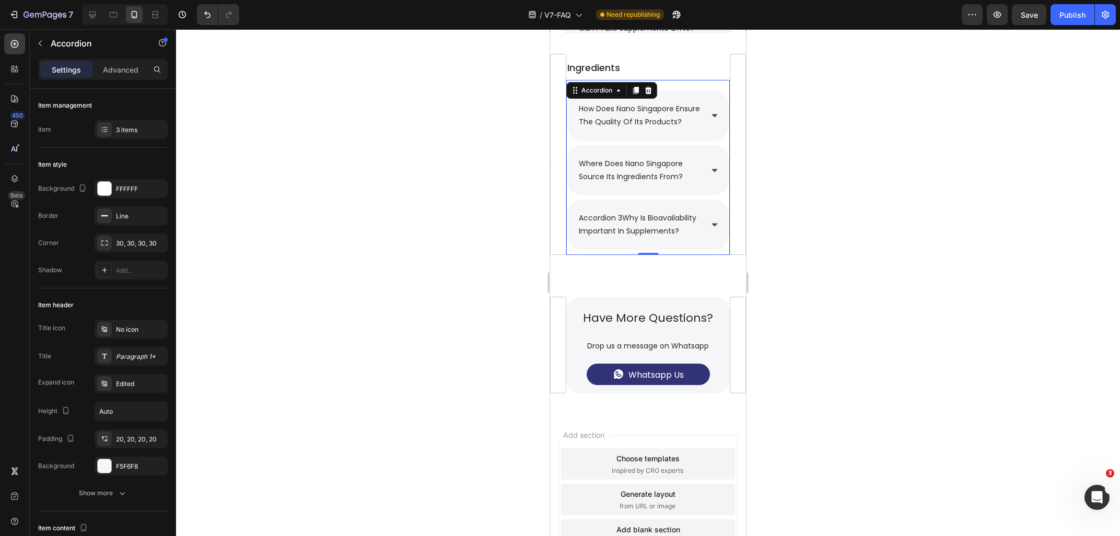
scroll to position [1757, 0]
click at [625, 235] on p "accordion 3Why is bioavailability important in supplements?" at bounding box center [640, 225] width 122 height 26
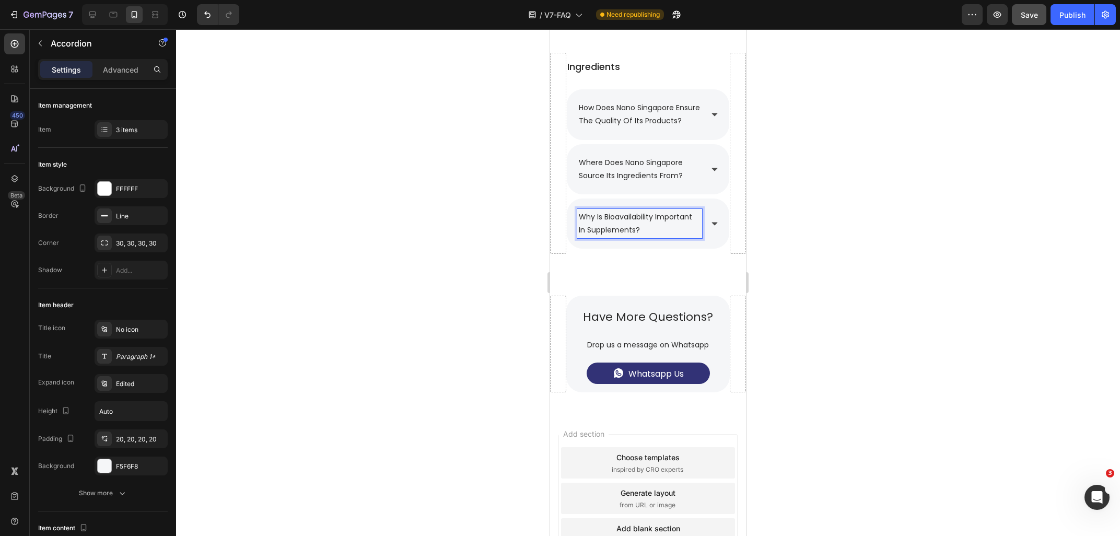
click at [1025, 22] on button "Save" at bounding box center [1029, 14] width 34 height 21
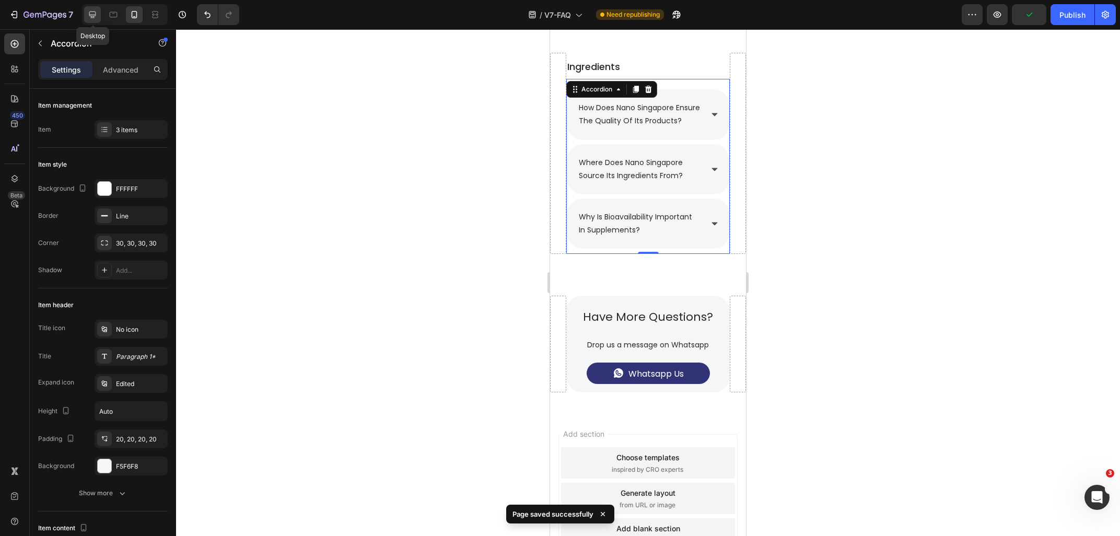
click at [94, 15] on icon at bounding box center [92, 14] width 7 height 7
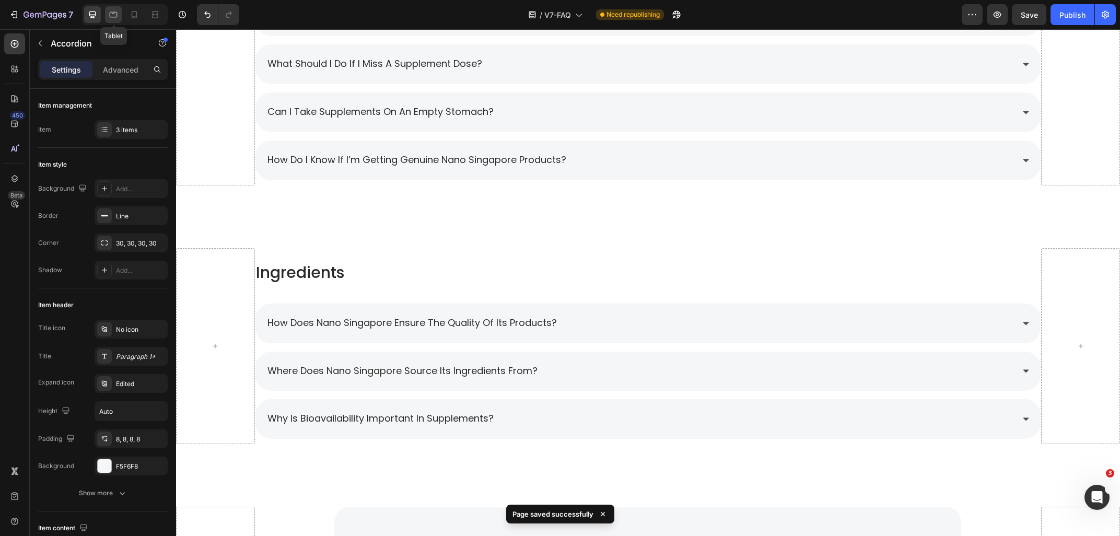
scroll to position [1659, 0]
click at [115, 19] on icon at bounding box center [113, 14] width 10 height 10
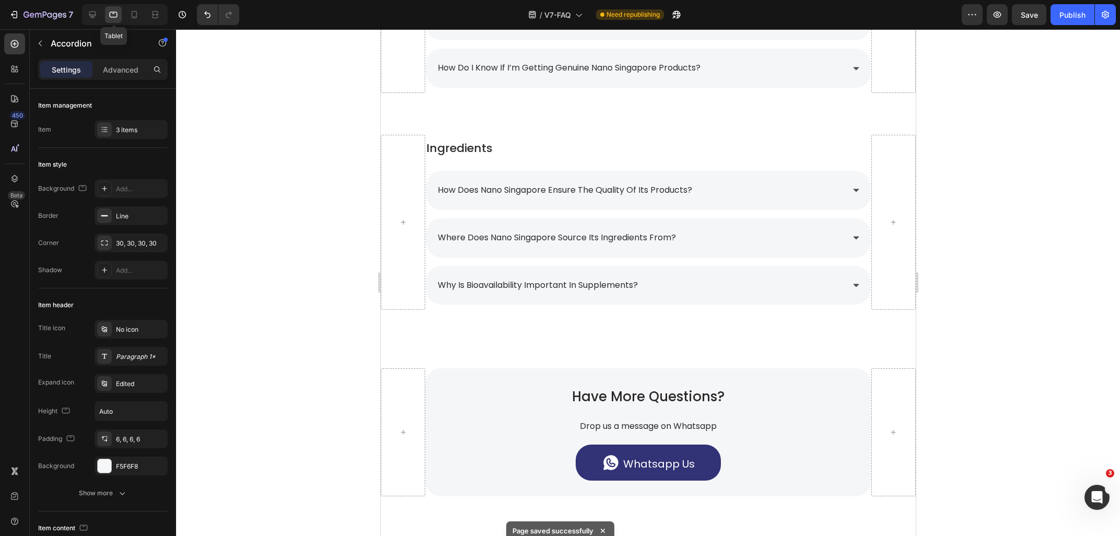
scroll to position [1622, 0]
click at [131, 19] on icon at bounding box center [134, 14] width 10 height 10
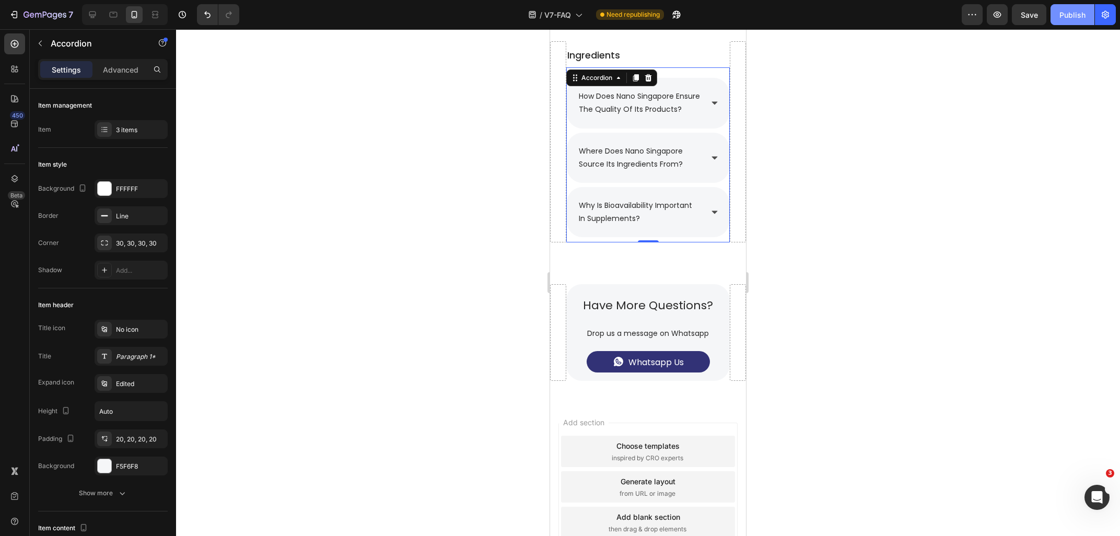
click at [1061, 21] on button "Publish" at bounding box center [1072, 14] width 44 height 21
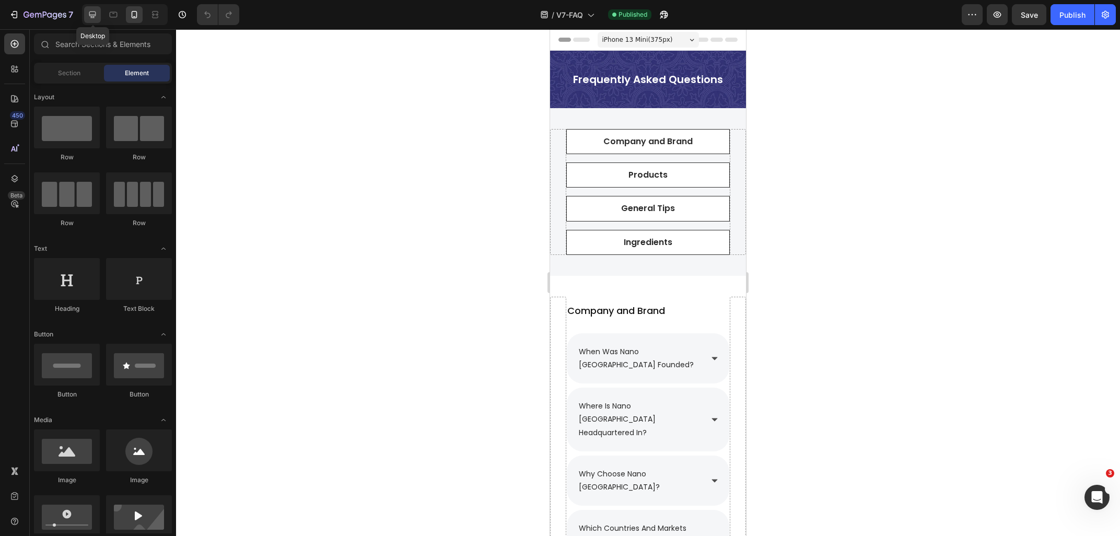
click at [91, 16] on icon at bounding box center [92, 14] width 7 height 7
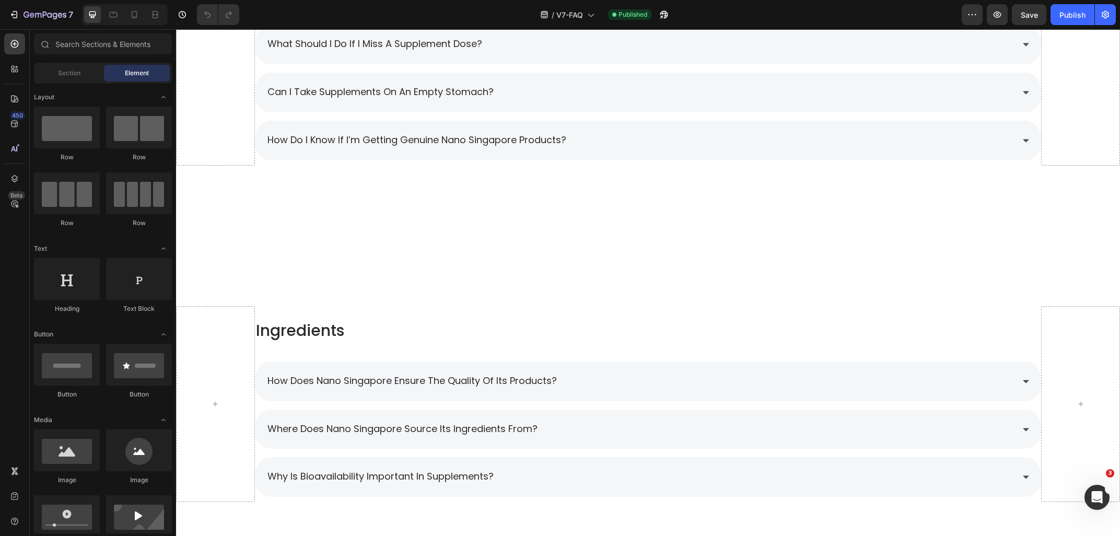
scroll to position [1960, 0]
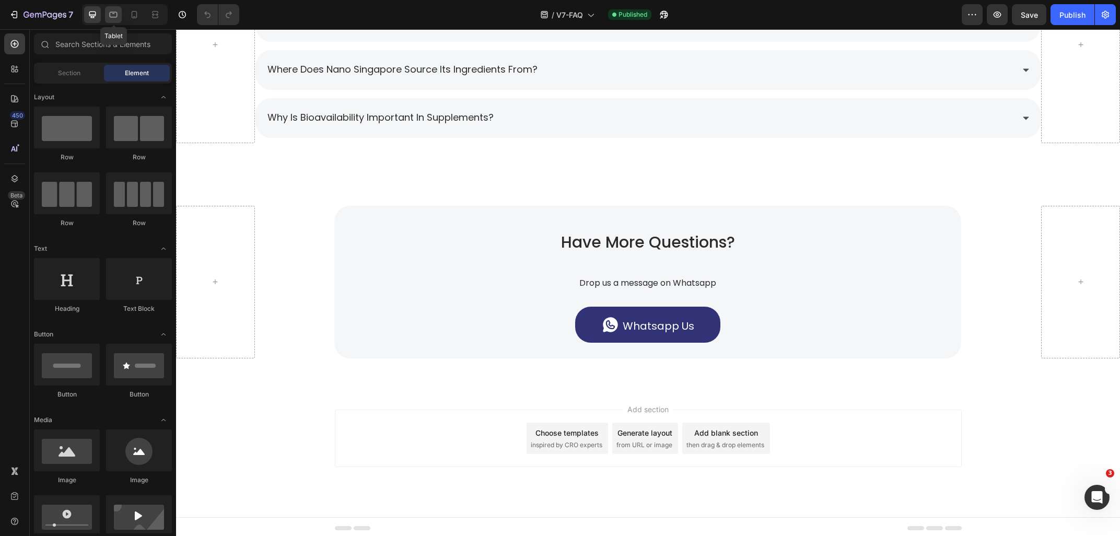
click at [111, 14] on icon at bounding box center [113, 14] width 10 height 10
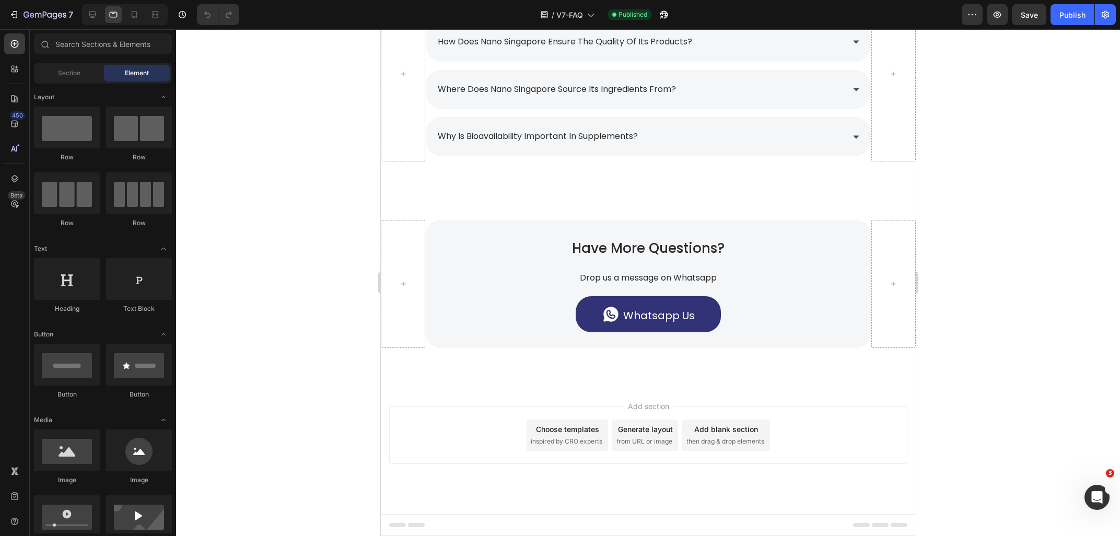
scroll to position [1816, 0]
click at [132, 16] on icon at bounding box center [134, 14] width 10 height 10
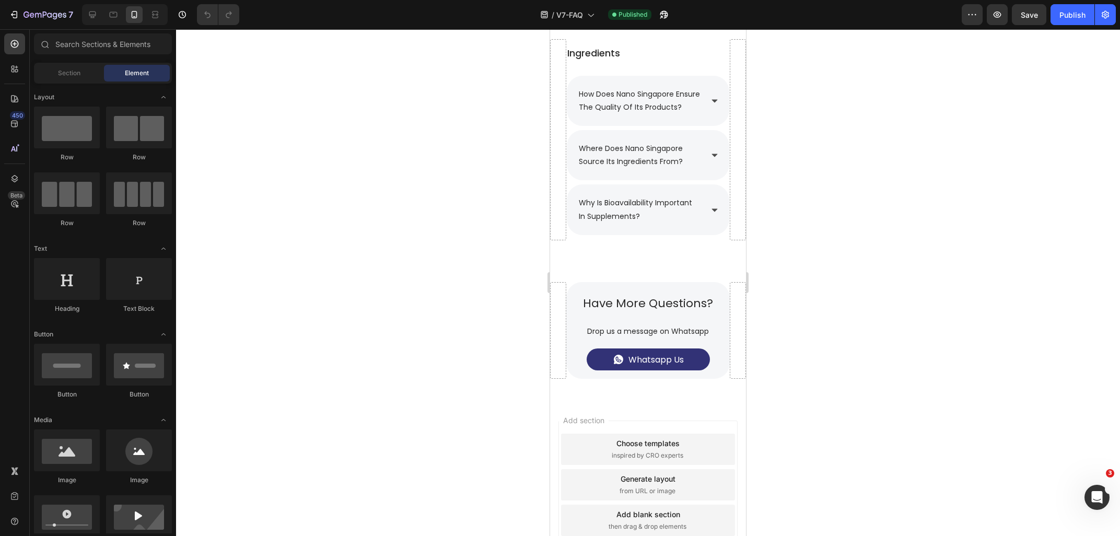
scroll to position [1863, 0]
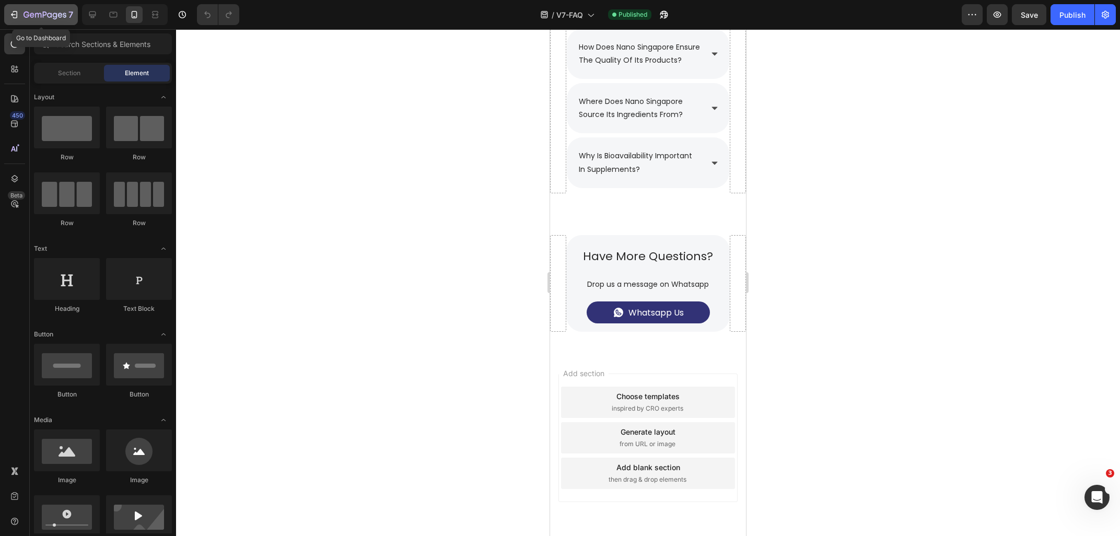
click at [52, 9] on div "7" at bounding box center [49, 14] width 50 height 13
